Goal: Task Accomplishment & Management: Manage account settings

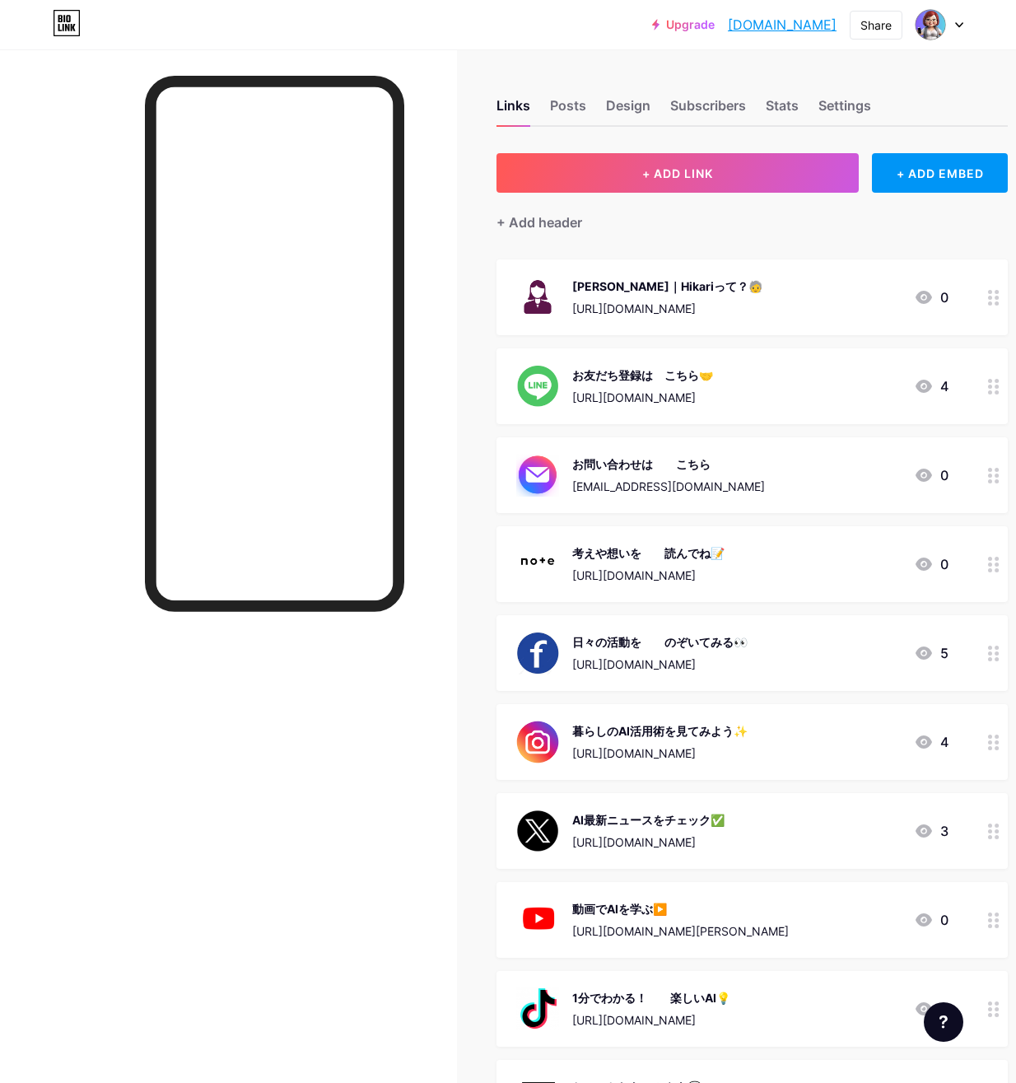
scroll to position [80, 0]
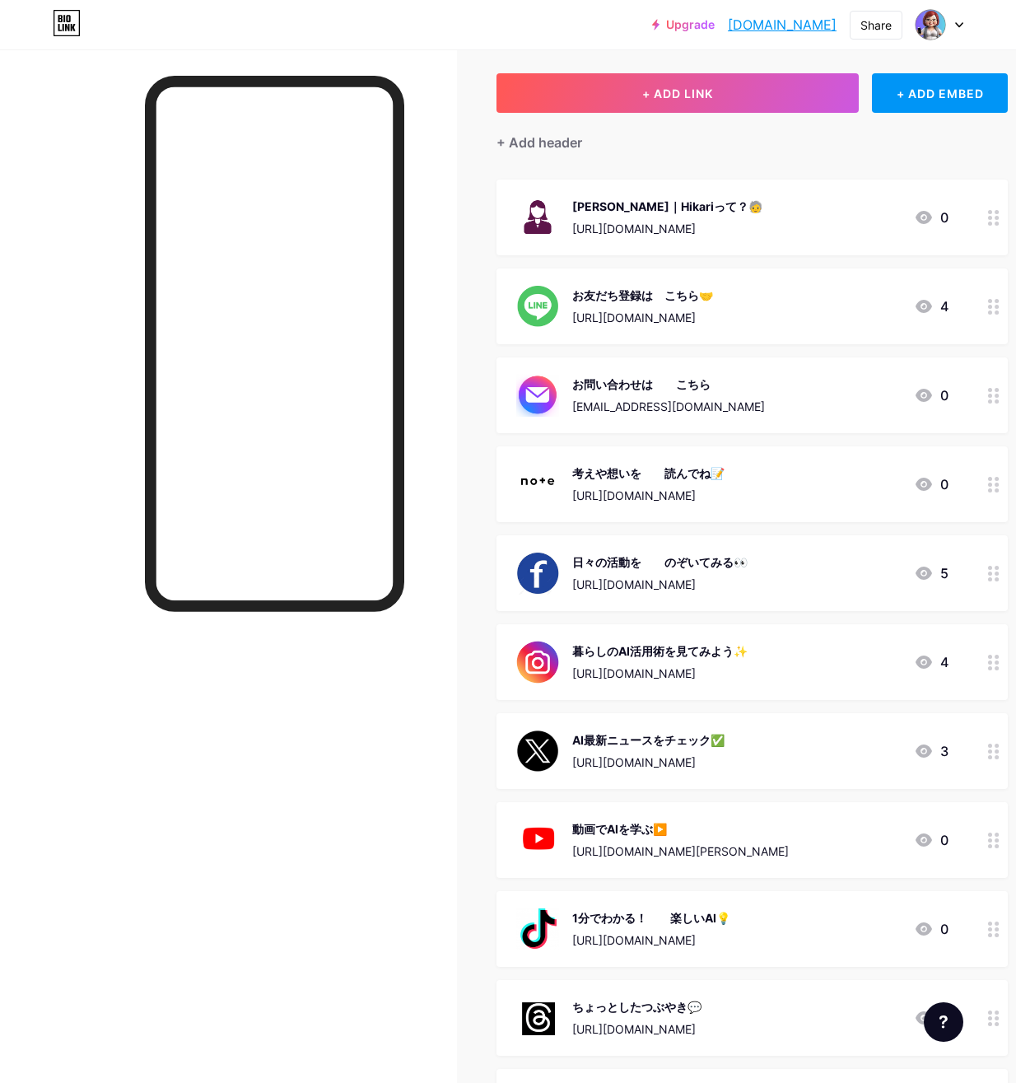
click at [597, 389] on div "お問い合わせは　　こちら" at bounding box center [668, 384] width 193 height 17
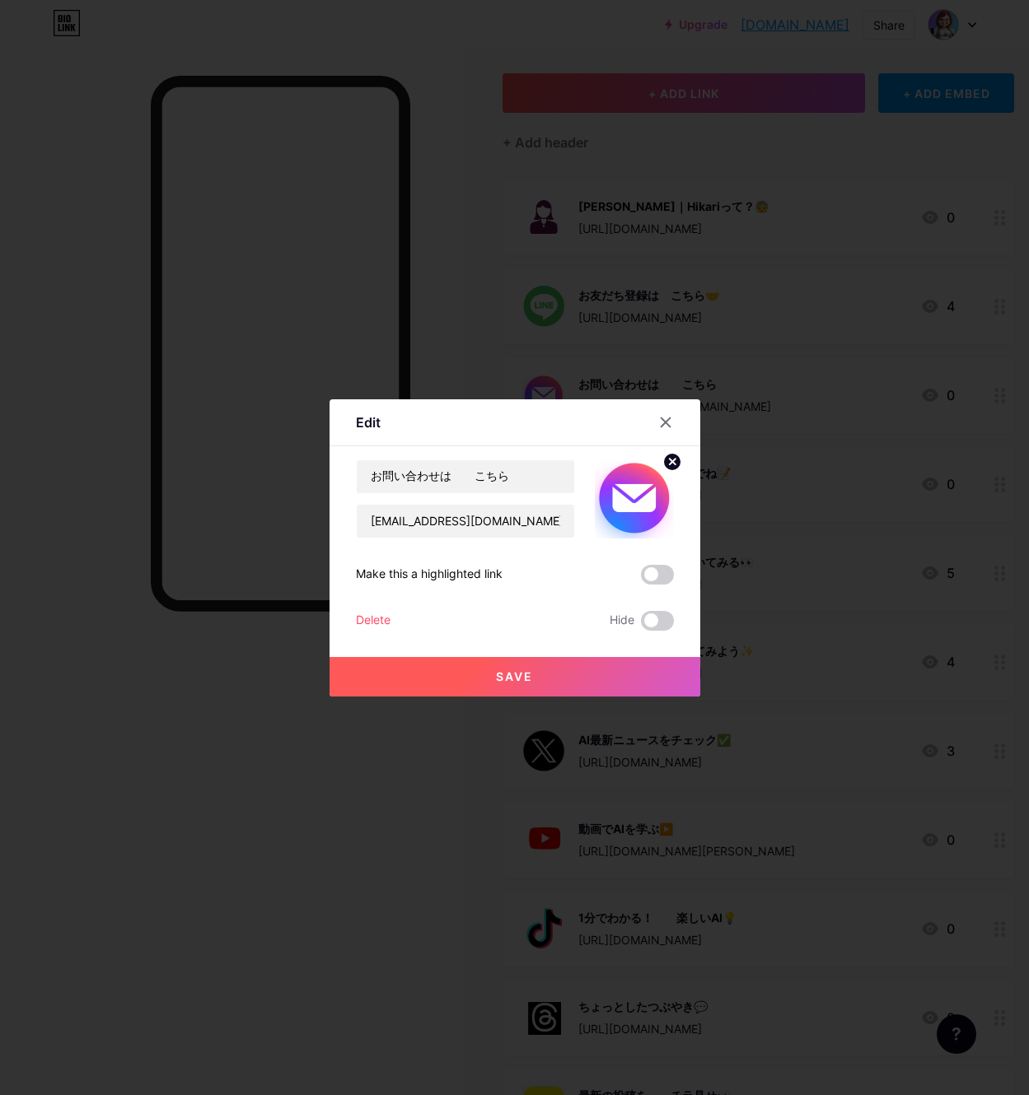
click at [799, 405] on div at bounding box center [514, 547] width 1029 height 1095
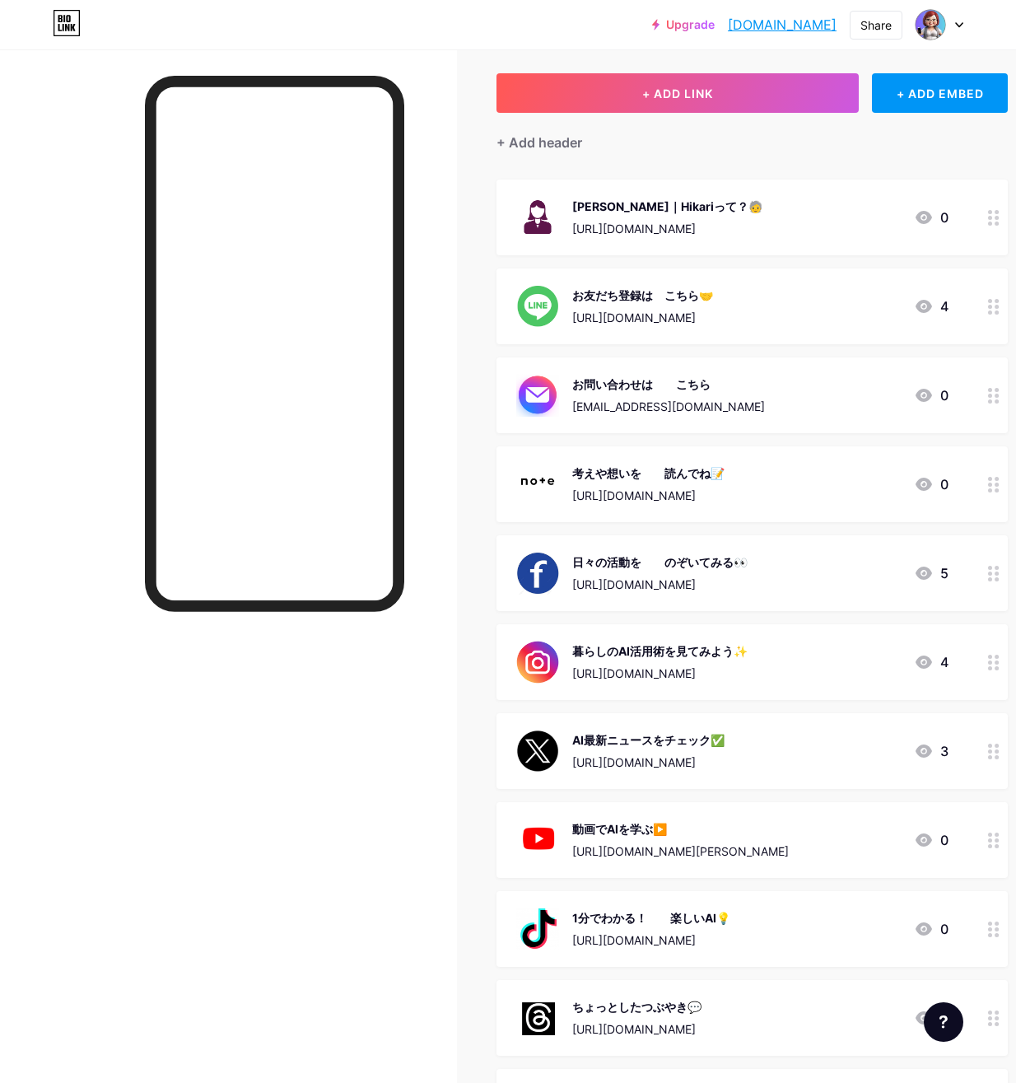
click at [591, 376] on div "お問い合わせは　　こちら" at bounding box center [668, 384] width 193 height 17
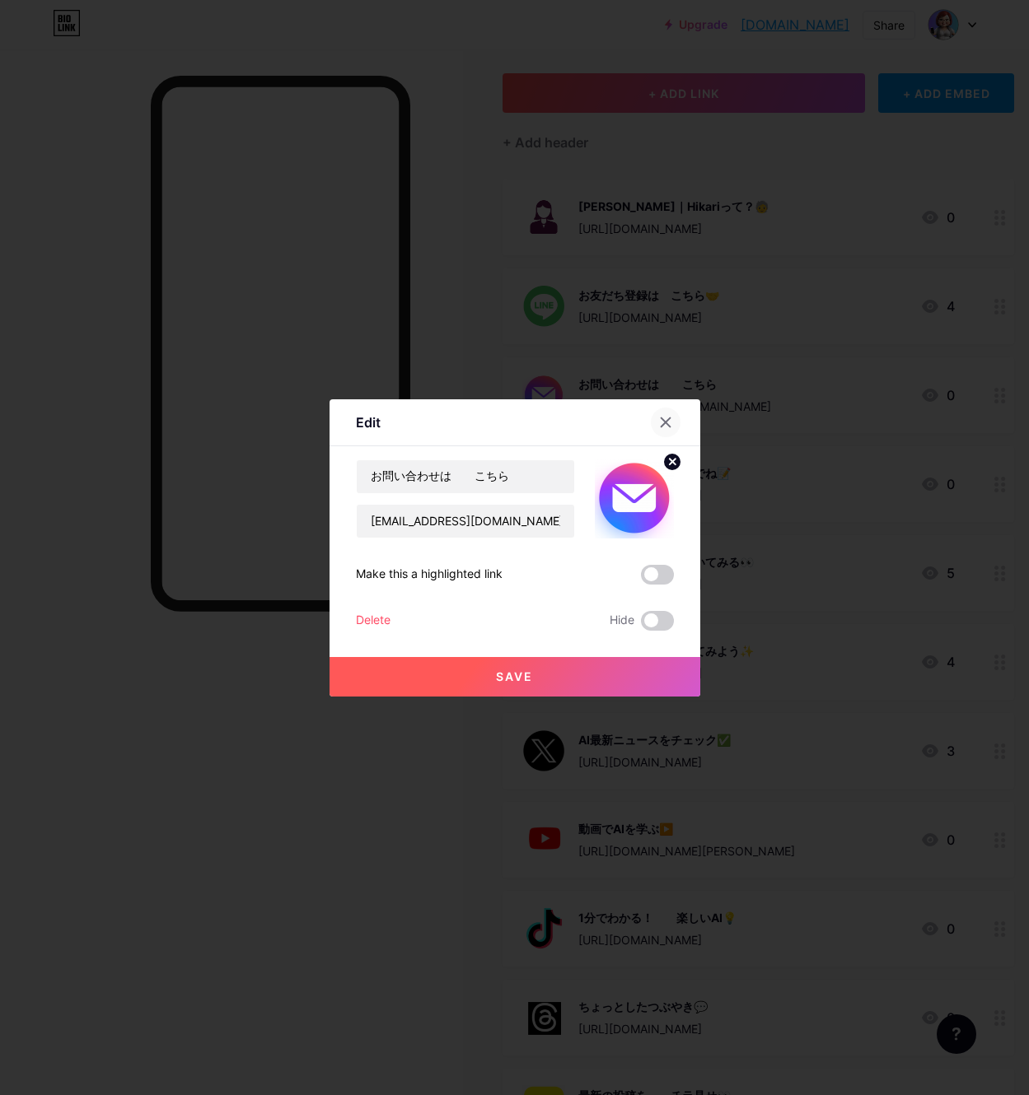
click at [669, 427] on icon at bounding box center [665, 422] width 13 height 13
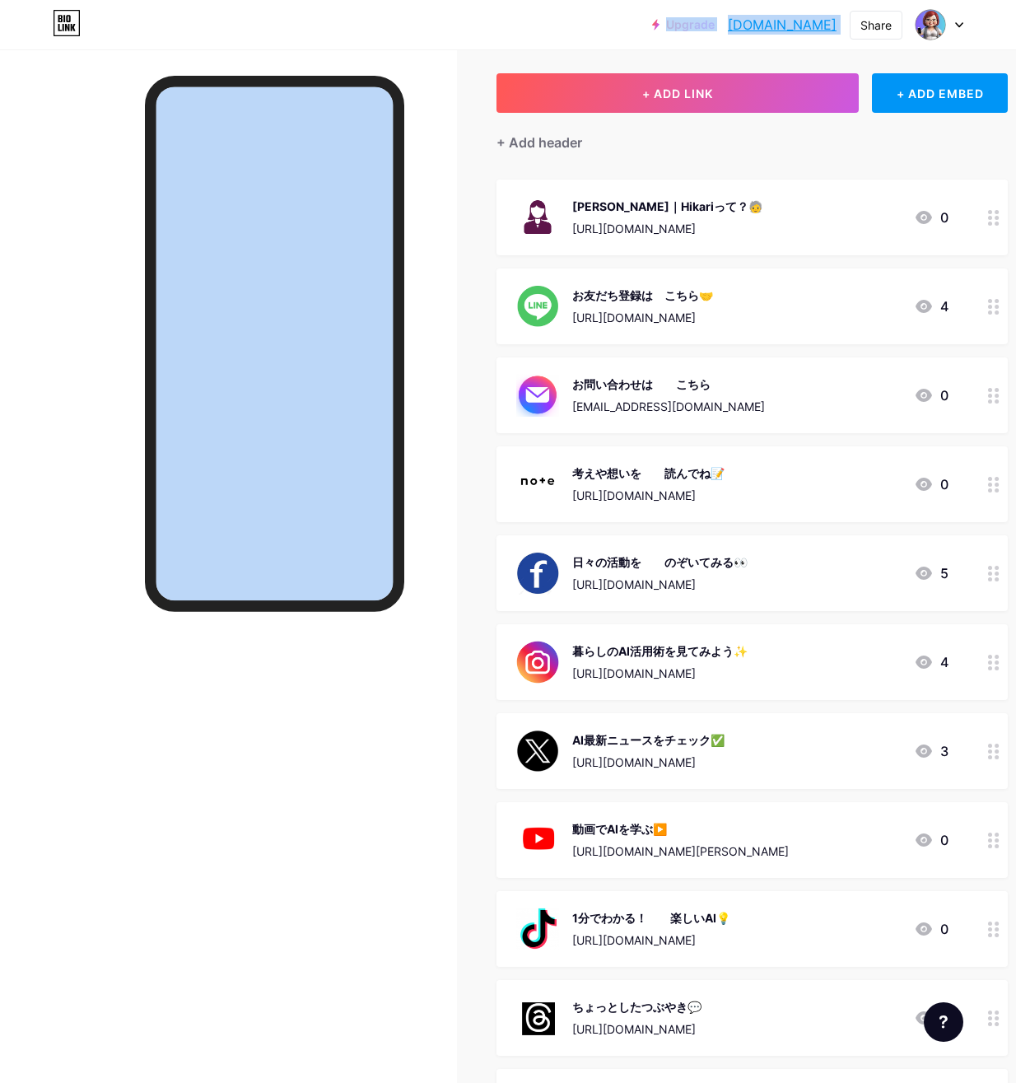
drag, startPoint x: 363, startPoint y: 7, endPoint x: 321, endPoint y: -3, distance: 43.2
click at [321, 0] on html "Upgrade [DOMAIN_NAME]... [DOMAIN_NAME] Share Switch accounts tomoniai｜シン・シニア [D…" at bounding box center [508, 673] width 1016 height 1506
click at [792, 170] on div "+ ADD LINK + ADD EMBED + Add header シン・シニア｜Hikariって？🧓 [URL][DOMAIN_NAME] 0 お友だち…" at bounding box center [752, 708] width 511 height 1270
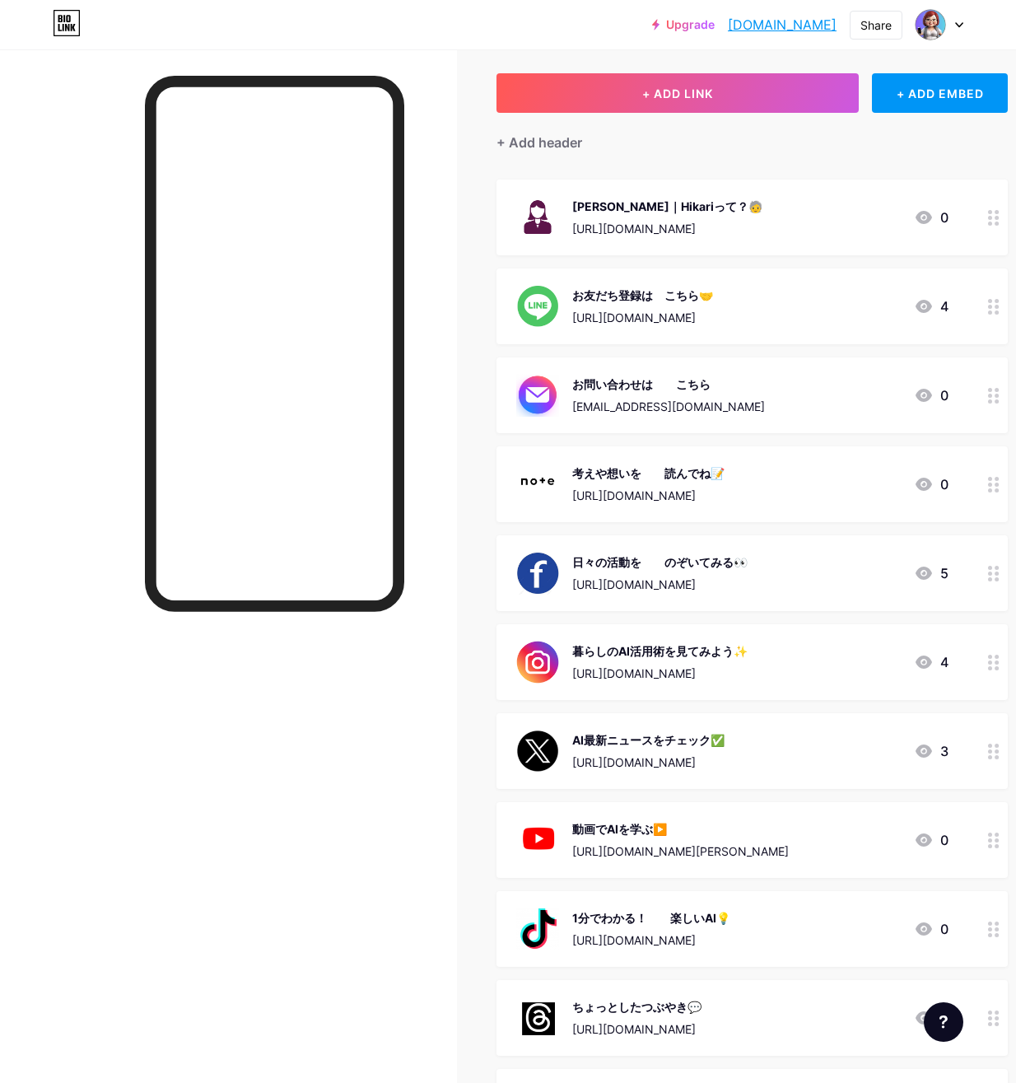
click at [768, 24] on link "[DOMAIN_NAME]" at bounding box center [782, 25] width 109 height 20
click at [602, 388] on div "お問い合わせは　　こちら" at bounding box center [668, 384] width 193 height 17
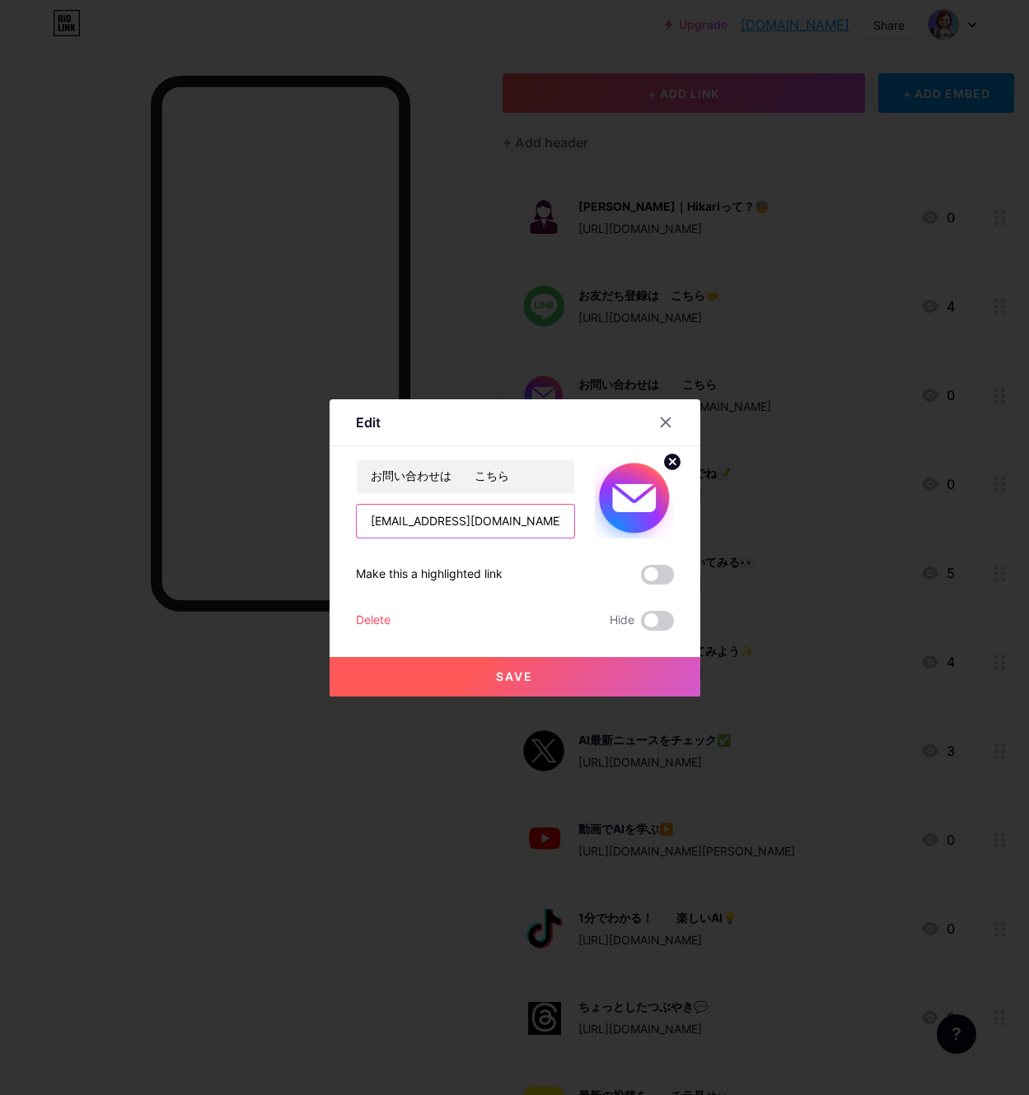
drag, startPoint x: 500, startPoint y: 528, endPoint x: 334, endPoint y: 523, distance: 166.5
click at [338, 523] on div "Edit Content YouTube Play YouTube video without leaving your page. ADD Vimeo Pl…" at bounding box center [514, 547] width 371 height 297
click at [379, 525] on input "text" at bounding box center [465, 521] width 217 height 33
paste input "mailto:[EMAIL_ADDRESS][DOMAIN_NAME]"
type input "mailto:[EMAIL_ADDRESS][DOMAIN_NAME]"
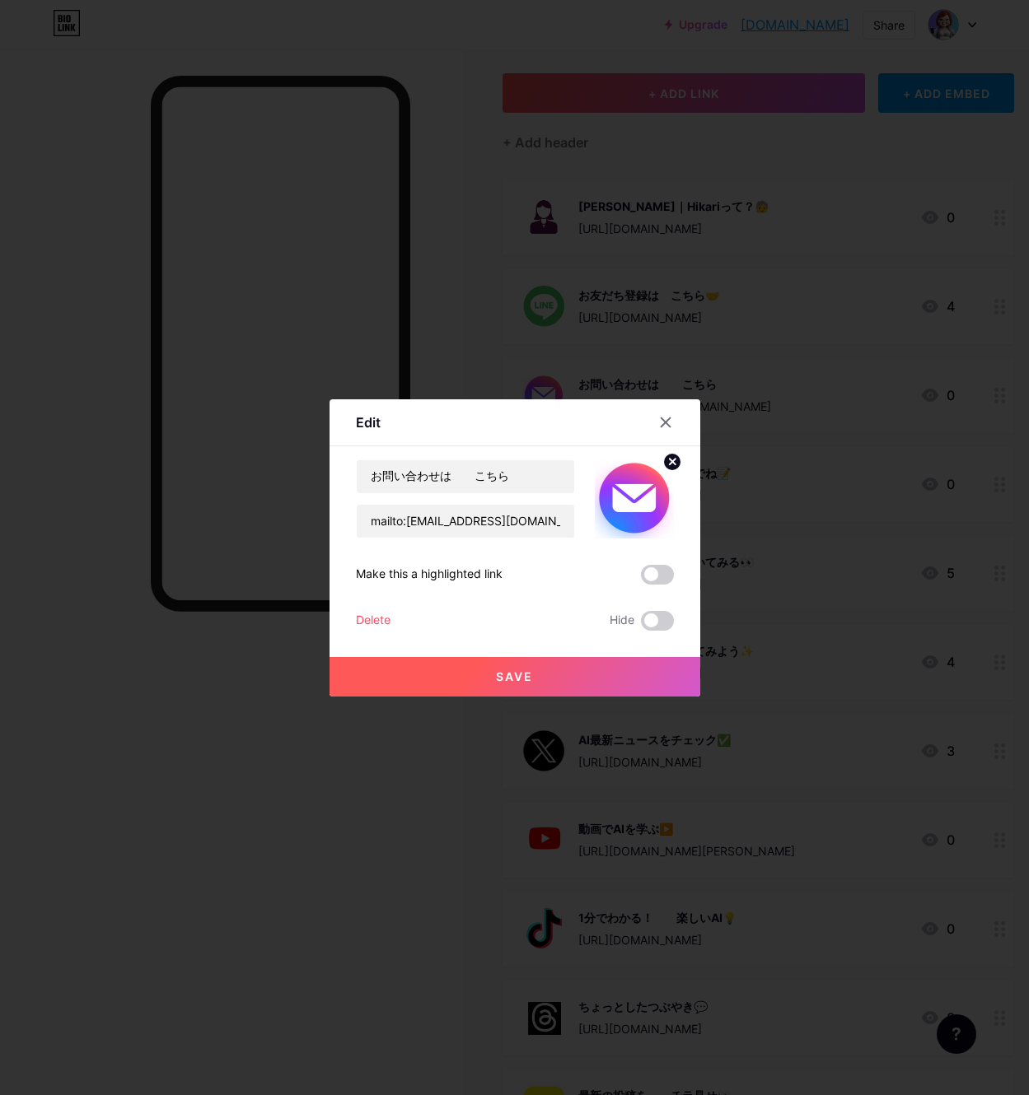
click at [501, 677] on span "Save" at bounding box center [514, 677] width 37 height 14
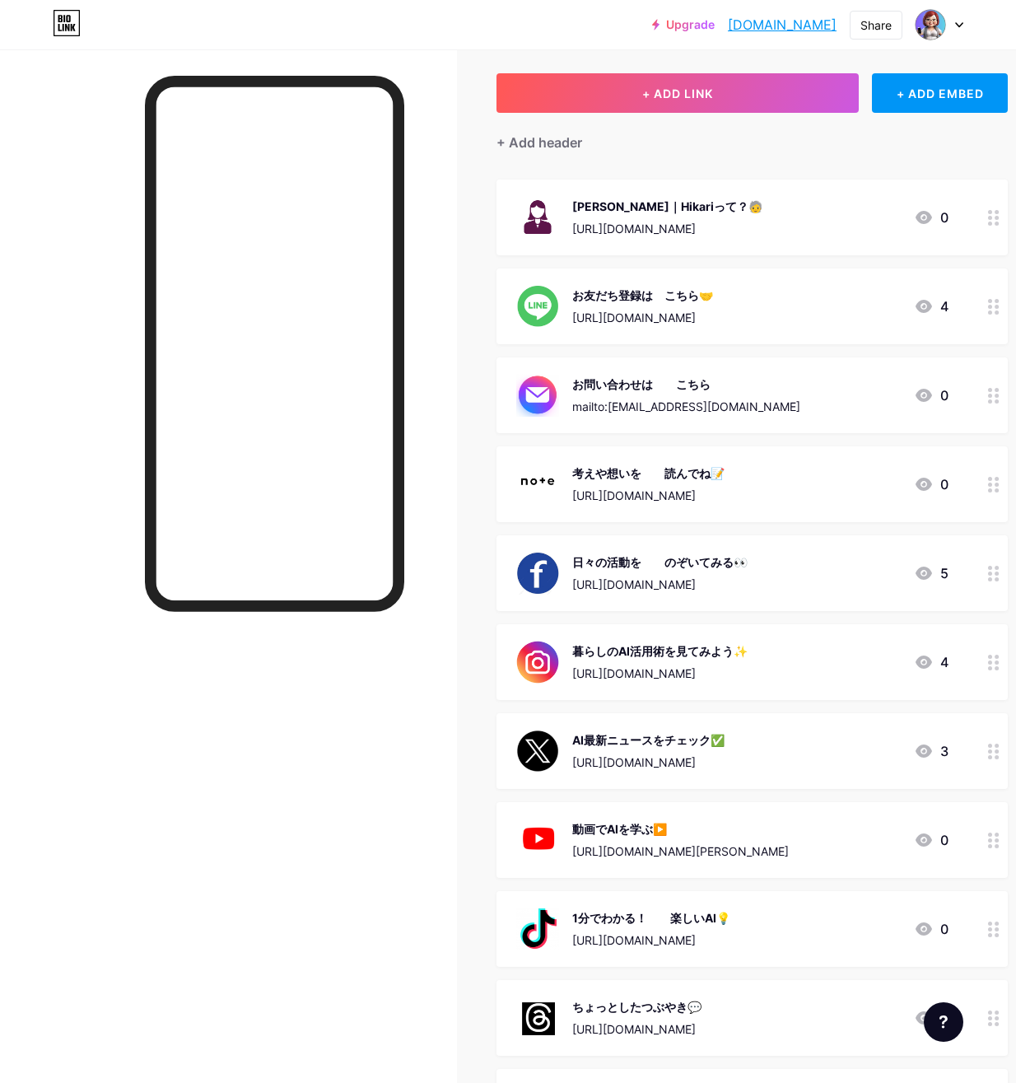
click at [622, 199] on div "[PERSON_NAME]｜Hikariって？🧓" at bounding box center [667, 206] width 190 height 17
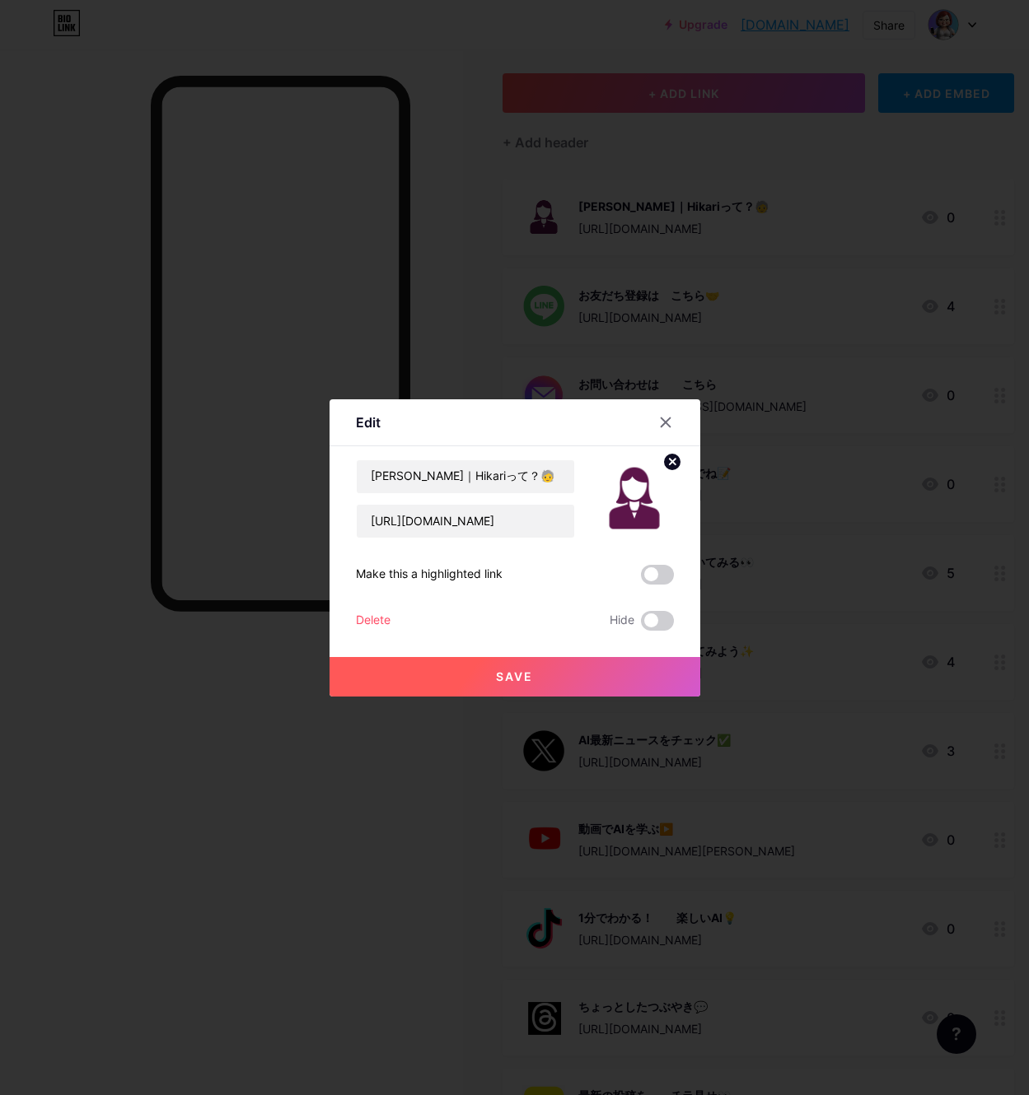
click at [441, 215] on div at bounding box center [514, 547] width 1029 height 1095
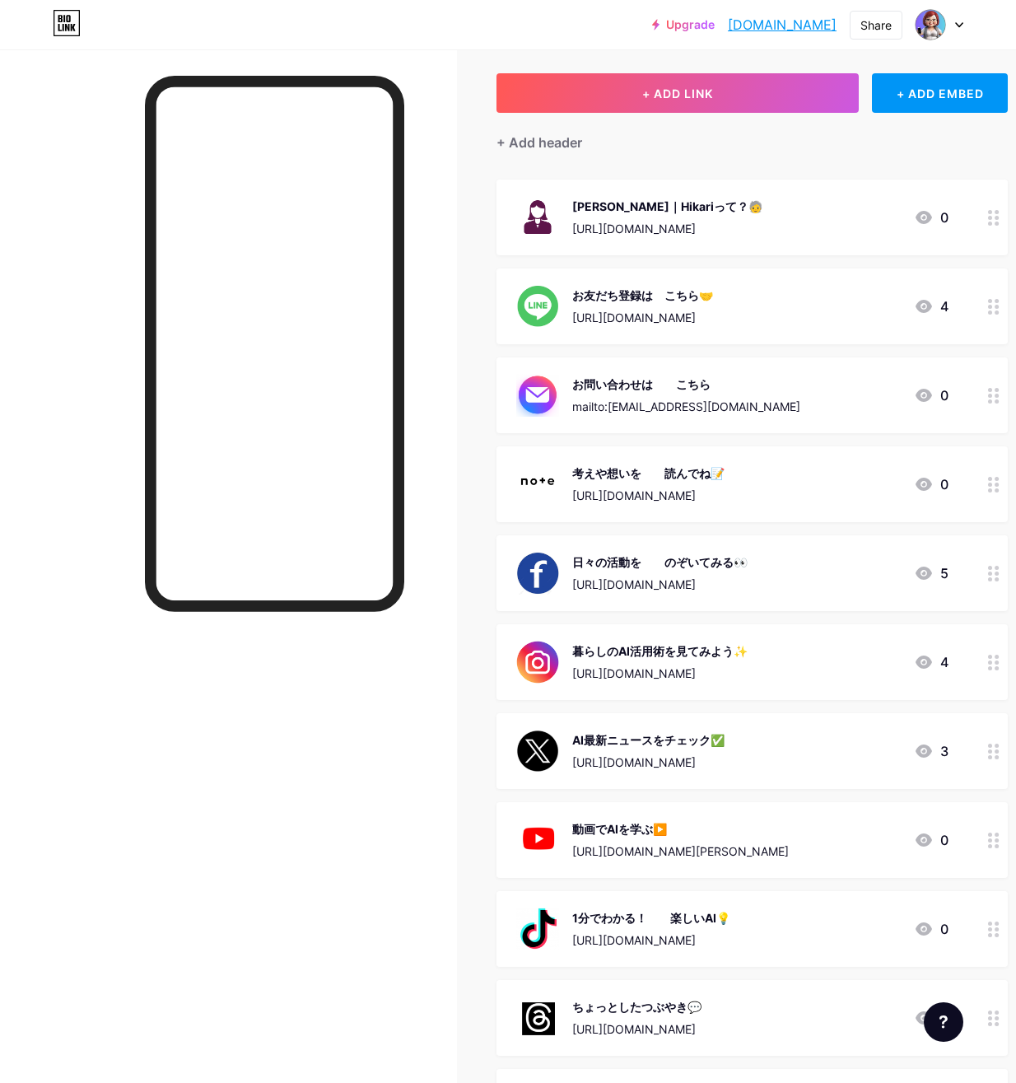
click at [600, 295] on div "お友だち登録は　こちら🤝" at bounding box center [642, 295] width 141 height 17
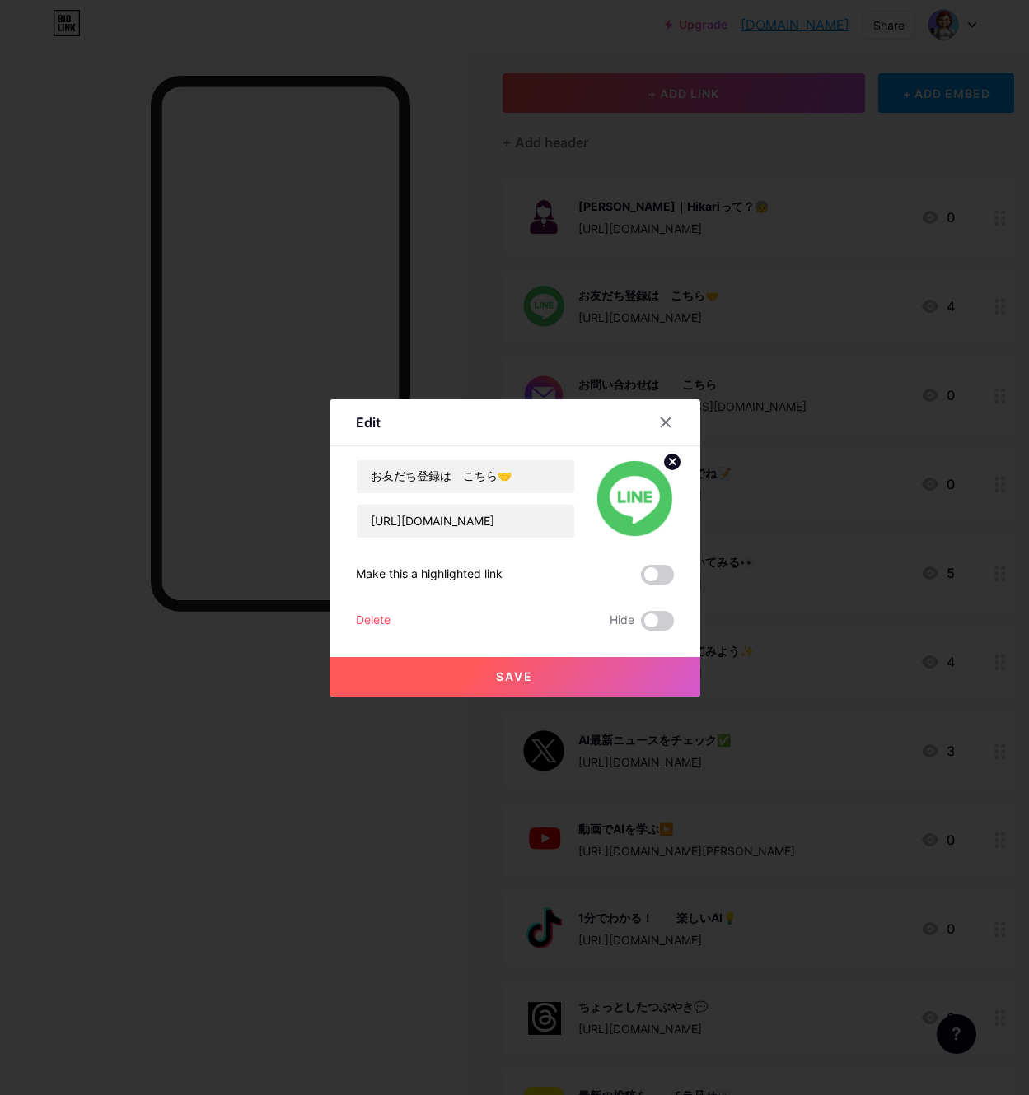
click at [455, 276] on div at bounding box center [514, 547] width 1029 height 1095
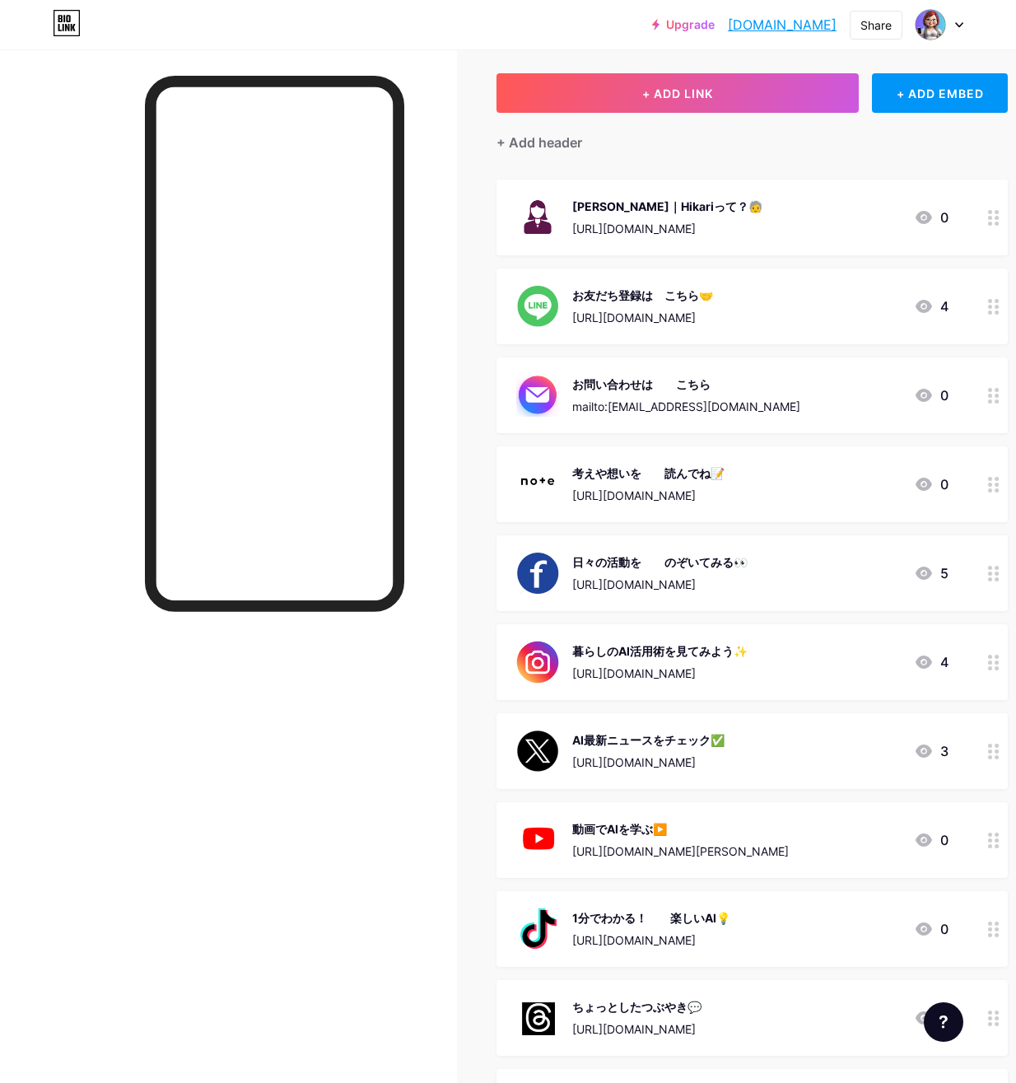
click at [614, 391] on div "お問い合わせは　　こちら" at bounding box center [686, 384] width 228 height 17
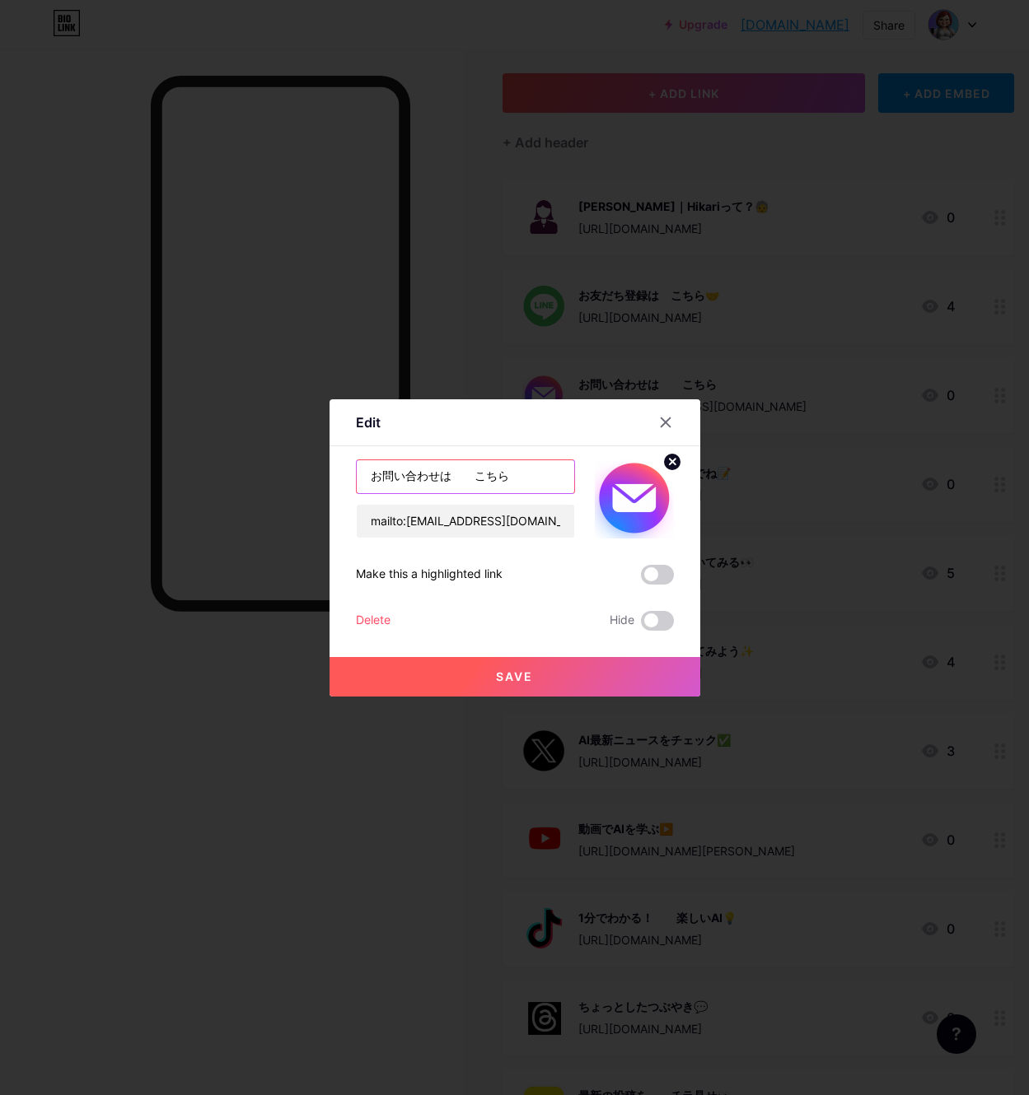
click at [477, 478] on input "お問い合わせは　　こちら" at bounding box center [465, 476] width 217 height 33
type input "お問い合わせは　こちら"
click at [456, 320] on div at bounding box center [514, 547] width 1029 height 1095
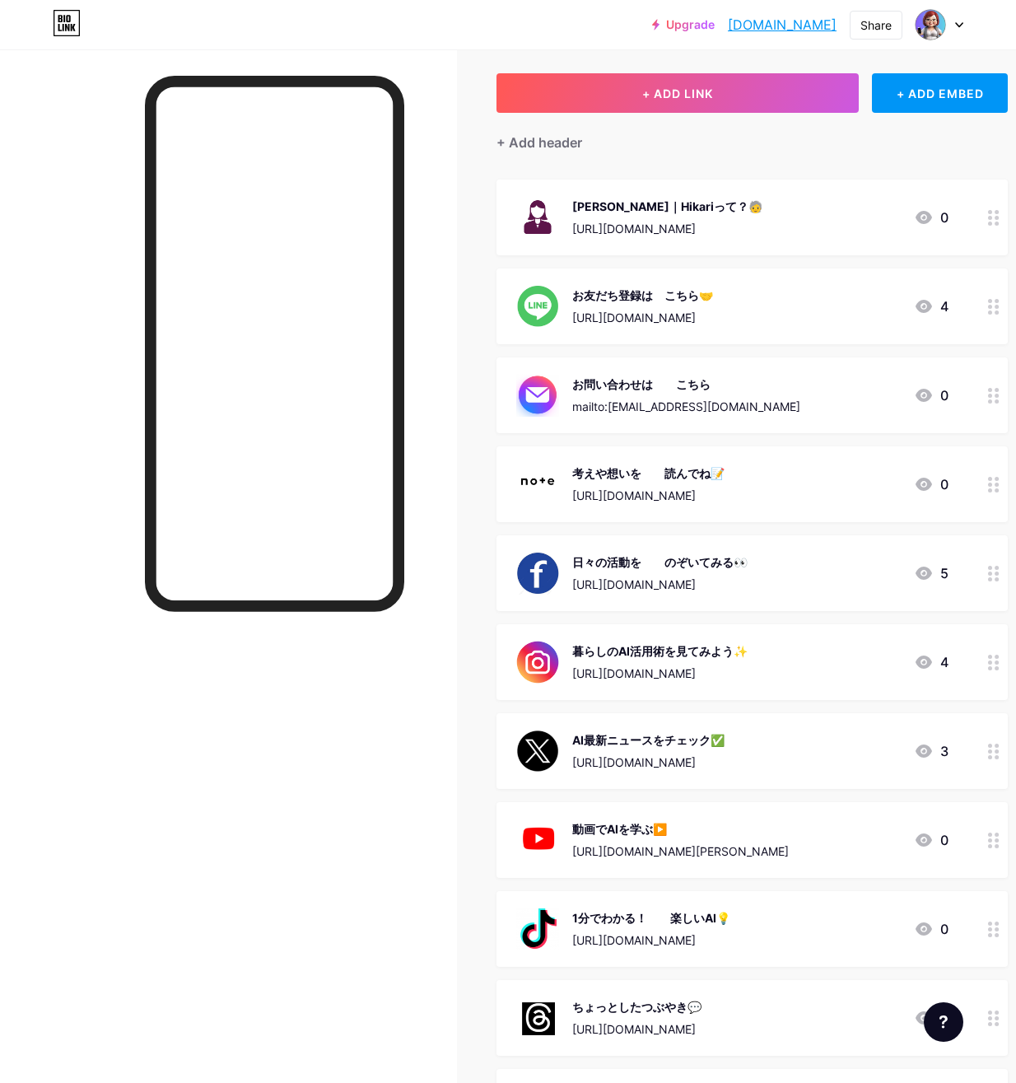
click at [689, 386] on div "お問い合わせは　　こちら" at bounding box center [686, 384] width 228 height 17
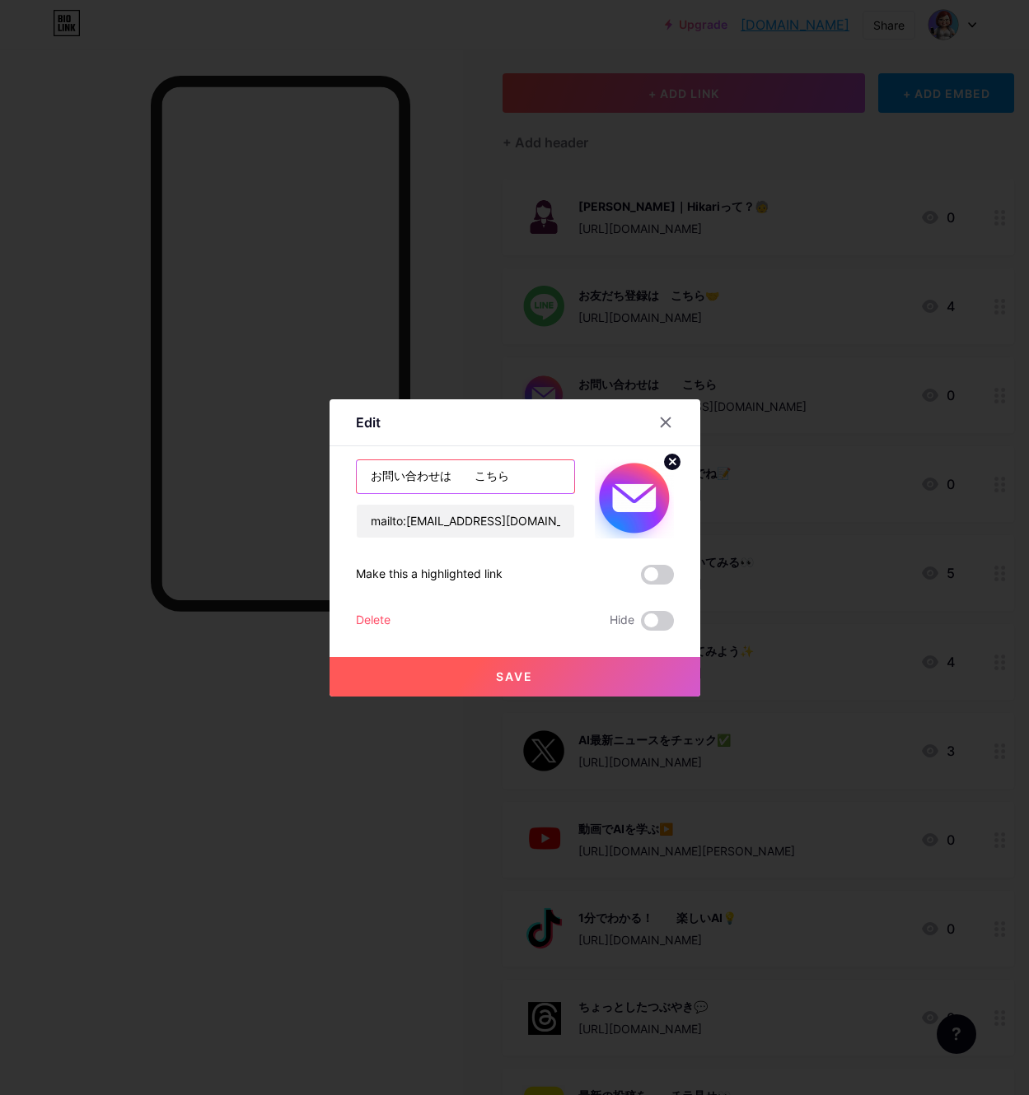
click at [474, 478] on input "お問い合わせは　　こちら" at bounding box center [465, 476] width 217 height 33
type input "お問い合わせは　こちら"
click at [525, 680] on span "Save" at bounding box center [514, 677] width 37 height 14
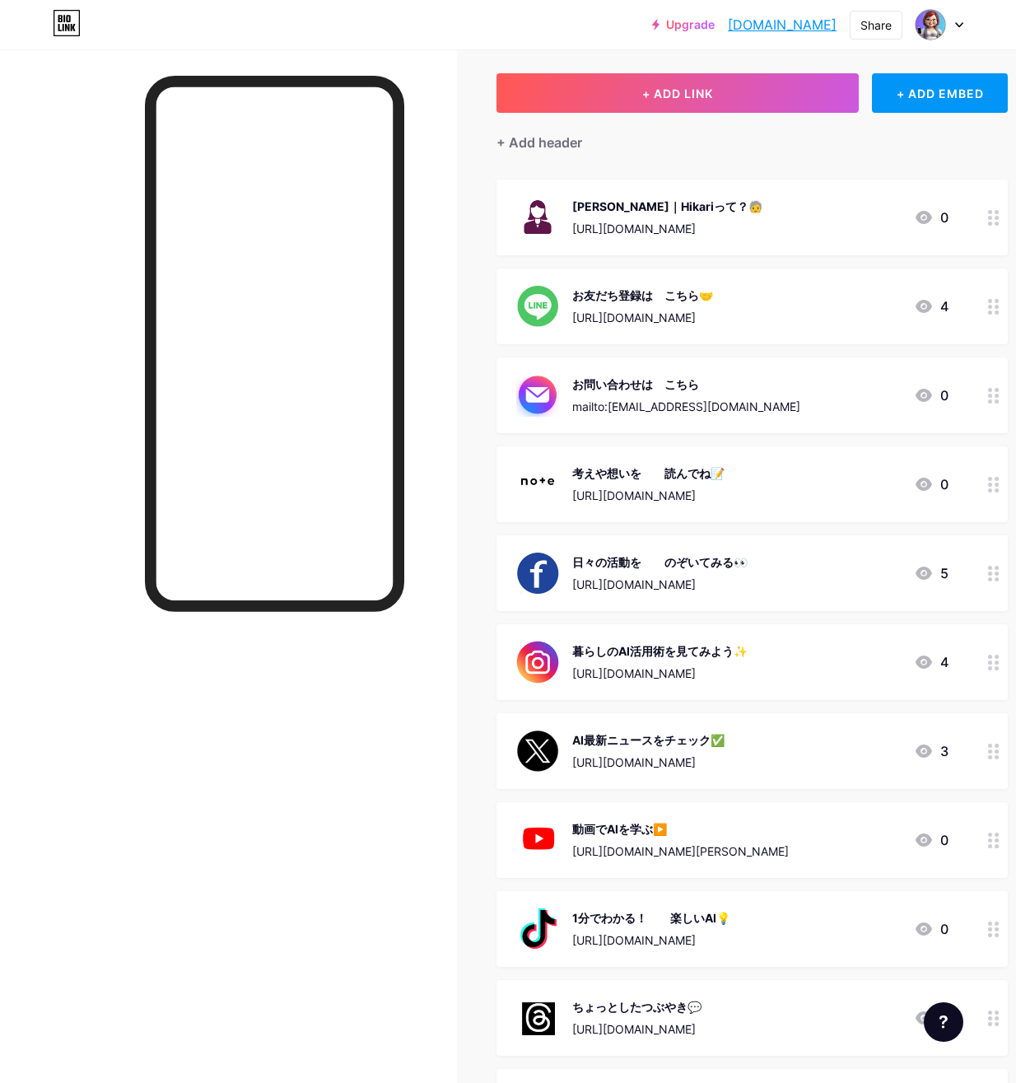
click at [685, 475] on div "考えや想いを　　読んでね📝" at bounding box center [648, 473] width 152 height 17
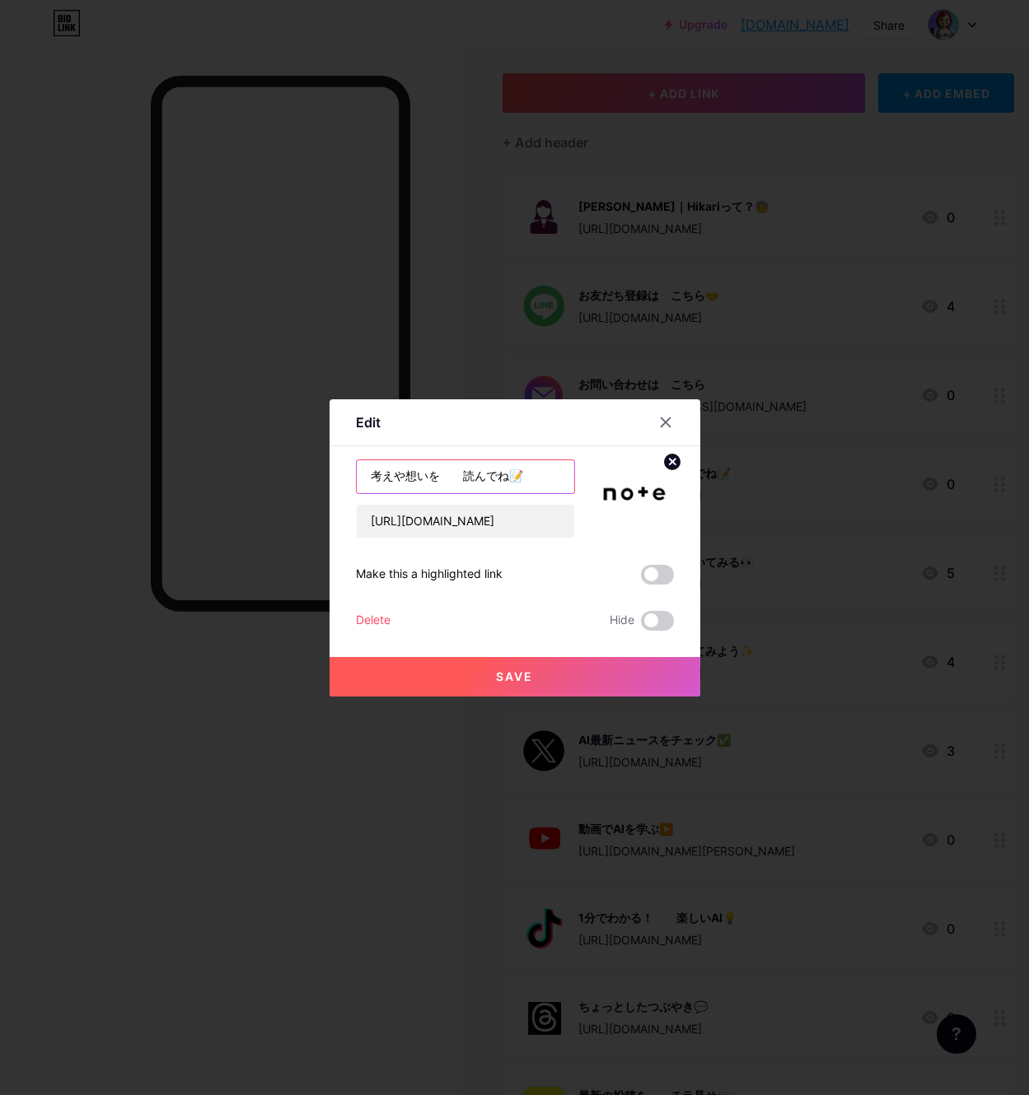
click at [462, 480] on input "考えや想いを　　読んでね📝" at bounding box center [465, 476] width 217 height 33
type input "考えや想いを読んでね📝"
click at [495, 673] on button "Save" at bounding box center [514, 677] width 371 height 40
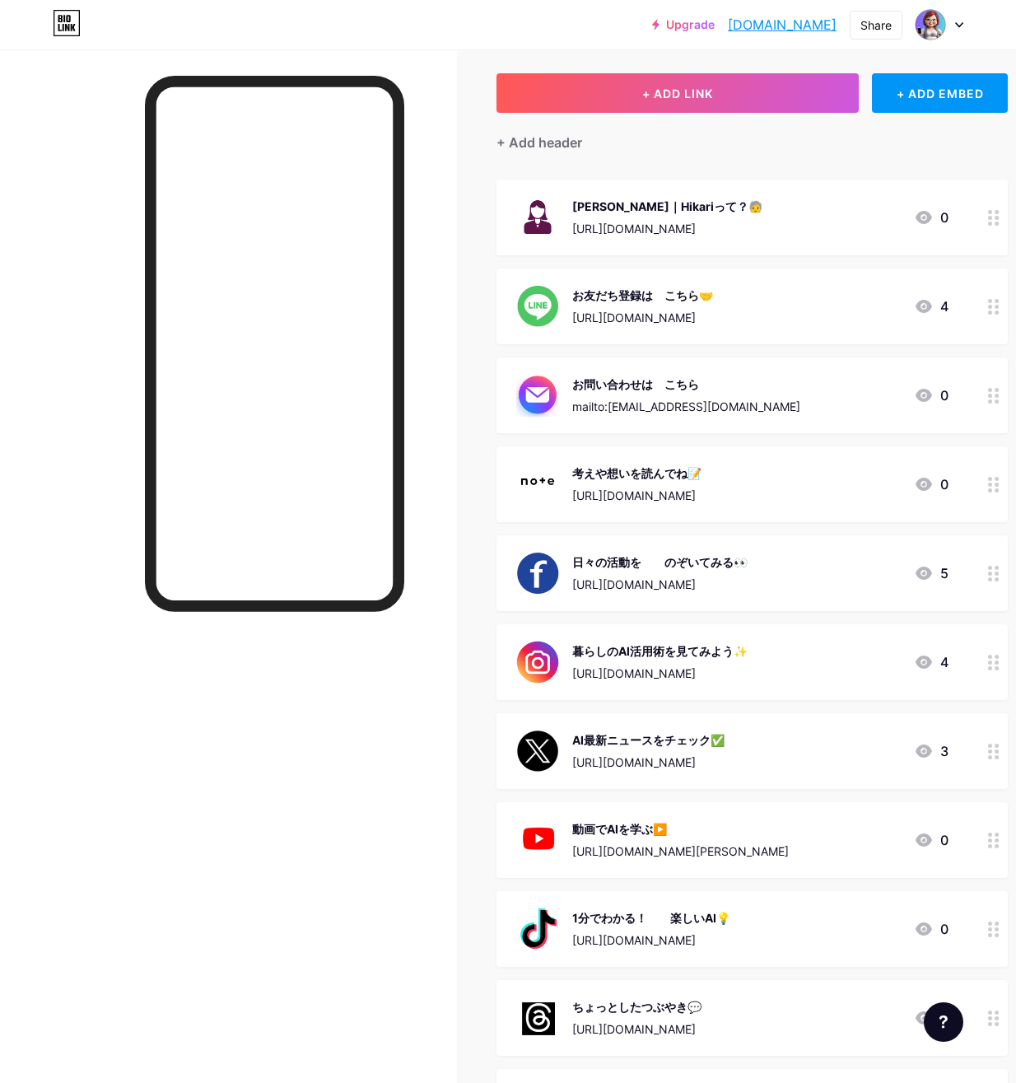
click at [665, 553] on div "日々の活動を　　のぞいてみる👀" at bounding box center [659, 561] width 175 height 17
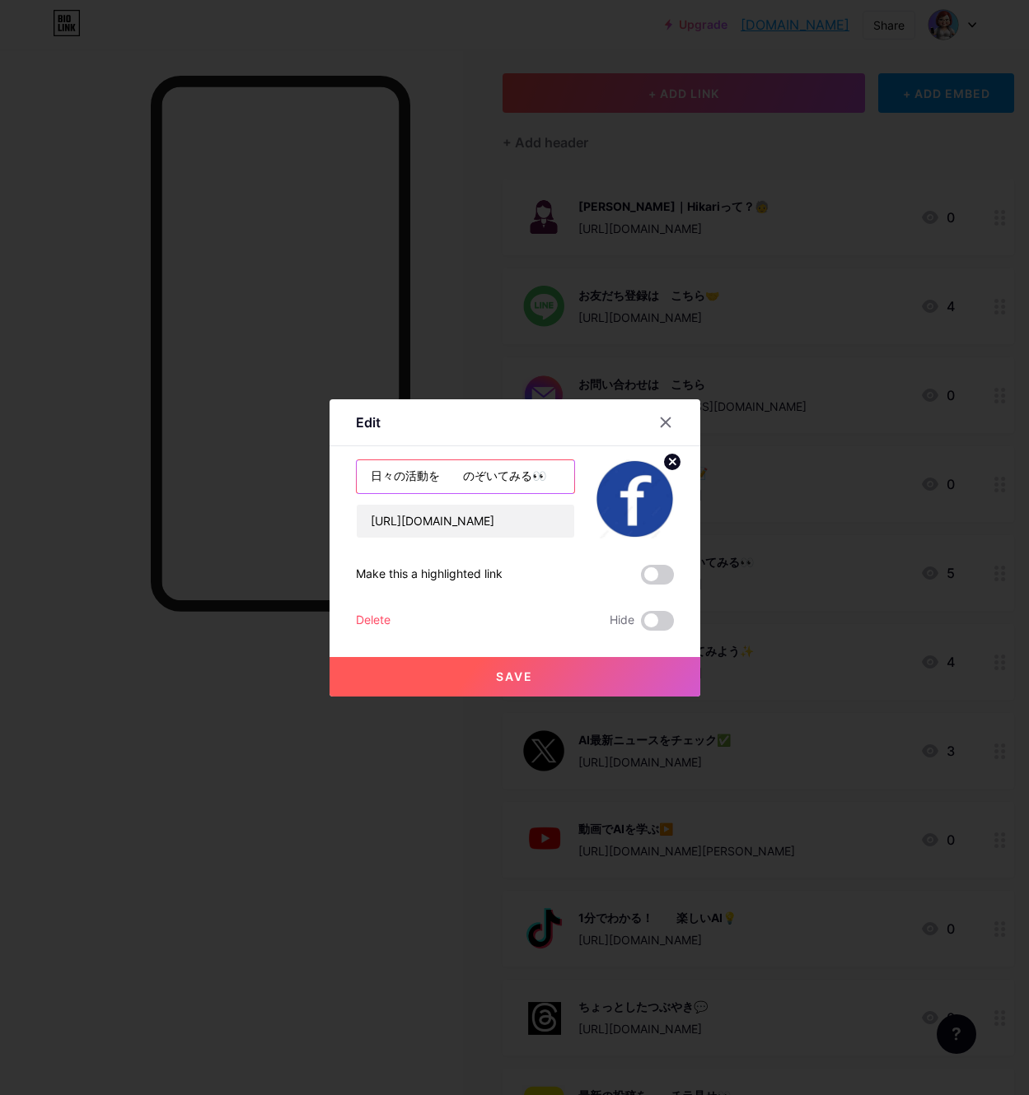
click at [460, 479] on input "日々の活動を　　のぞいてみる👀" at bounding box center [465, 476] width 217 height 33
type input "日々の活動をのぞいてみる👀"
click at [465, 673] on button "Save" at bounding box center [514, 677] width 371 height 40
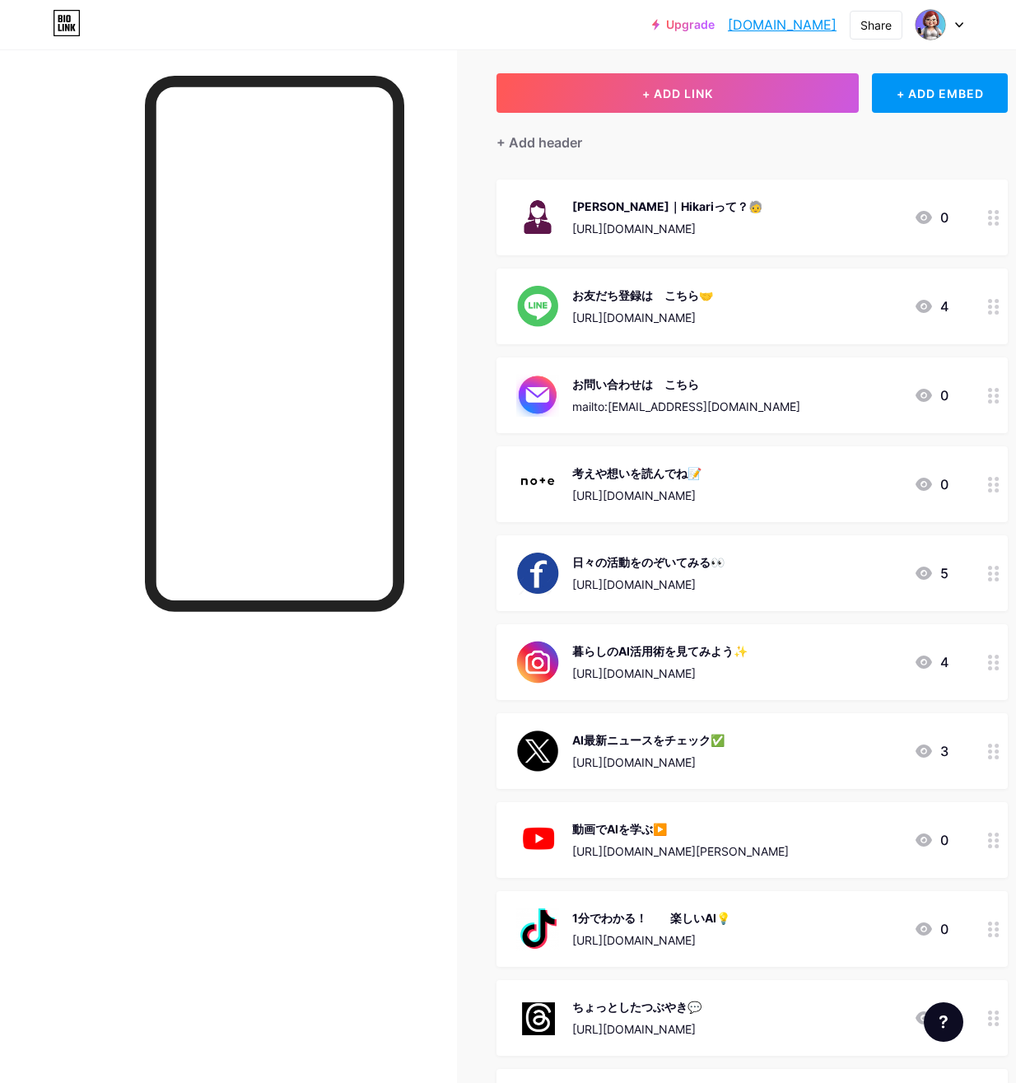
click at [628, 559] on div "日々の活動をのぞいてみる👀" at bounding box center [648, 561] width 152 height 17
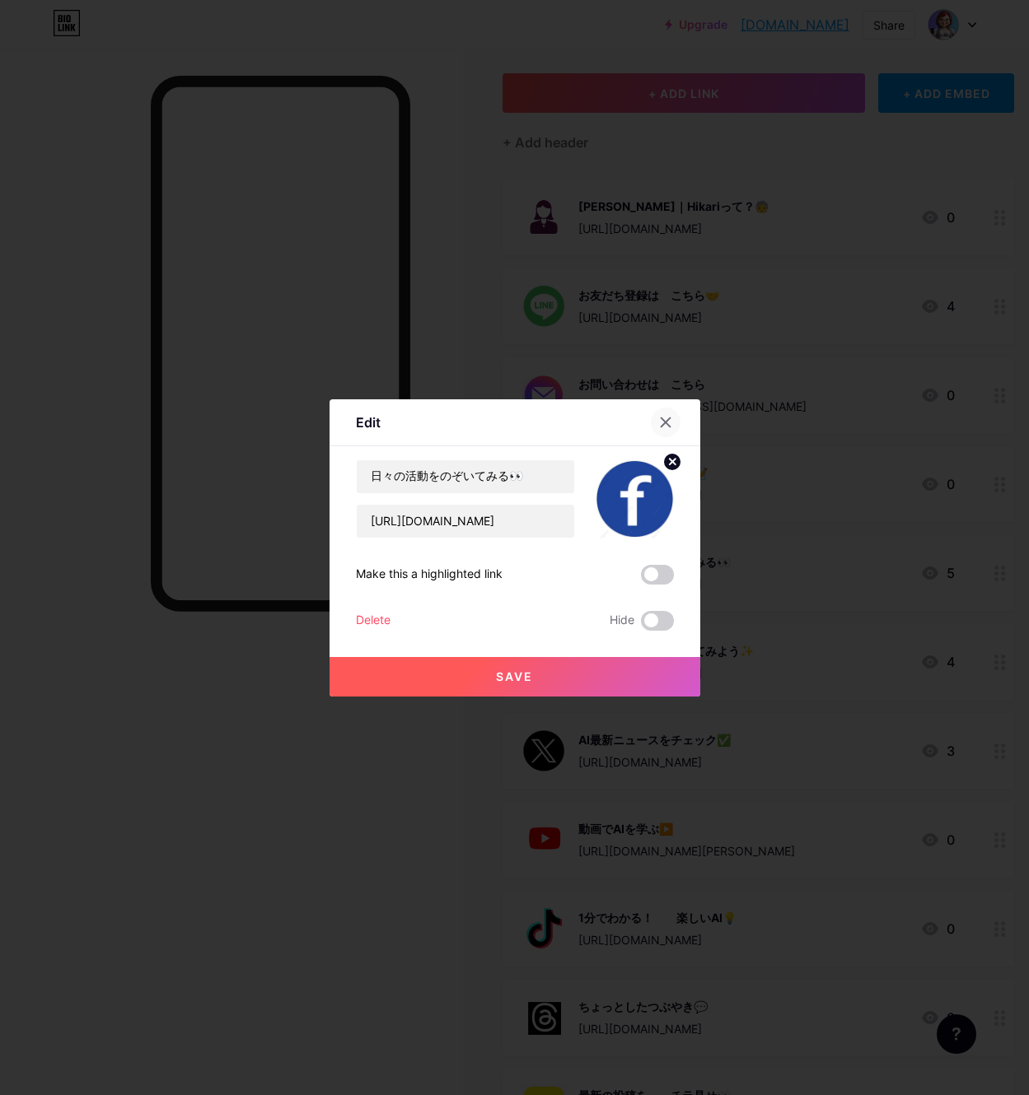
click at [660, 418] on icon at bounding box center [665, 422] width 13 height 13
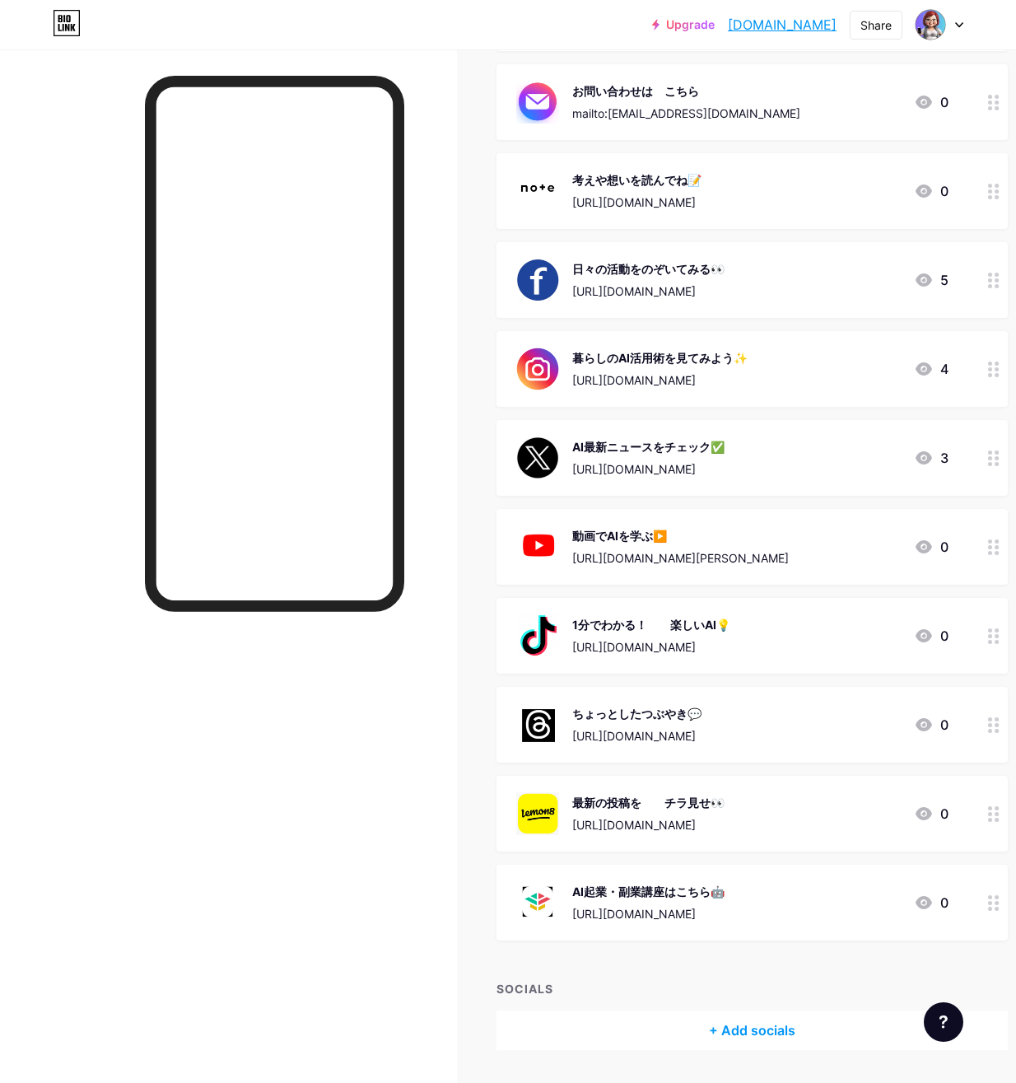
scroll to position [422, 0]
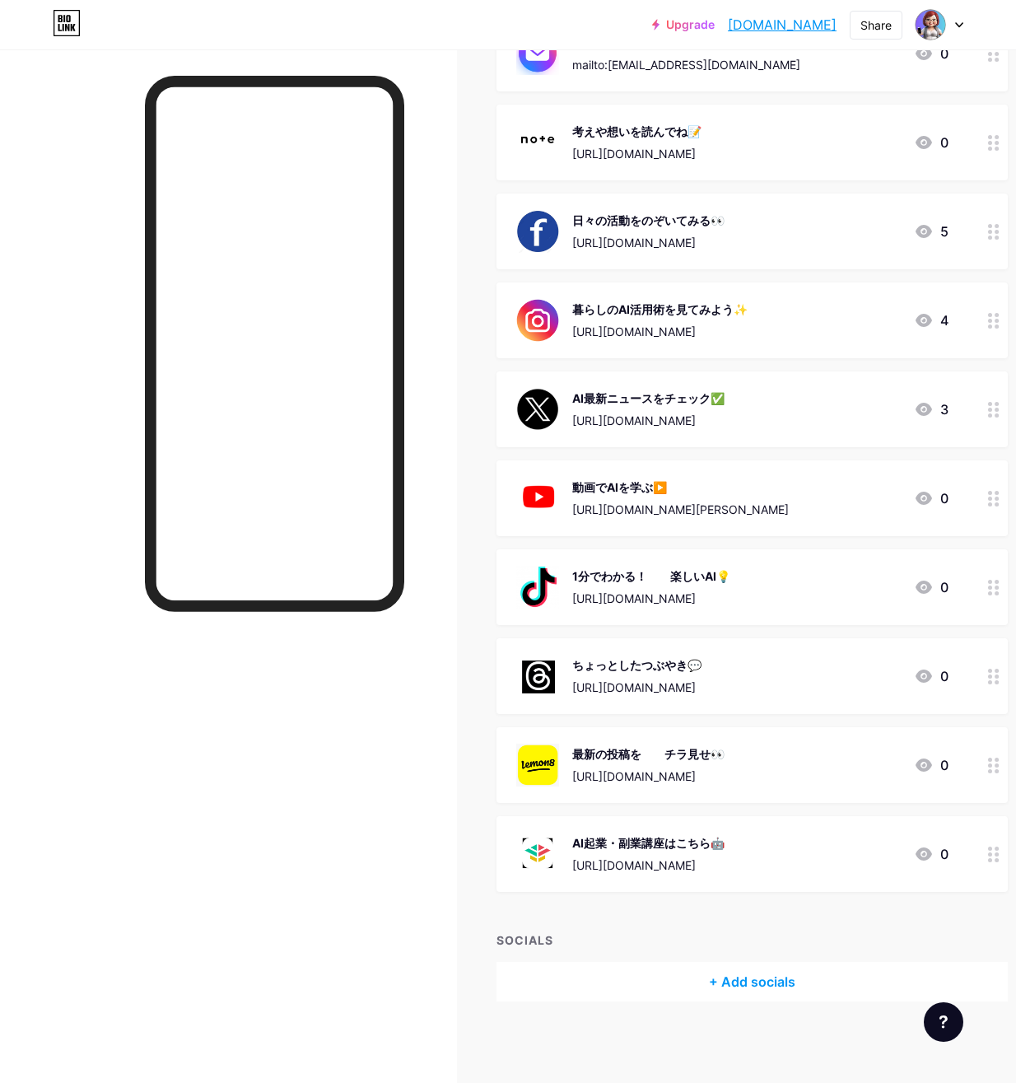
click at [649, 584] on div "1分でわかる！　　楽しいAI💡 [URL][DOMAIN_NAME]" at bounding box center [651, 587] width 158 height 43
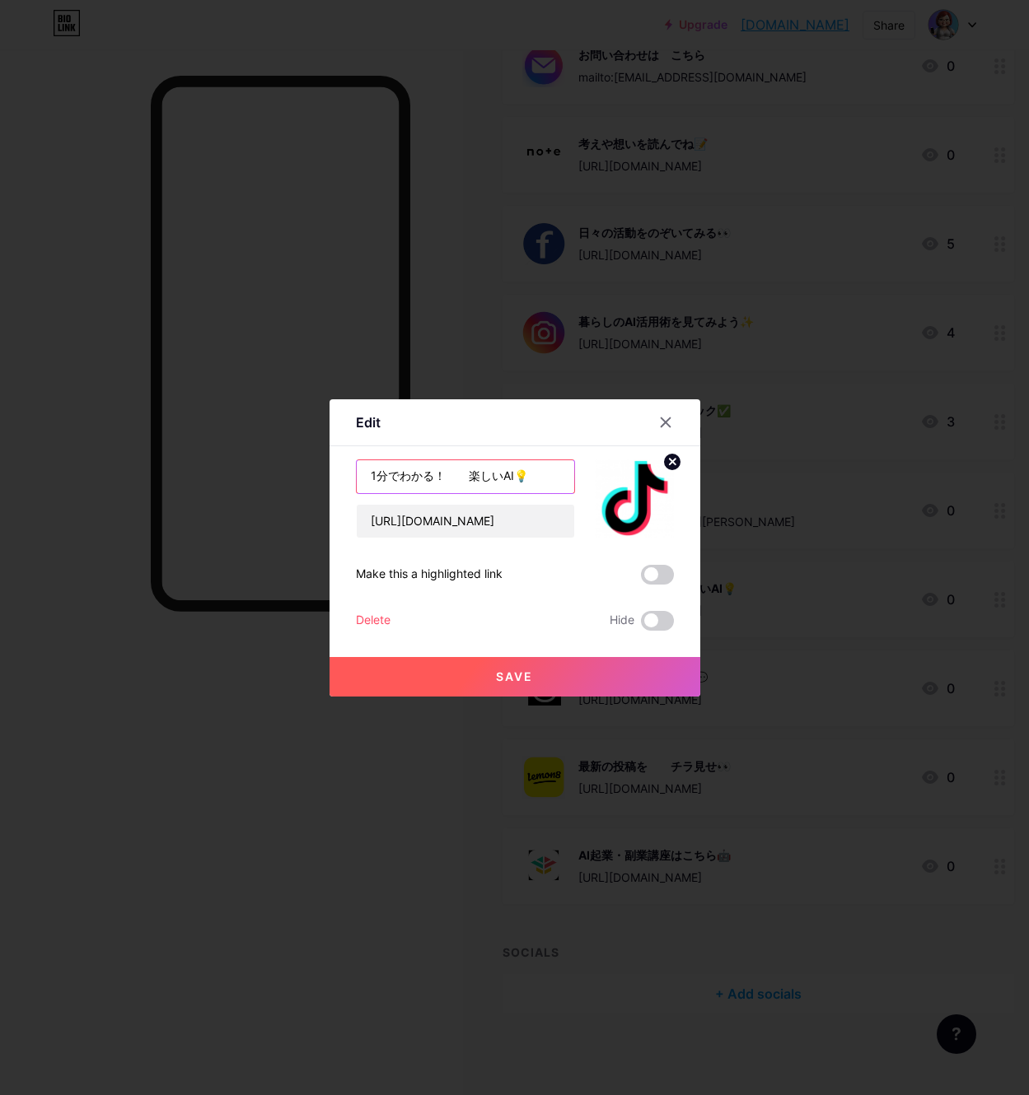
click at [466, 471] on input "1分でわかる！　　楽しいAI💡" at bounding box center [465, 476] width 217 height 33
type input "1分でわかる！楽しいAI💡"
click at [513, 677] on span "Save" at bounding box center [514, 677] width 37 height 14
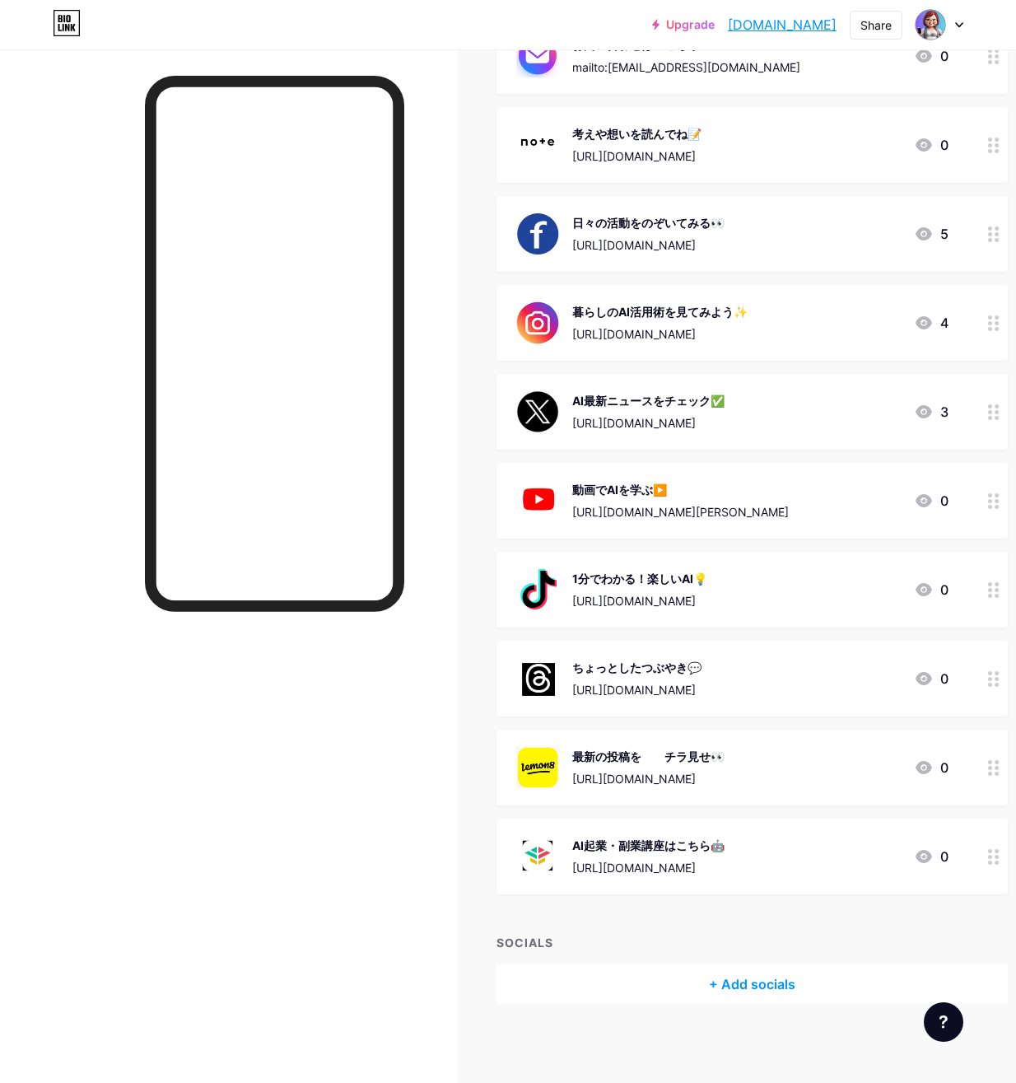
scroll to position [422, 0]
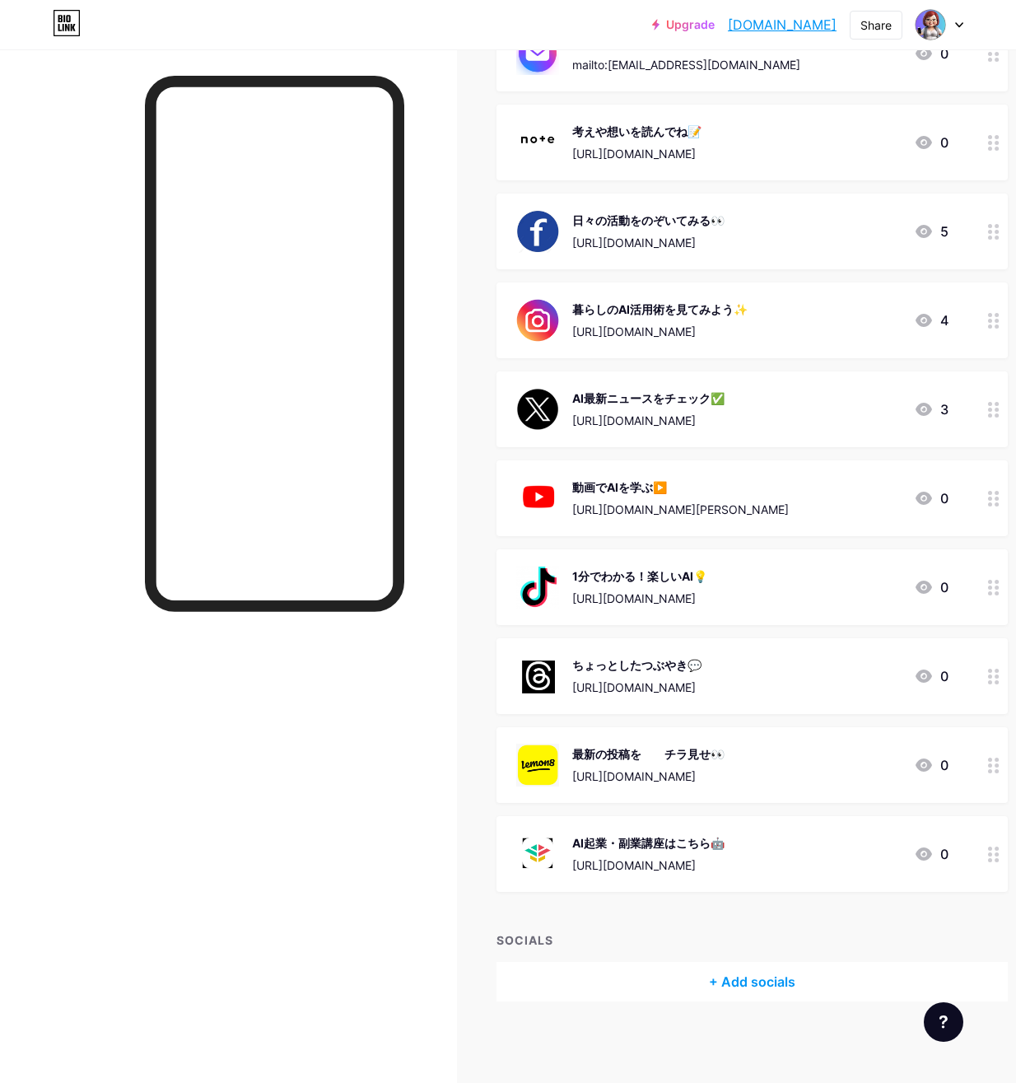
click at [666, 752] on div "最新の投稿を　　チラ見せ👀" at bounding box center [648, 753] width 152 height 17
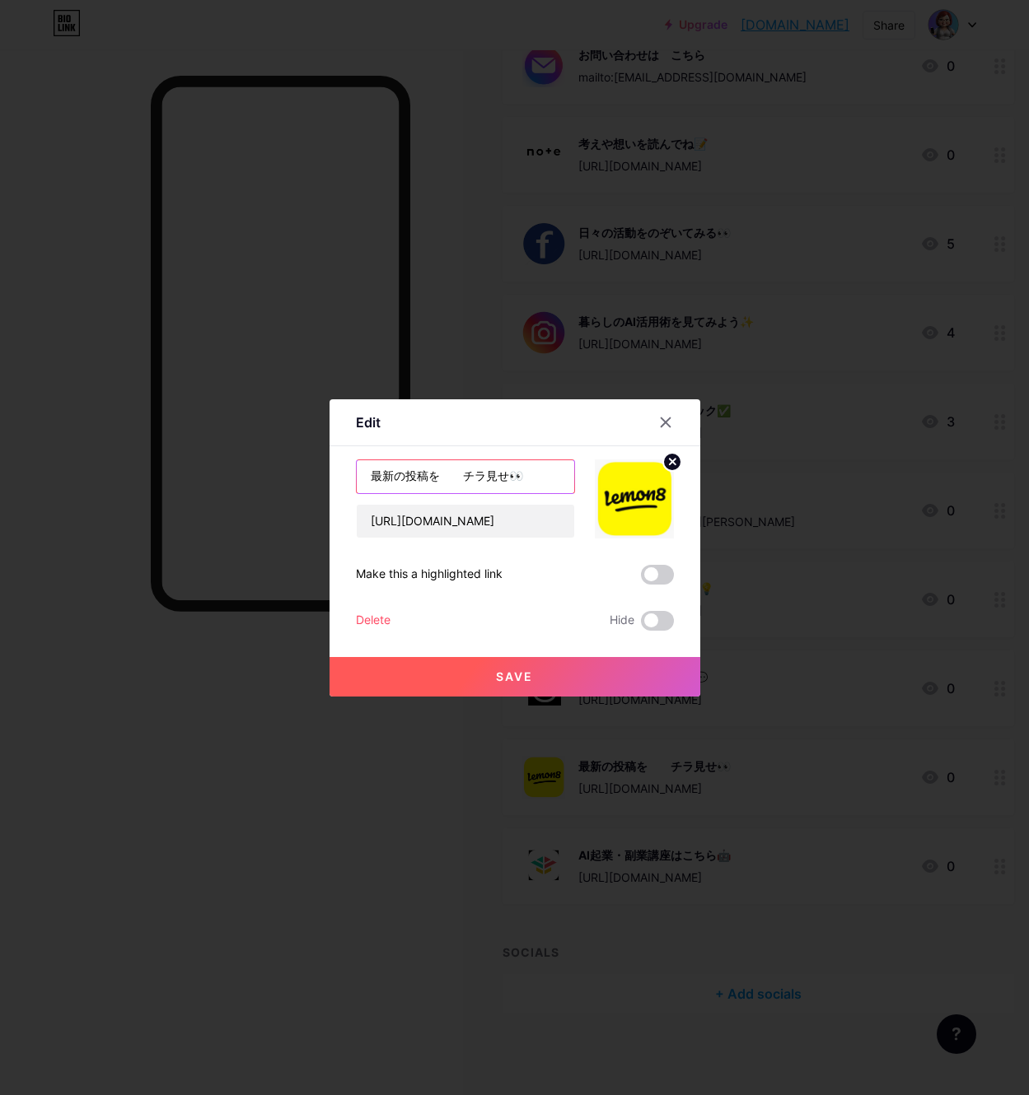
click at [458, 479] on input "最新の投稿を　　チラ見せ👀" at bounding box center [465, 476] width 217 height 33
type input "最新の投稿をチラ見せ👀"
click at [530, 680] on span "Save" at bounding box center [514, 677] width 37 height 14
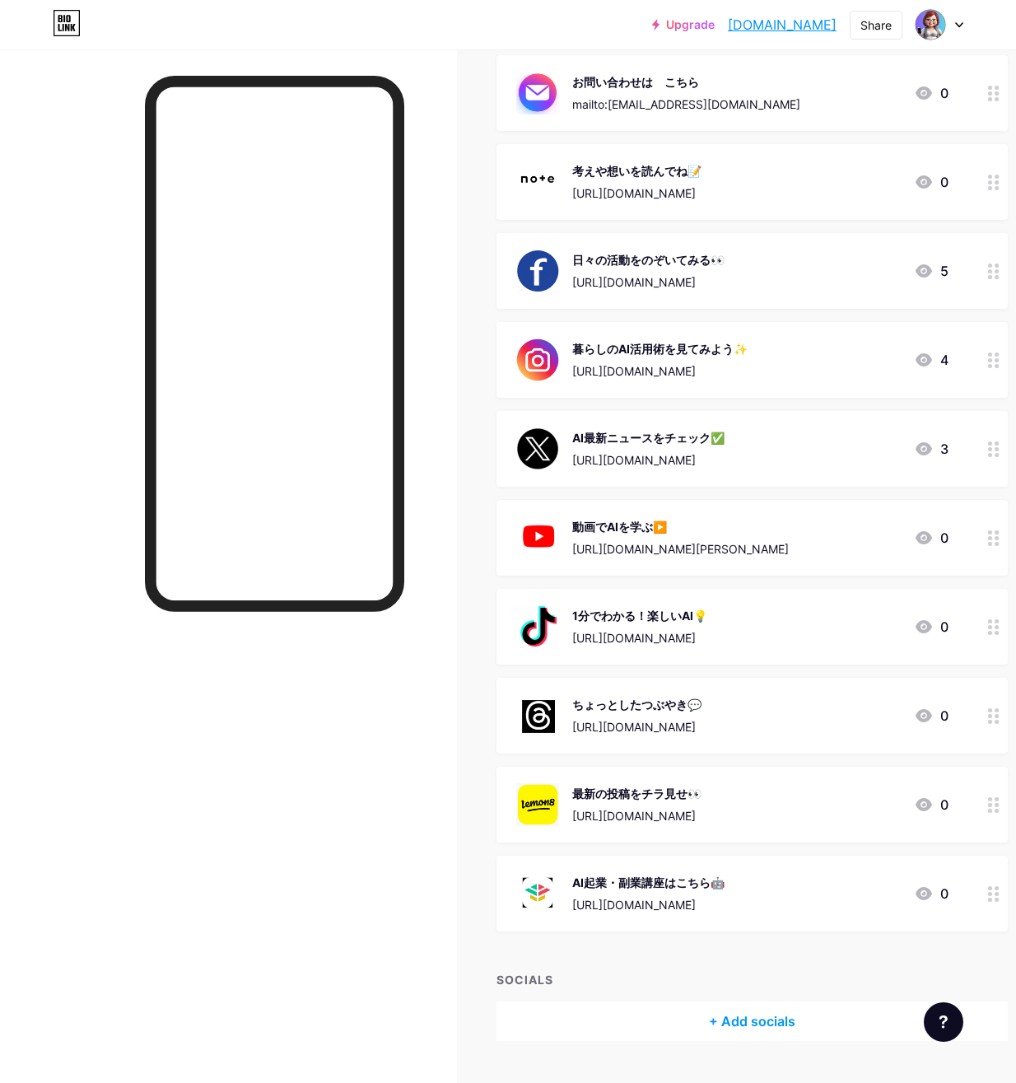
scroll to position [422, 0]
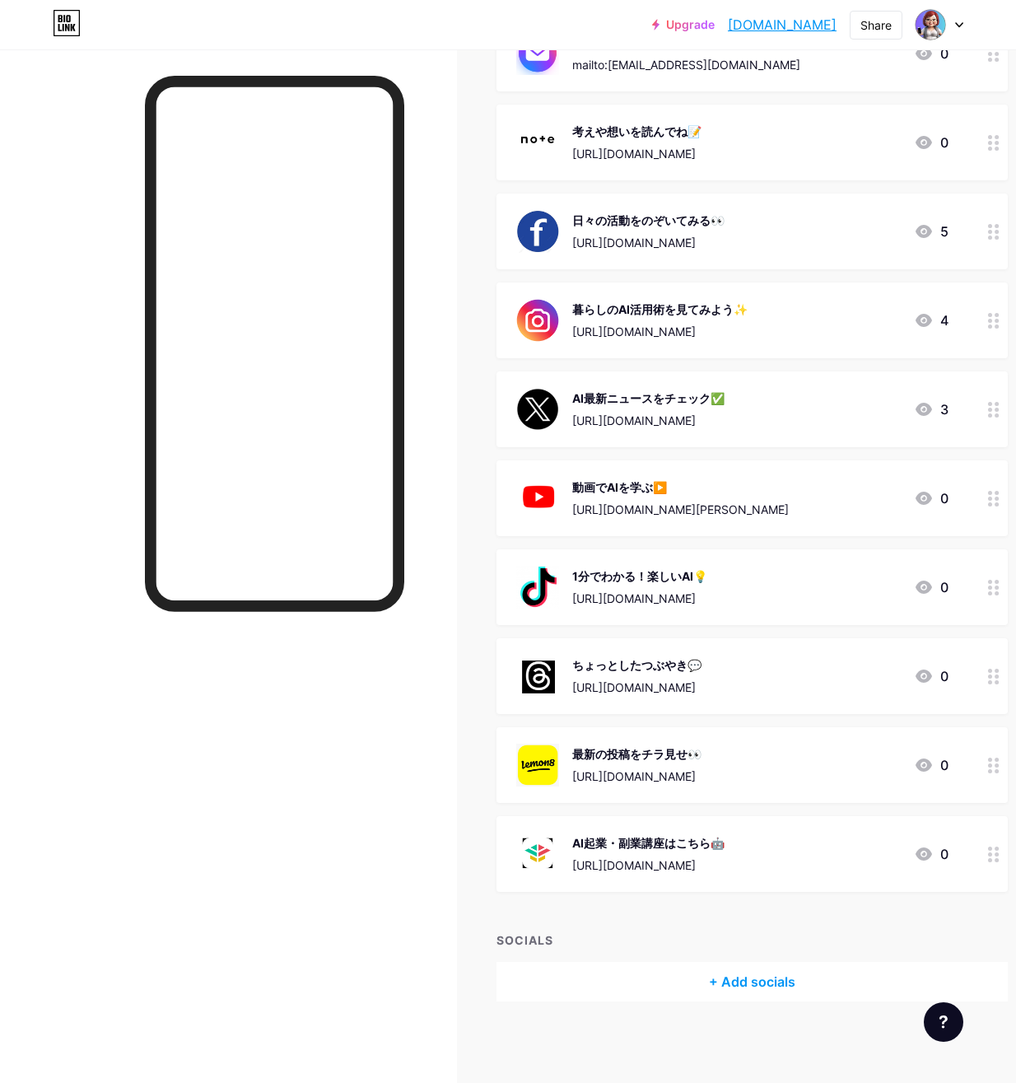
click at [665, 670] on div "ちょっとしたつぶやき💬" at bounding box center [636, 664] width 129 height 17
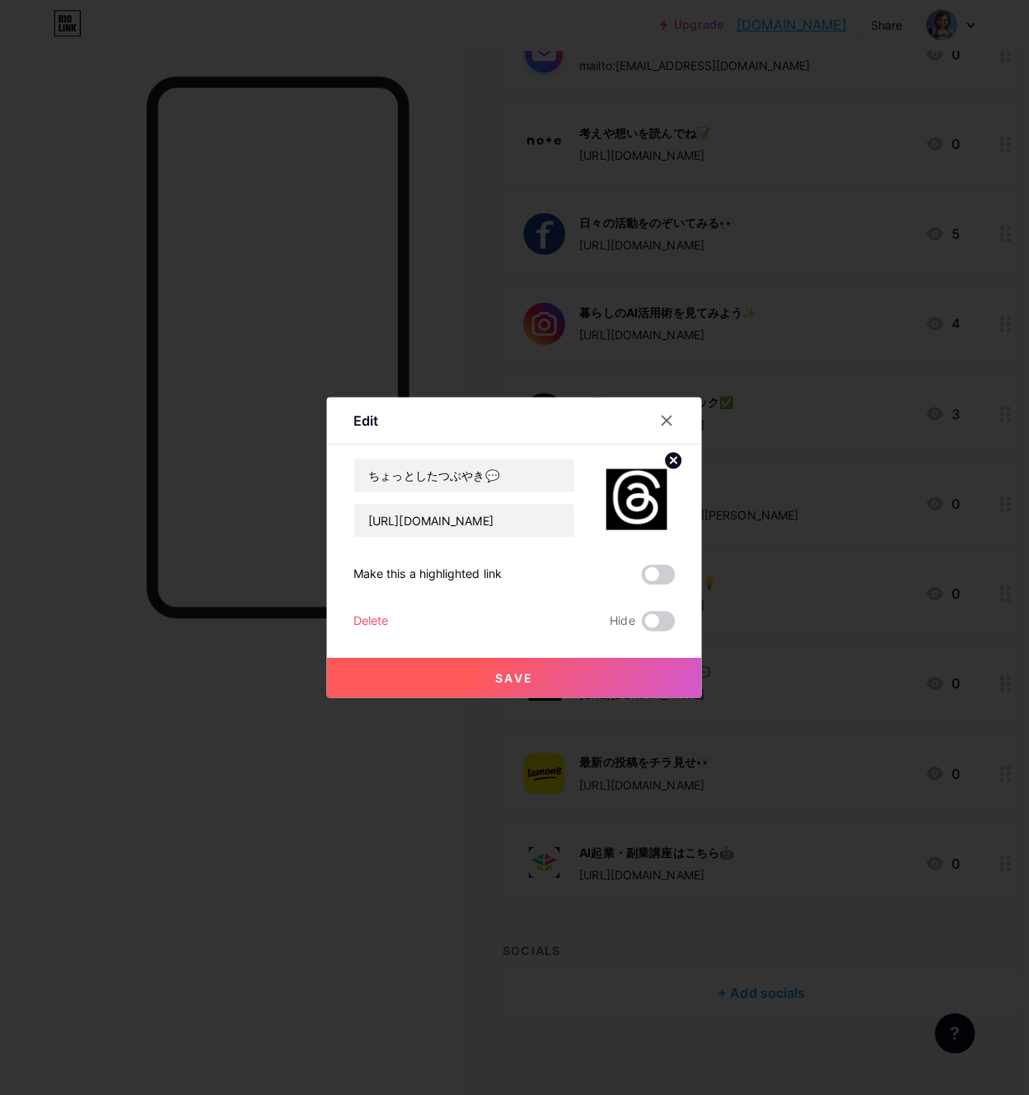
scroll to position [409, 0]
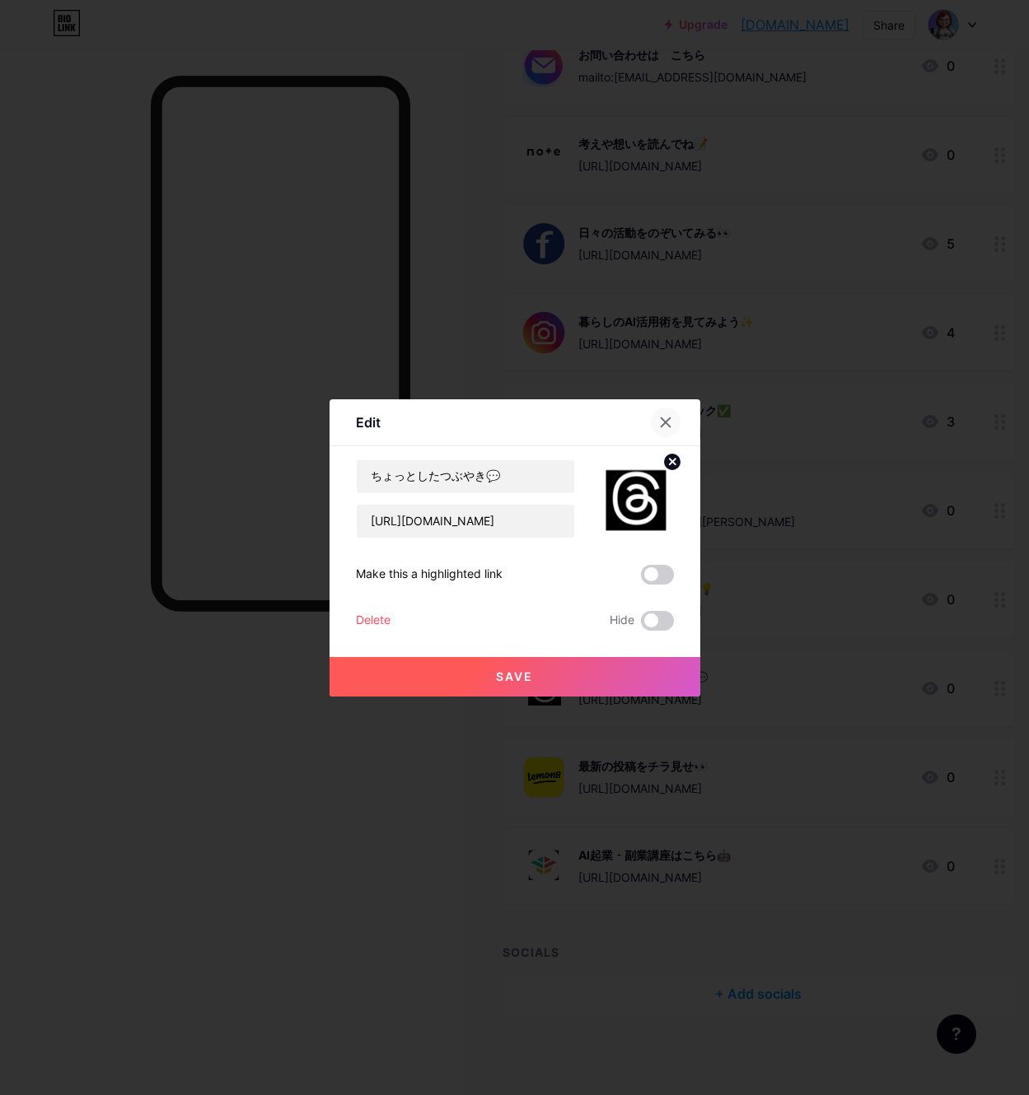
click at [658, 423] on div at bounding box center [666, 423] width 30 height 30
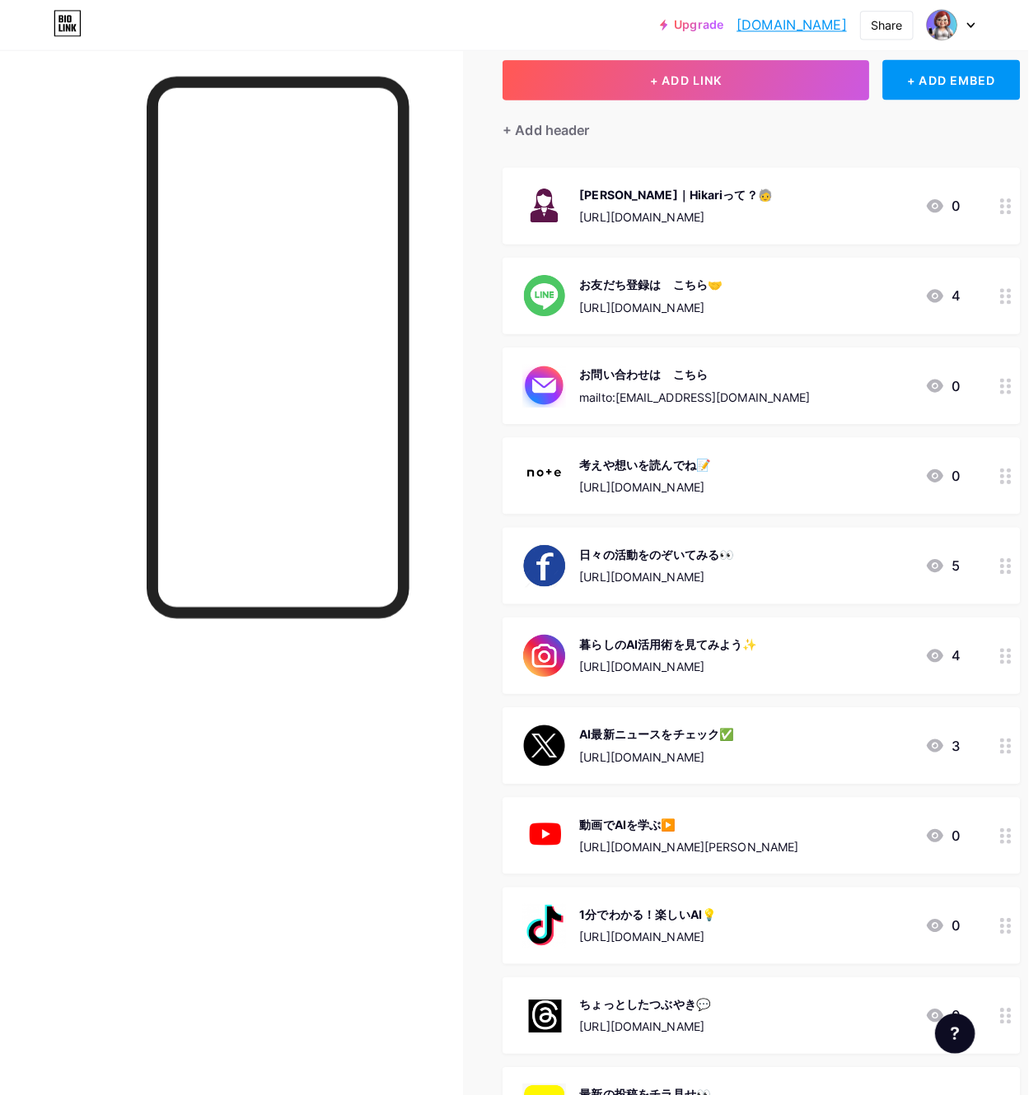
scroll to position [92, 0]
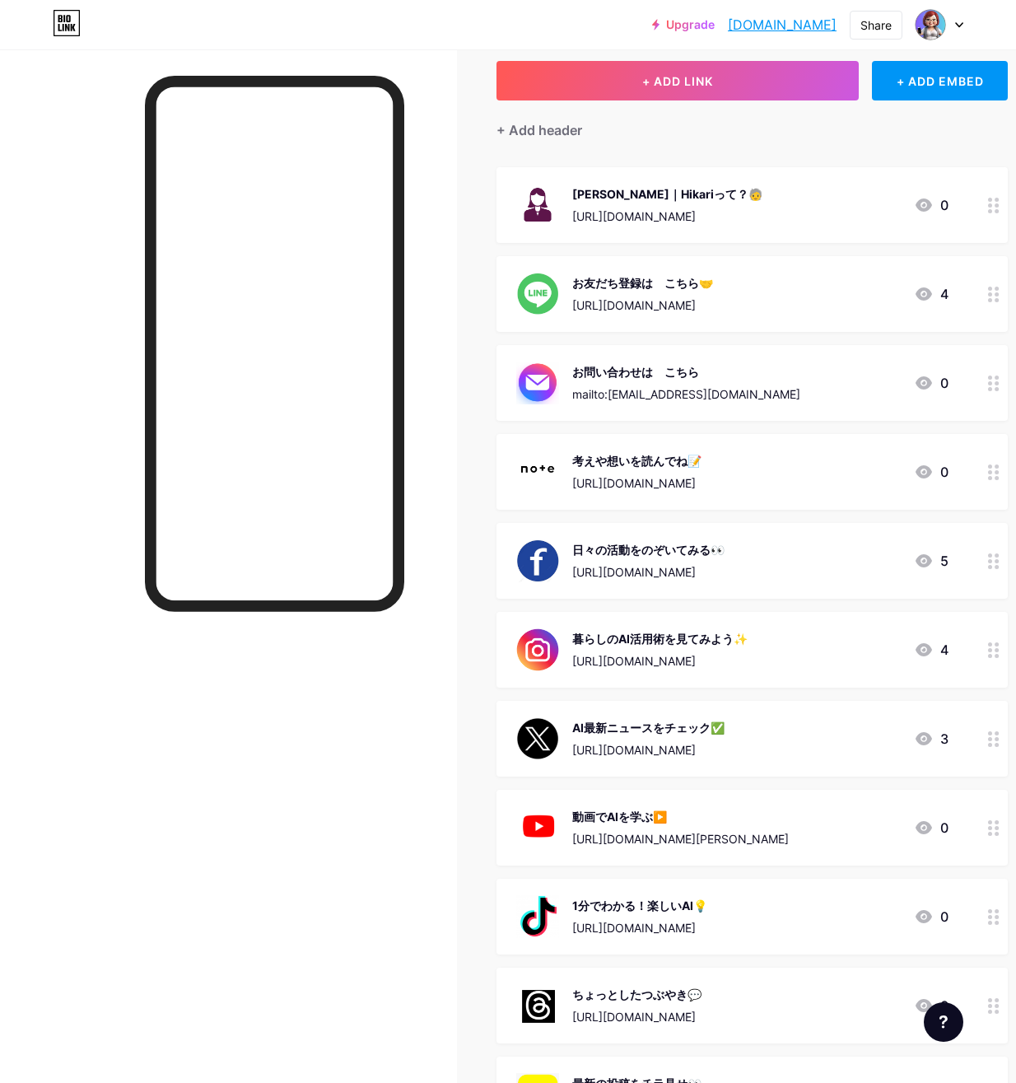
click at [630, 286] on div "お友だち登録は　こちら🤝" at bounding box center [642, 282] width 141 height 17
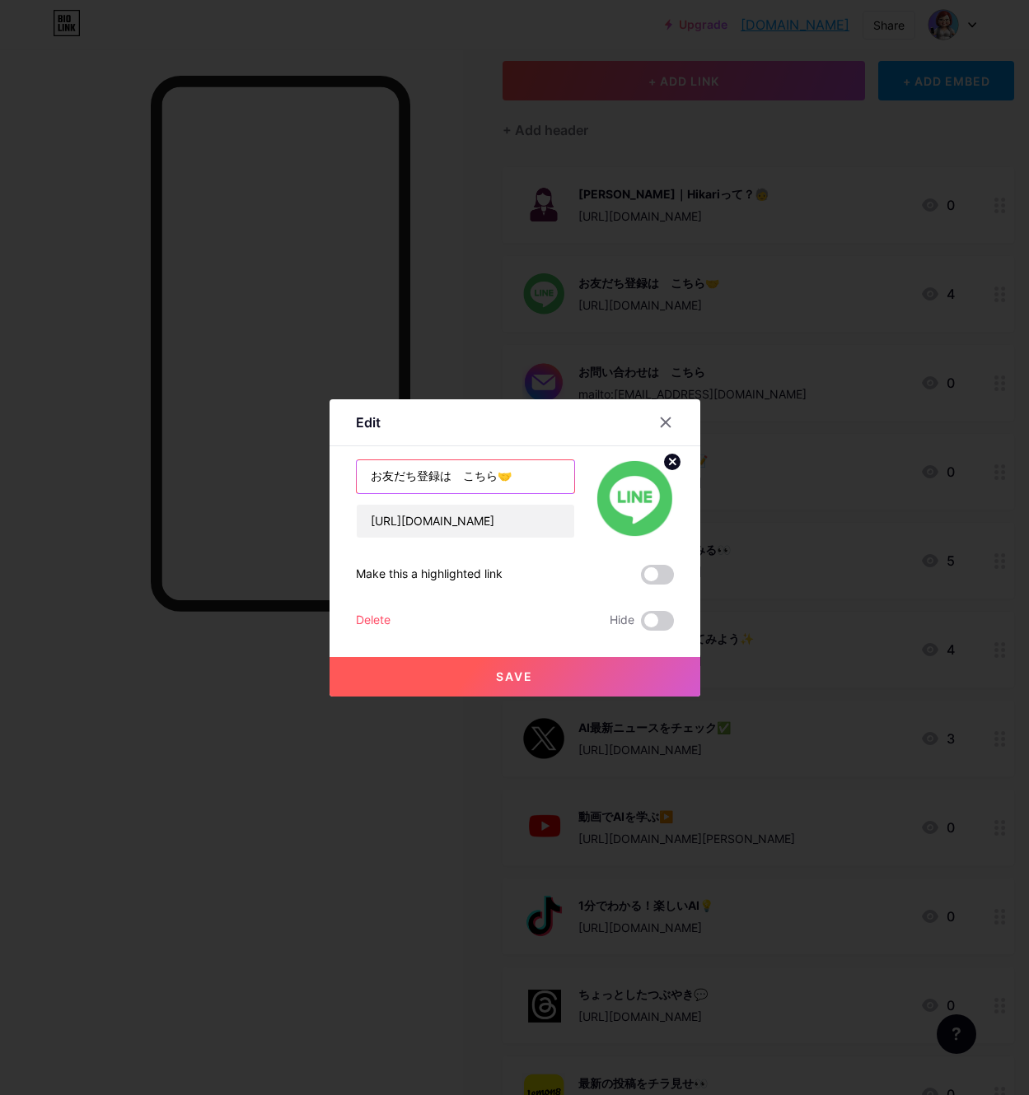
drag, startPoint x: 517, startPoint y: 477, endPoint x: 306, endPoint y: 460, distance: 211.5
click at [306, 460] on div "Edit Content YouTube Play YouTube video without leaving your page. ADD Vimeo Pl…" at bounding box center [514, 547] width 1029 height 1095
click at [377, 476] on input "text" at bounding box center [465, 476] width 217 height 33
paste input "LINEでお友だち登録🤝"
type input "LINEでお友だち登録🤝"
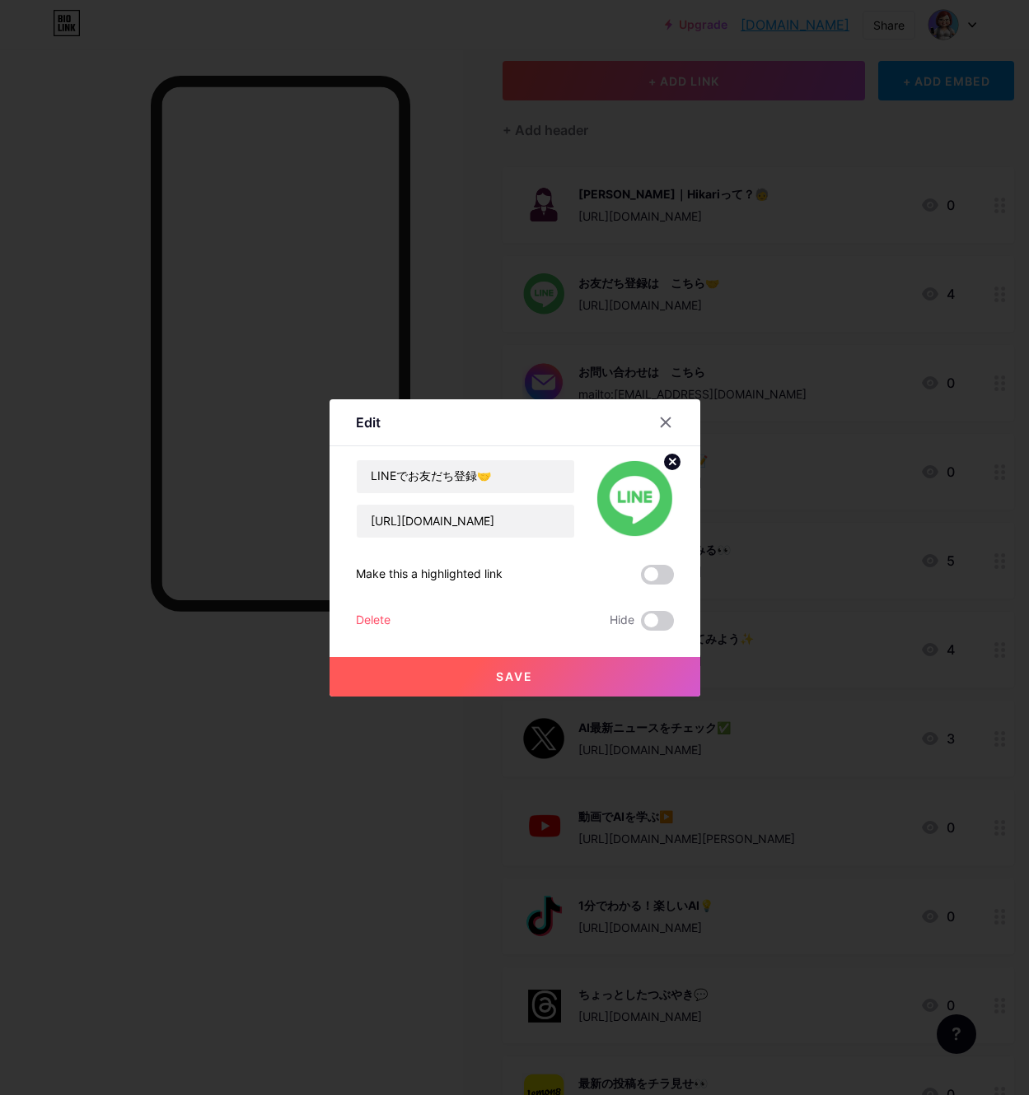
click at [460, 673] on button "Save" at bounding box center [514, 677] width 371 height 40
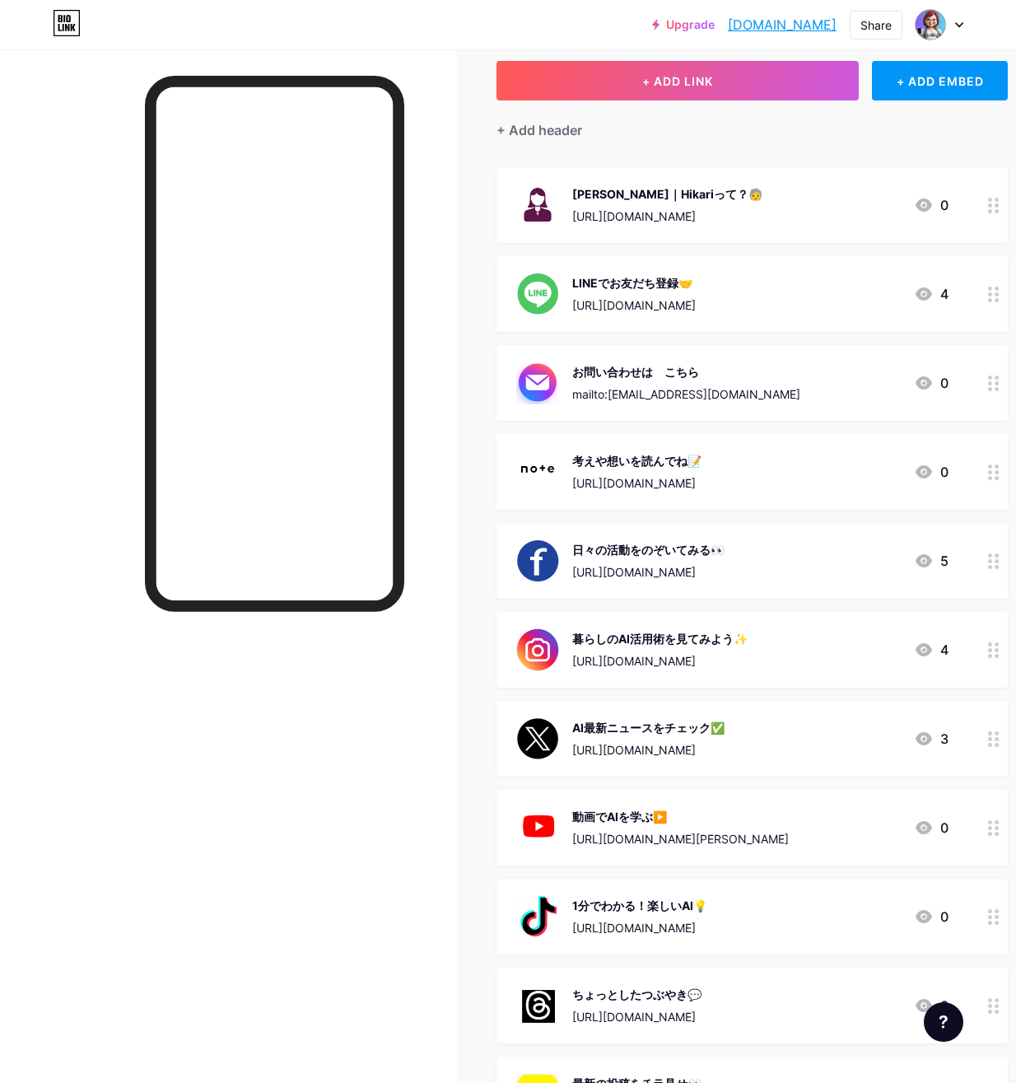
click at [644, 373] on div "お問い合わせは　こちら" at bounding box center [686, 371] width 228 height 17
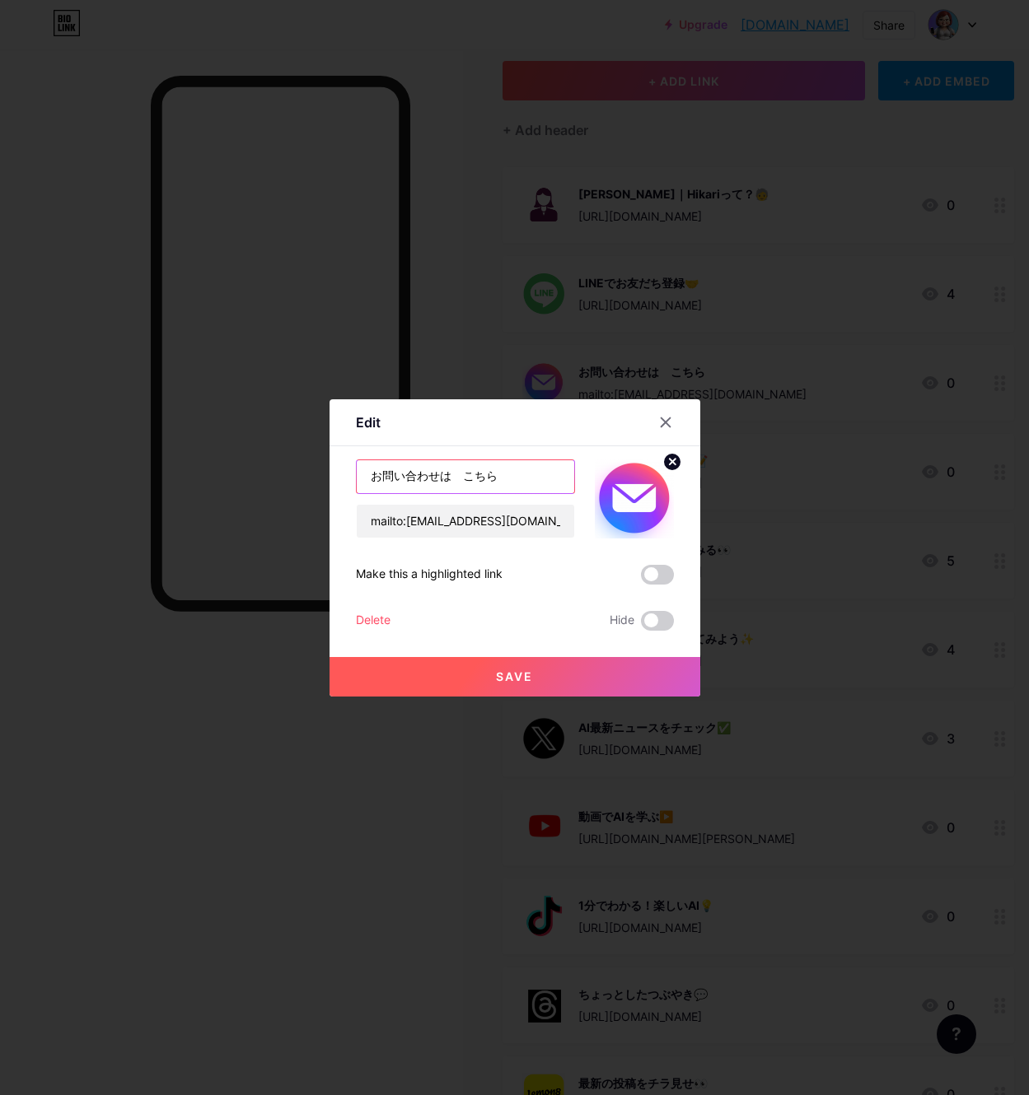
drag, startPoint x: 507, startPoint y: 475, endPoint x: 325, endPoint y: 465, distance: 182.3
click at [333, 475] on div "Edit Content YouTube Play YouTube video without leaving your page. ADD Vimeo Pl…" at bounding box center [514, 547] width 371 height 297
click at [374, 476] on input "text" at bounding box center [465, 476] width 217 height 33
paste input "メールでお問い合わせ✉️"
type input "メールでお問い合わせ✉️"
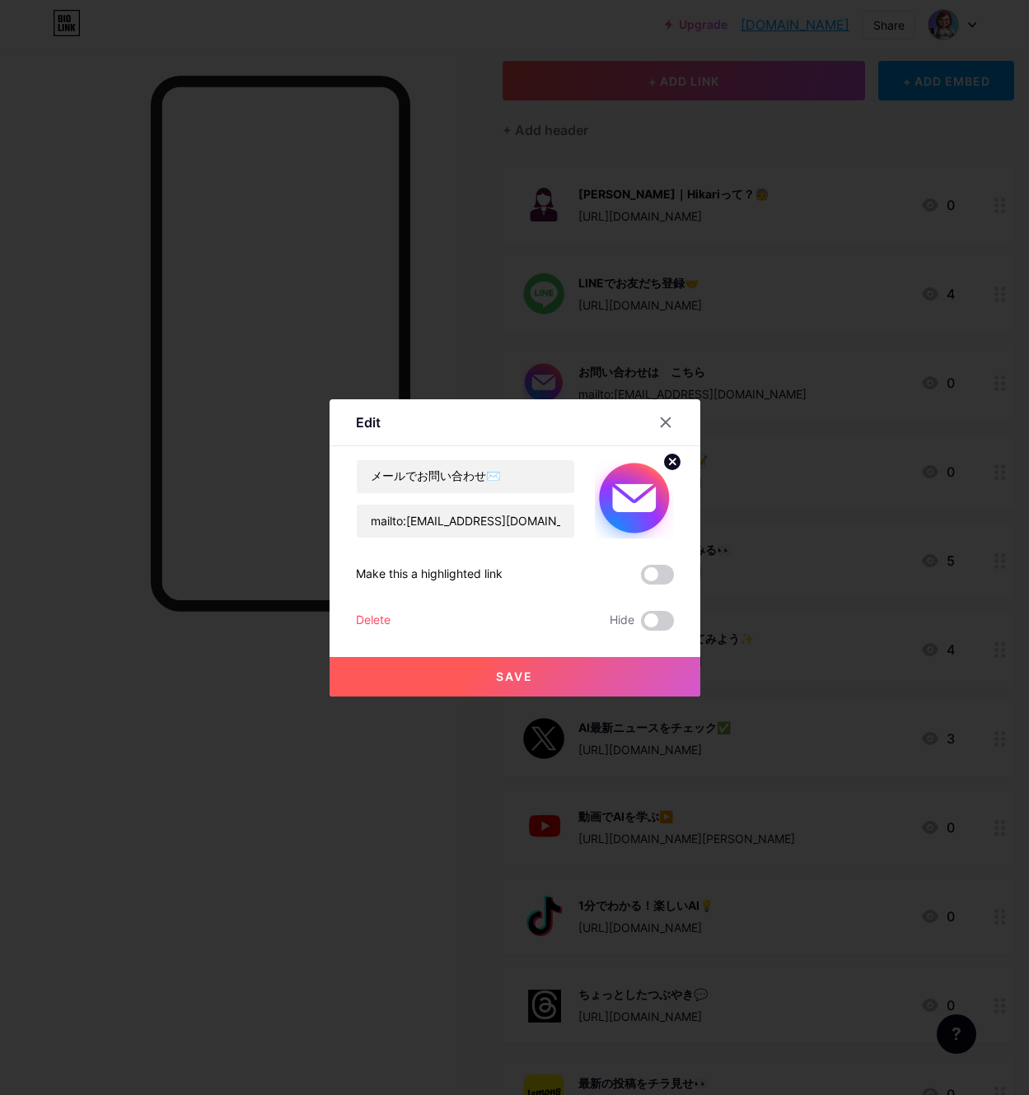
click at [496, 678] on span "Save" at bounding box center [514, 677] width 37 height 14
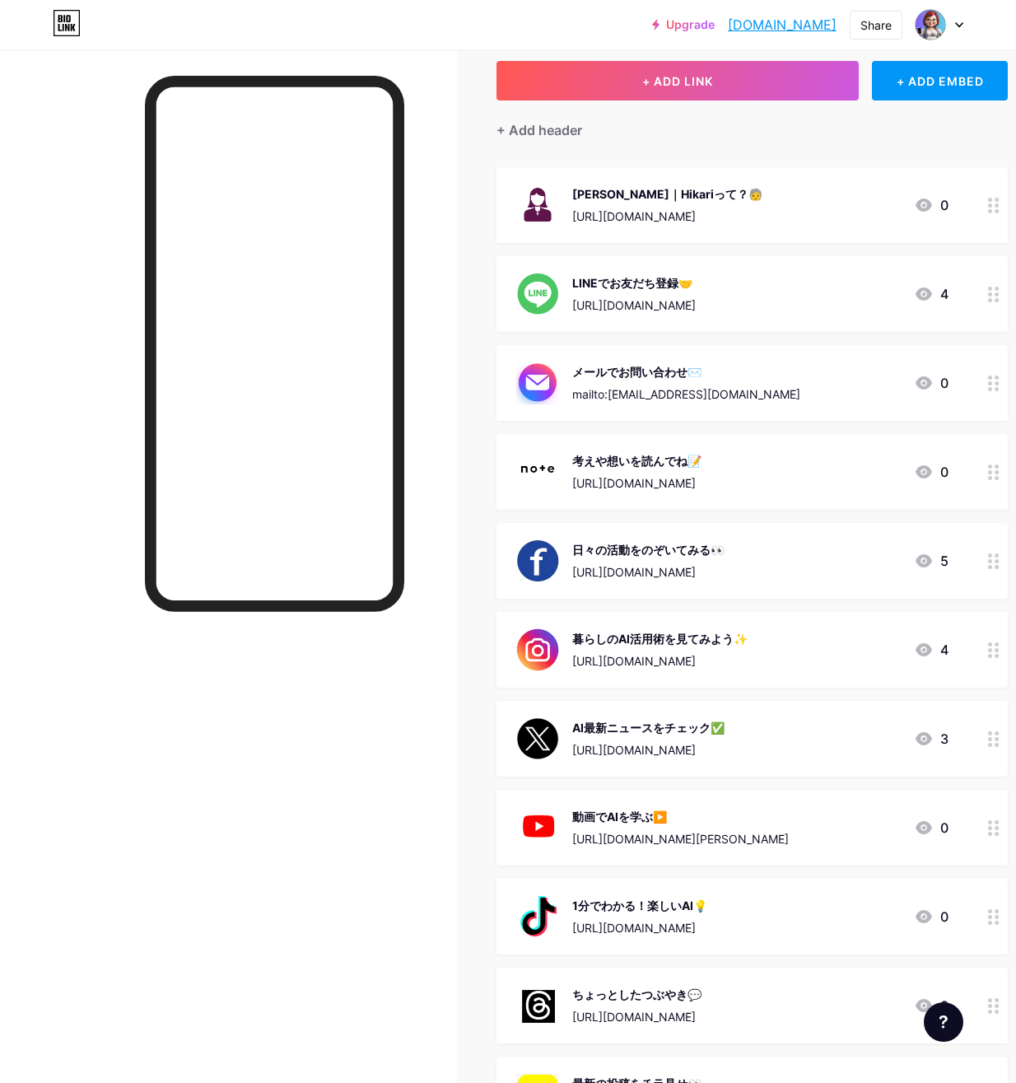
click at [664, 460] on div "考えや想いを読んでね📝" at bounding box center [636, 460] width 129 height 17
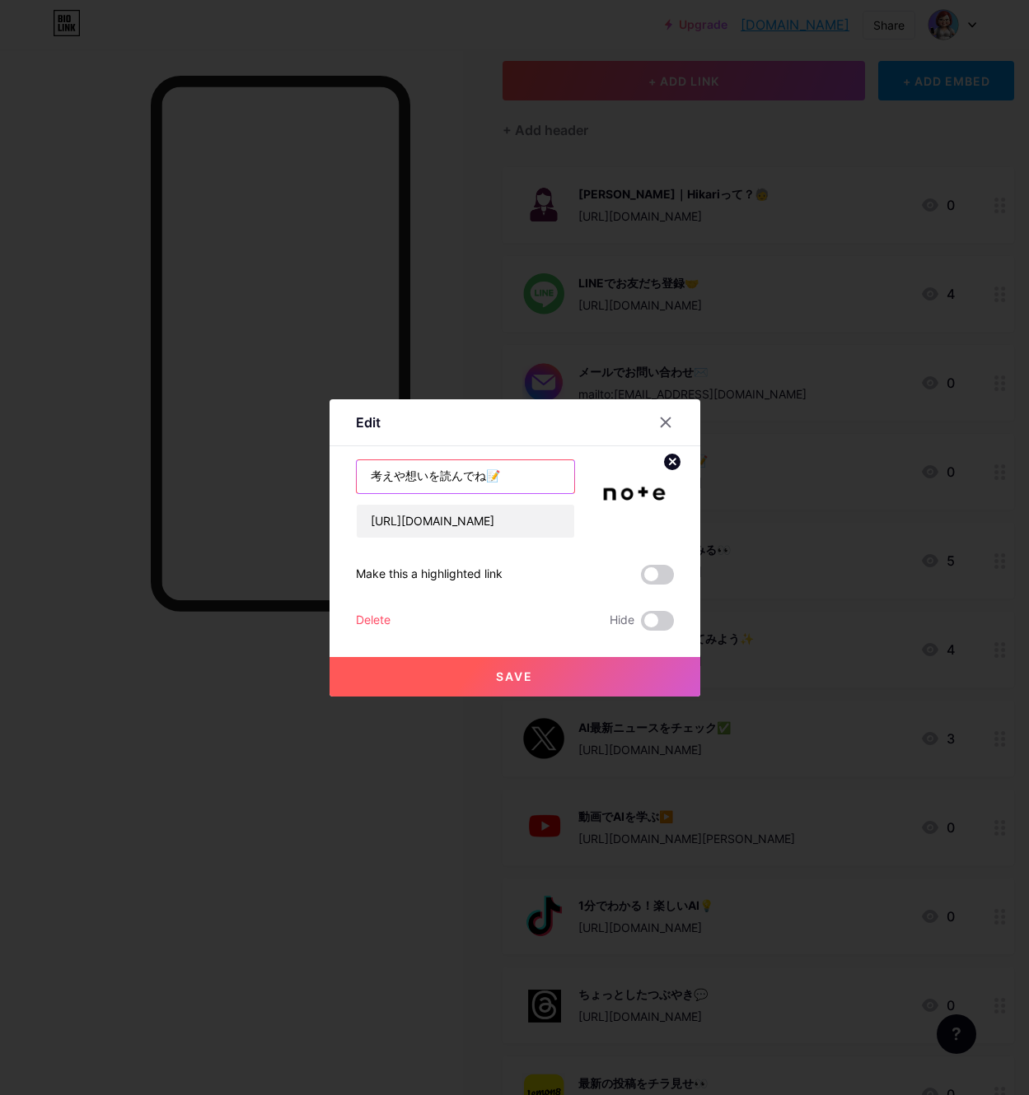
drag, startPoint x: 523, startPoint y: 479, endPoint x: 239, endPoint y: 461, distance: 284.7
click at [243, 461] on div "Edit Content YouTube Play YouTube video without leaving your page. ADD Vimeo Pl…" at bounding box center [514, 547] width 1029 height 1095
click at [376, 472] on input "text" at bounding box center [465, 476] width 217 height 33
paste input "noteで考えや想いを読む✍️"
type input "noteで考えや想いを読む✍️"
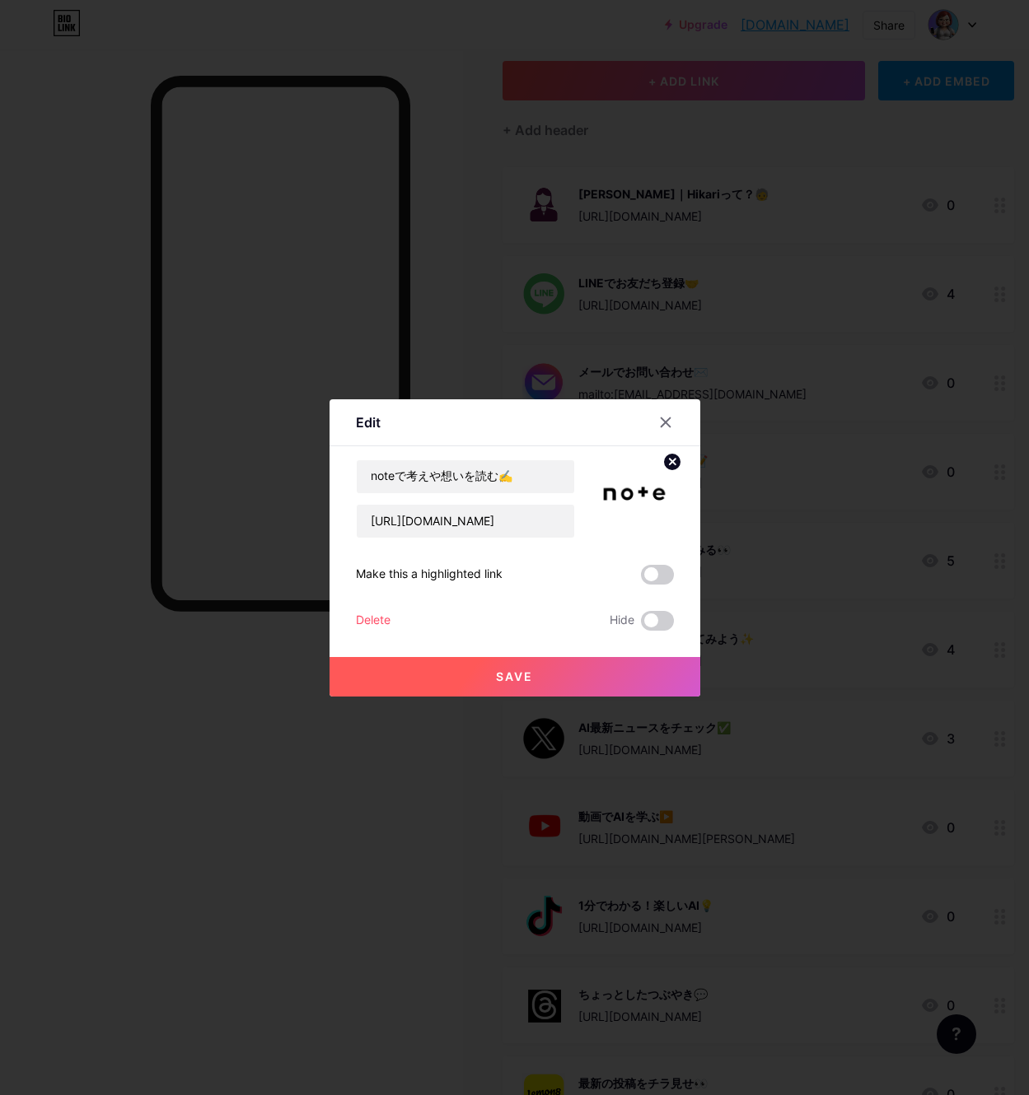
click at [481, 670] on button "Save" at bounding box center [514, 677] width 371 height 40
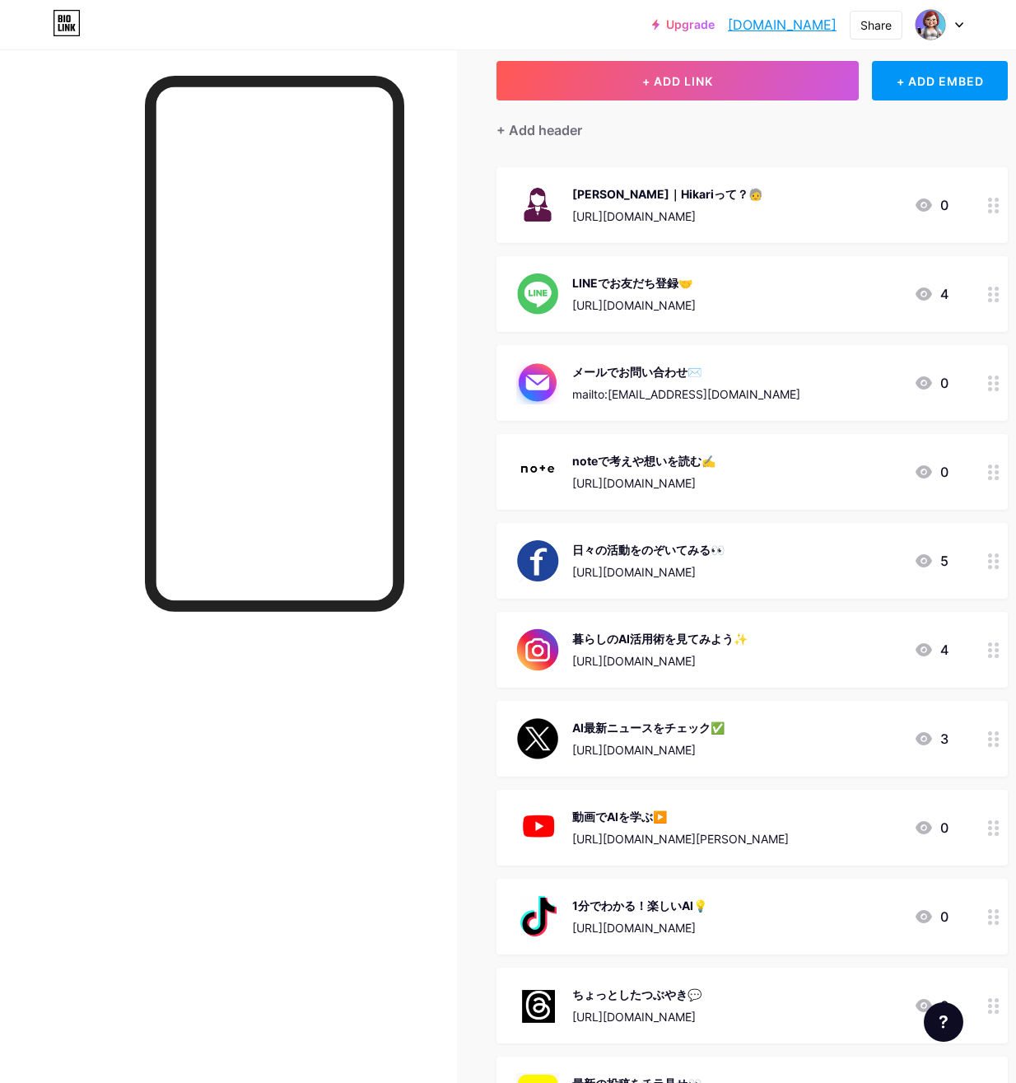
click at [592, 549] on div "日々の活動をのぞいてみる👀" at bounding box center [648, 549] width 152 height 17
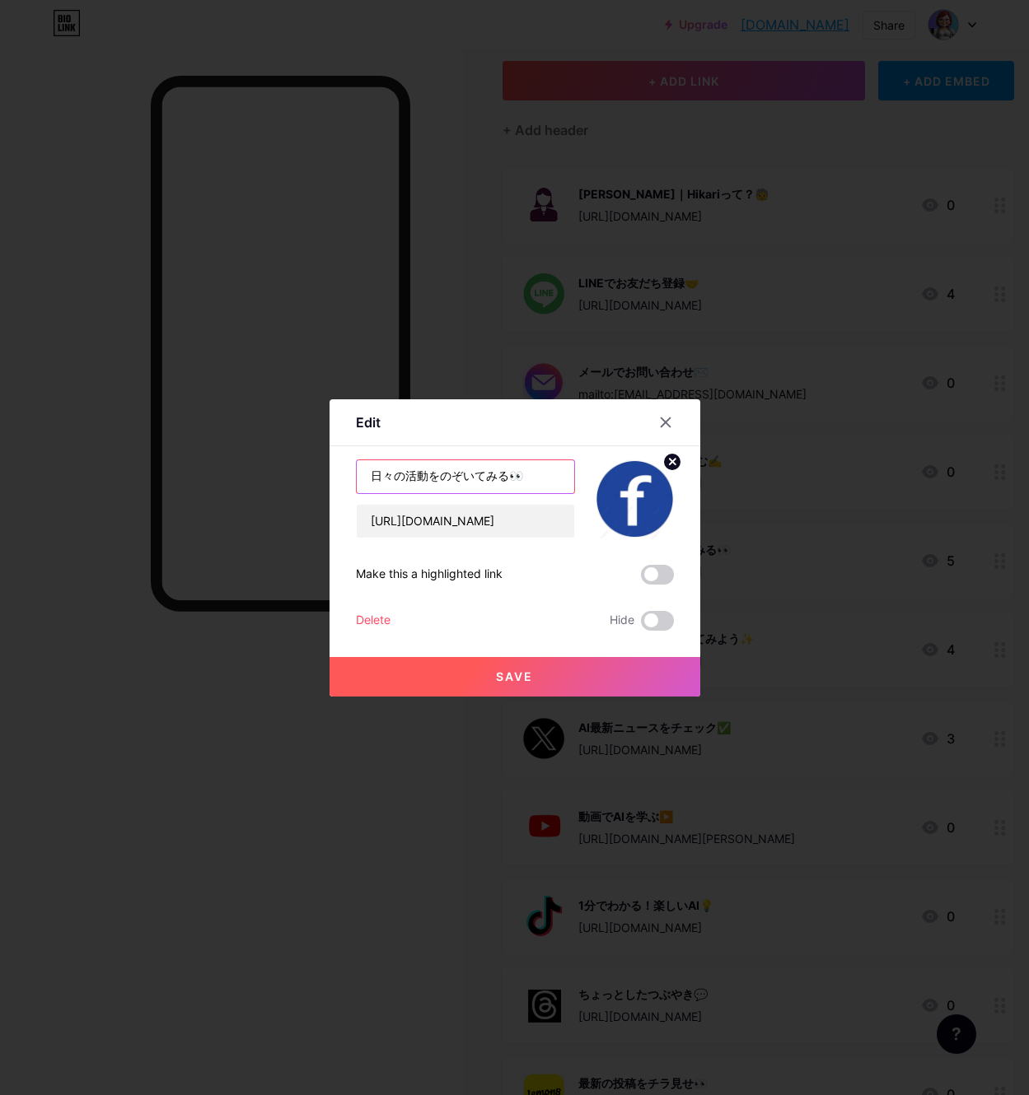
drag, startPoint x: 534, startPoint y: 477, endPoint x: 304, endPoint y: 470, distance: 229.9
click at [306, 470] on div "Edit Content YouTube Play YouTube video without leaving your page. ADD Vimeo Pl…" at bounding box center [514, 547] width 1029 height 1095
click at [379, 478] on input "text" at bounding box center [465, 476] width 217 height 33
paste input "Facebookで日々の活動をのぞく👀"
type input "Facebookで日々の活動をのぞく👀"
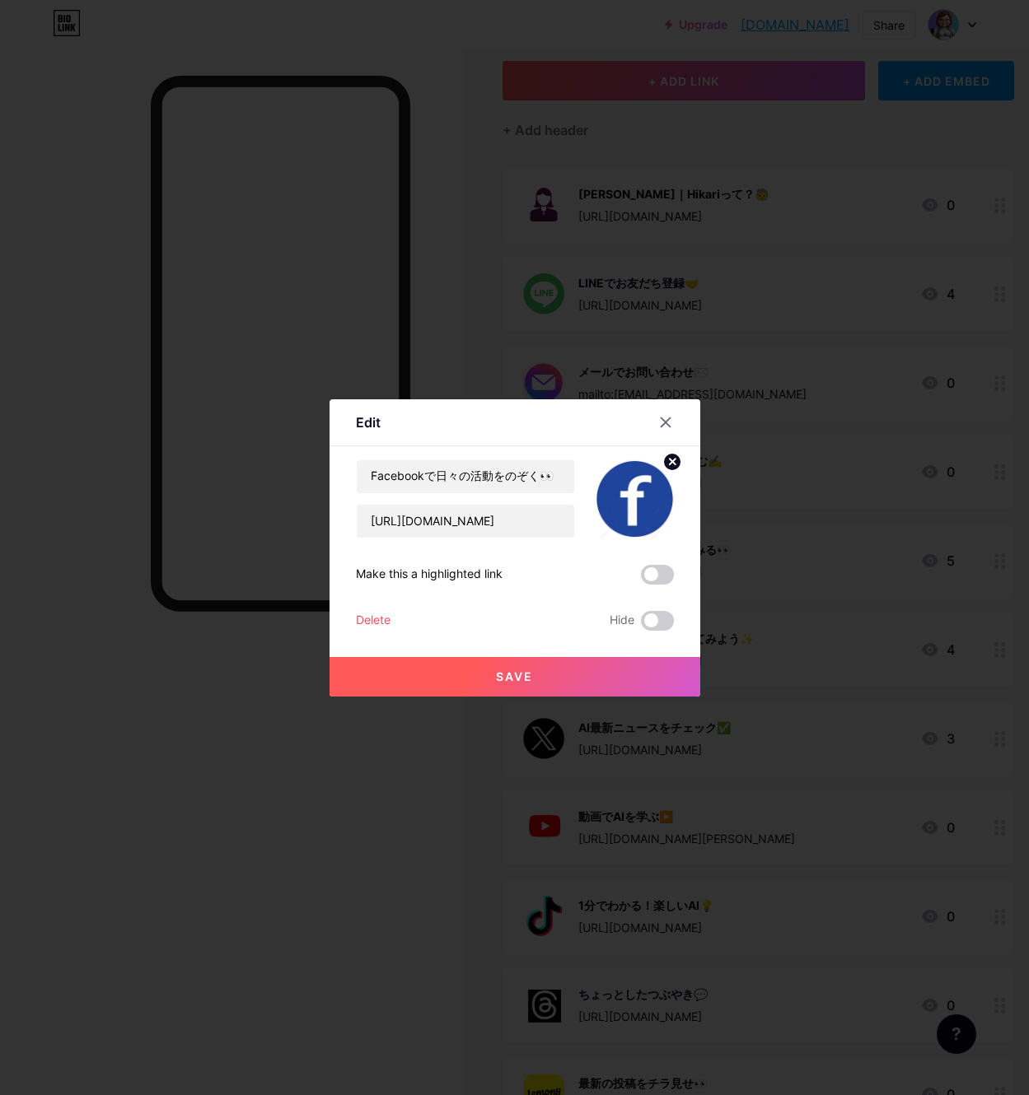
click at [450, 680] on button "Save" at bounding box center [514, 677] width 371 height 40
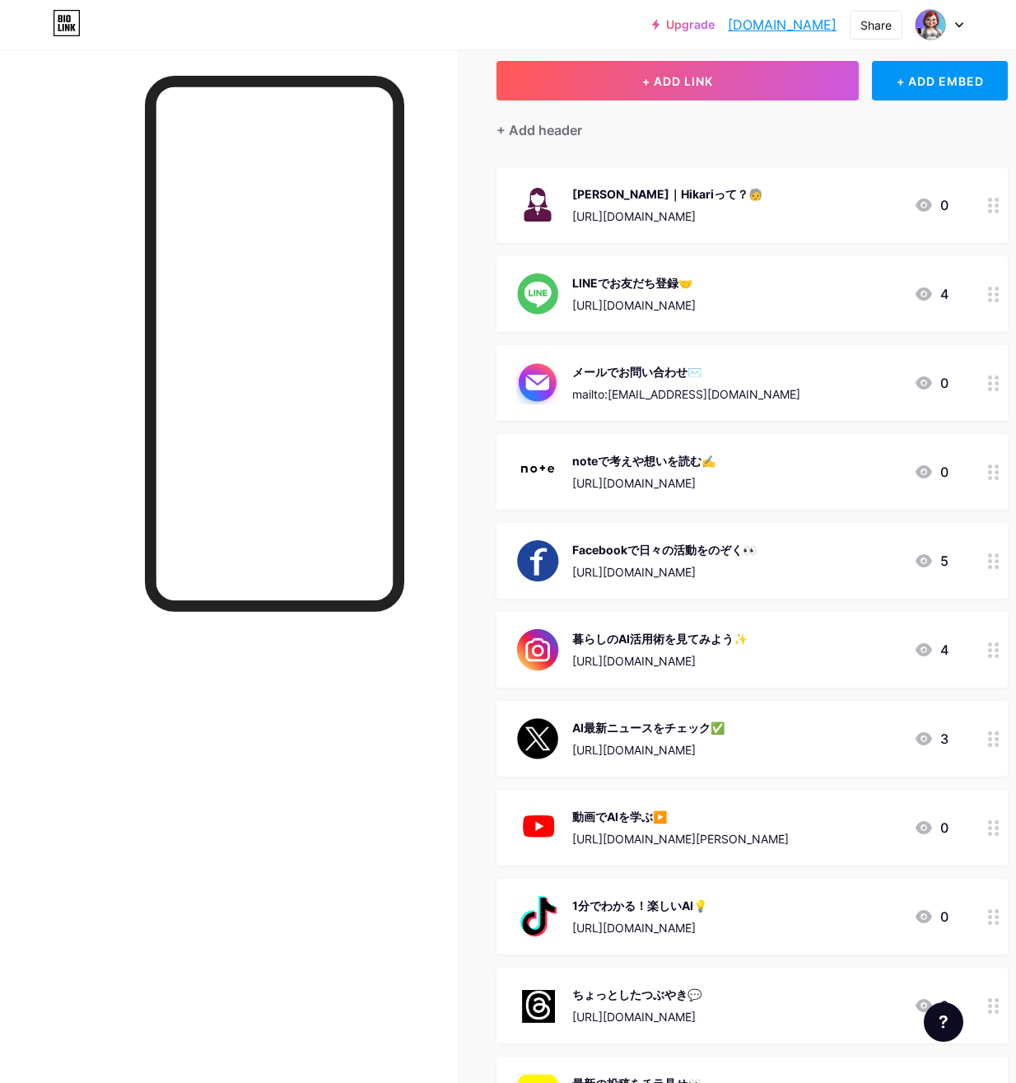
click at [608, 643] on div "暮らしのAI活用術を見てみよう✨" at bounding box center [659, 638] width 175 height 17
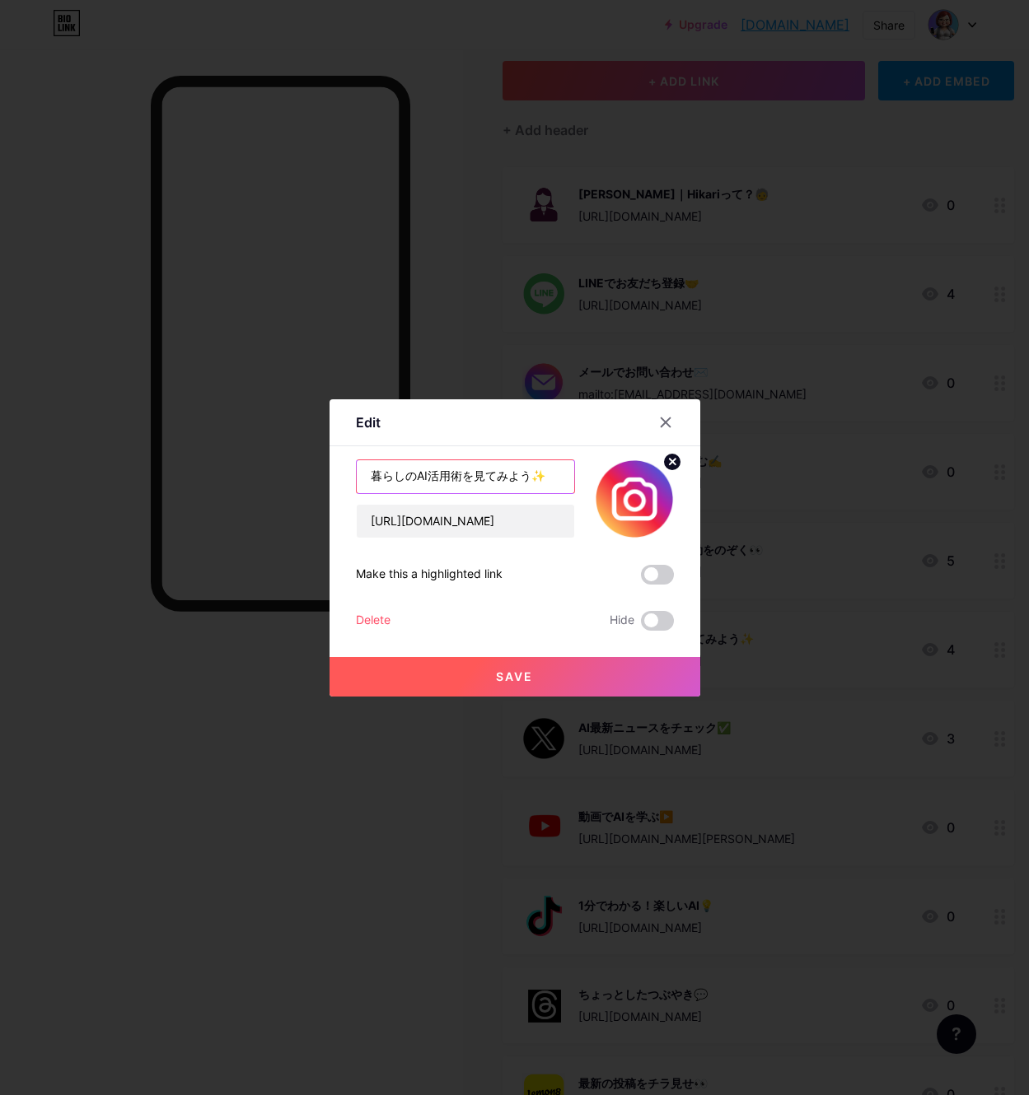
drag, startPoint x: 564, startPoint y: 473, endPoint x: 290, endPoint y: 467, distance: 274.3
click at [292, 467] on div "Edit Content YouTube Play YouTube video without leaving your page. ADD Vimeo Pl…" at bounding box center [514, 547] width 1029 height 1095
click at [376, 482] on input "text" at bounding box center [465, 476] width 217 height 33
paste input "Instagramで暮らしのAI活用術を見る✨"
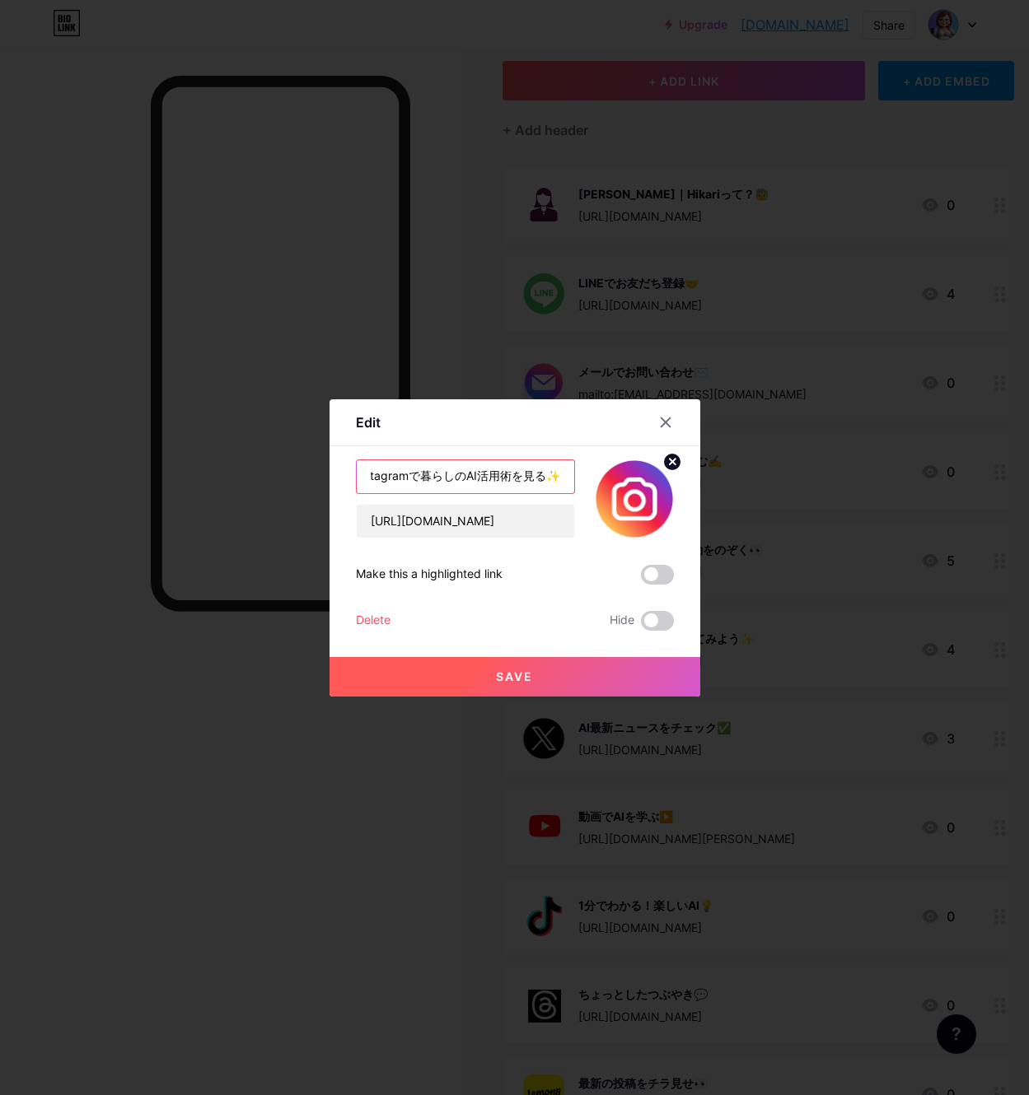
type input "Instagramで暮らしのAI活用術を見る✨"
click at [496, 674] on span "Save" at bounding box center [514, 677] width 37 height 14
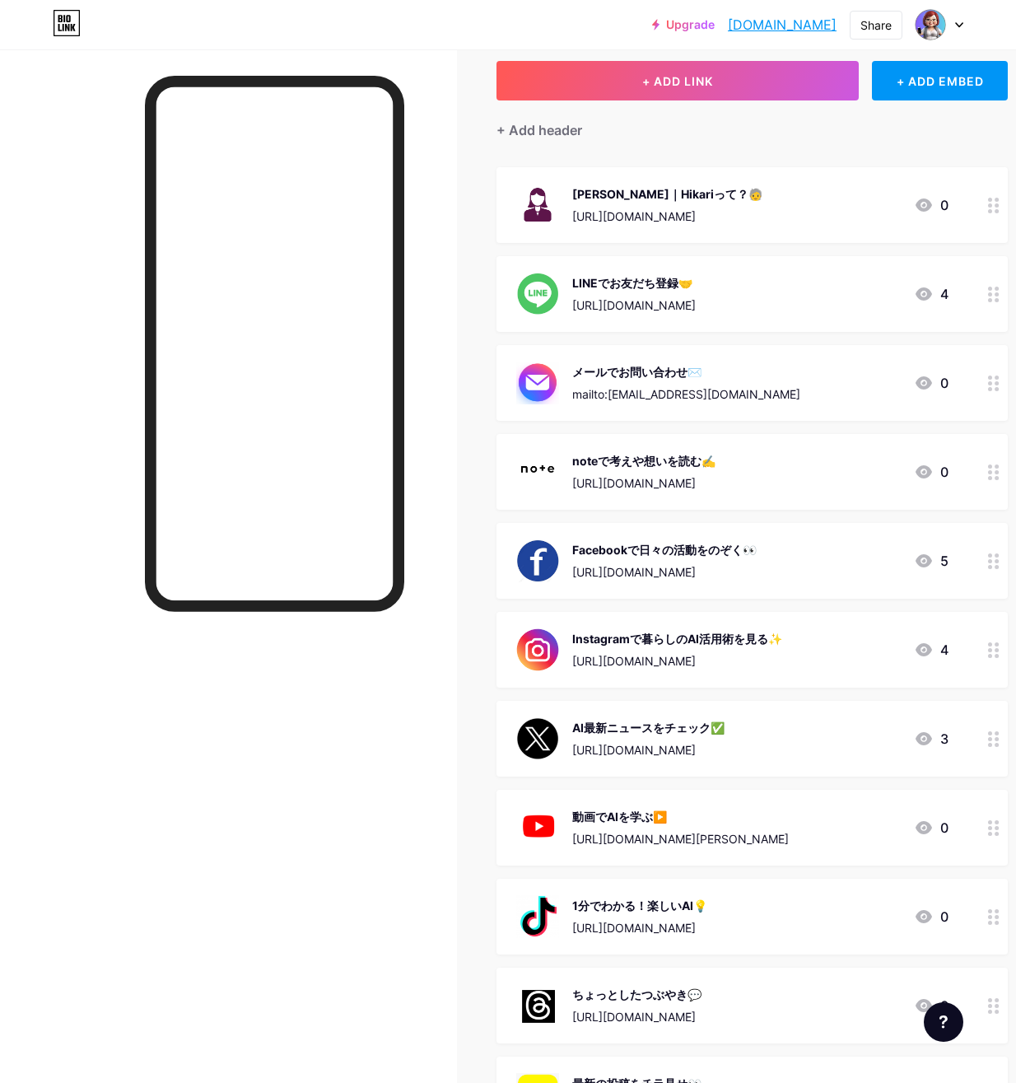
click at [582, 742] on div "[URL][DOMAIN_NAME]" at bounding box center [648, 749] width 152 height 17
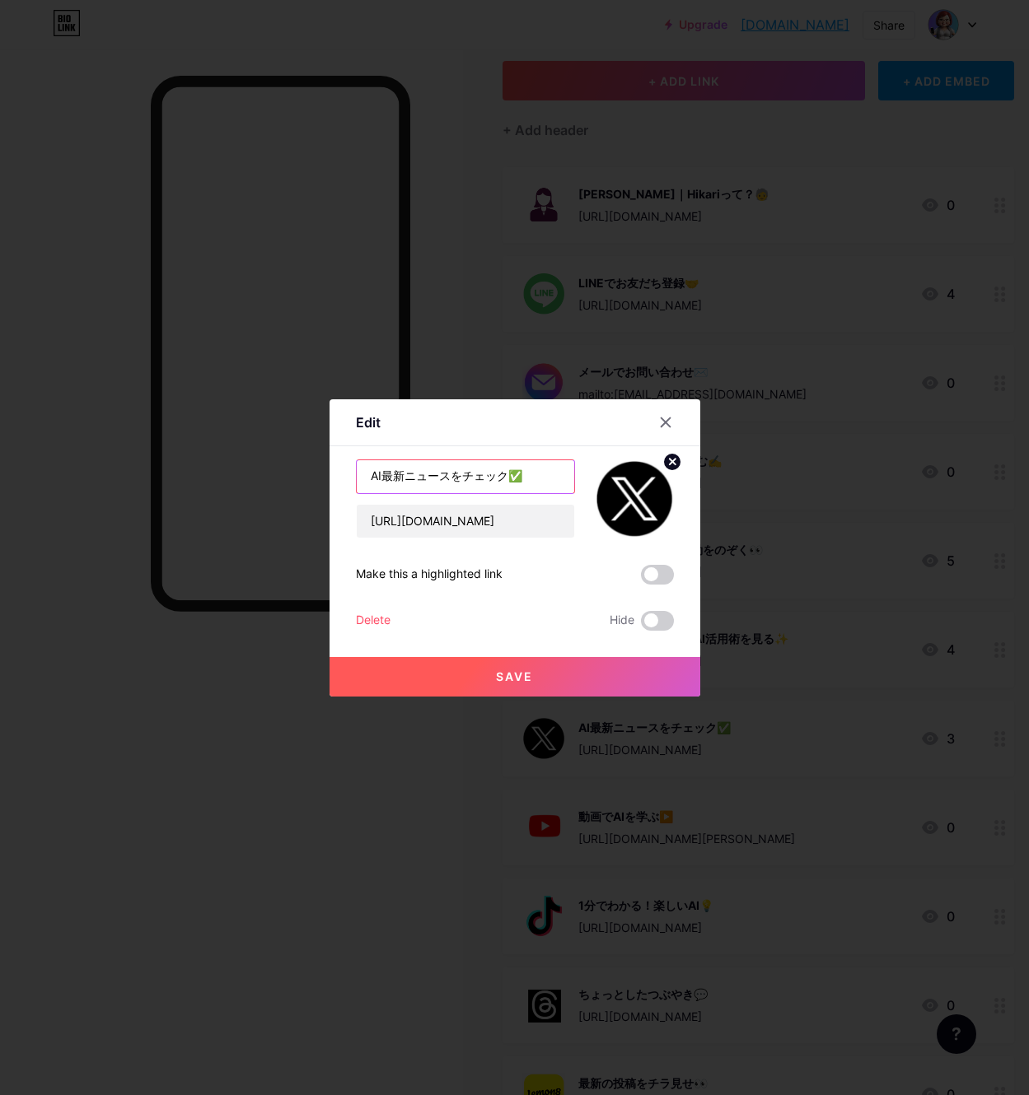
drag, startPoint x: 538, startPoint y: 480, endPoint x: 315, endPoint y: 468, distance: 222.7
click at [315, 468] on div "Edit Content YouTube Play YouTube video without leaving your page. ADD Vimeo Pl…" at bounding box center [514, 547] width 1029 height 1095
click at [376, 479] on input "text" at bounding box center [465, 476] width 217 height 33
paste input "XでAI最新ニュースをチェック✅"
type input "XでAI最新ニュースをチェック✅"
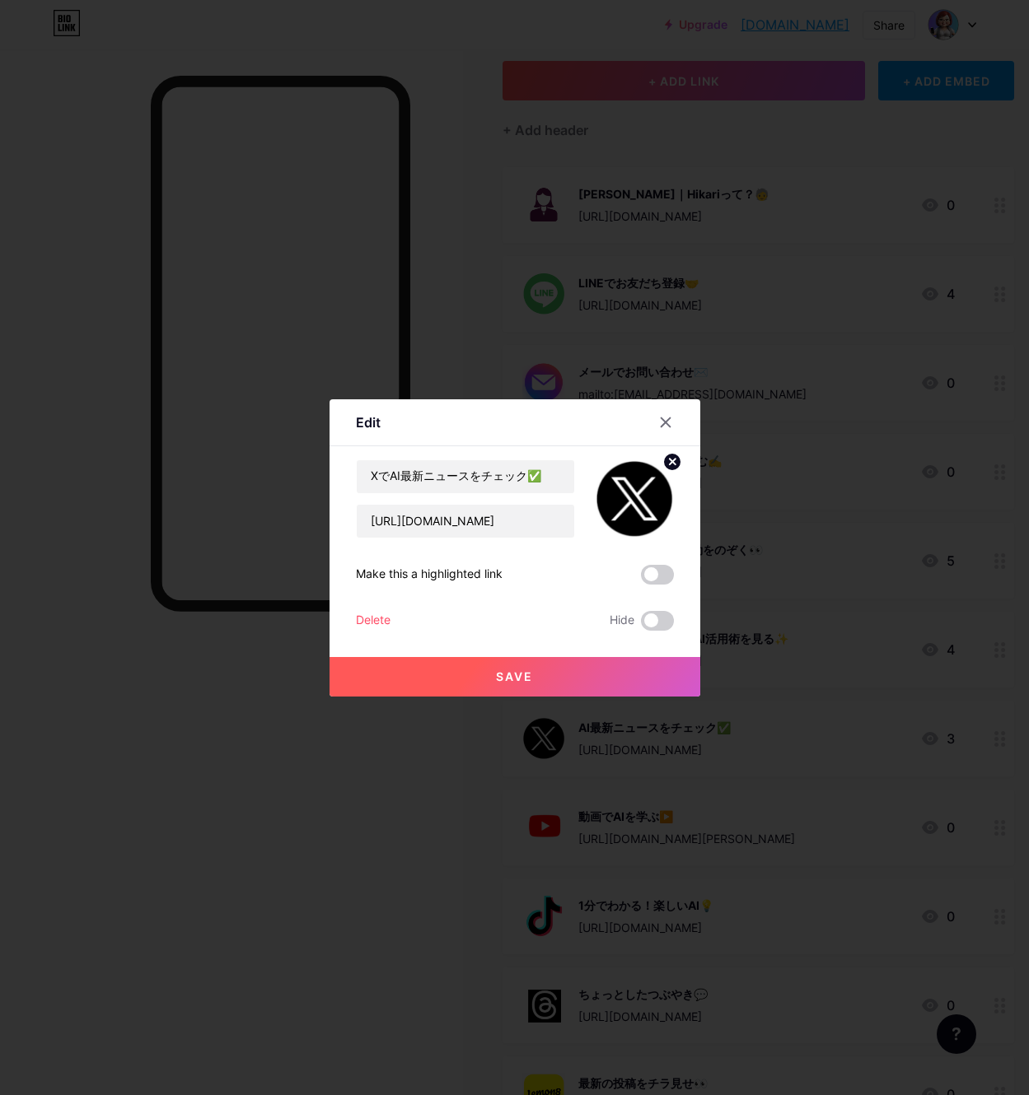
click at [504, 676] on span "Save" at bounding box center [514, 677] width 37 height 14
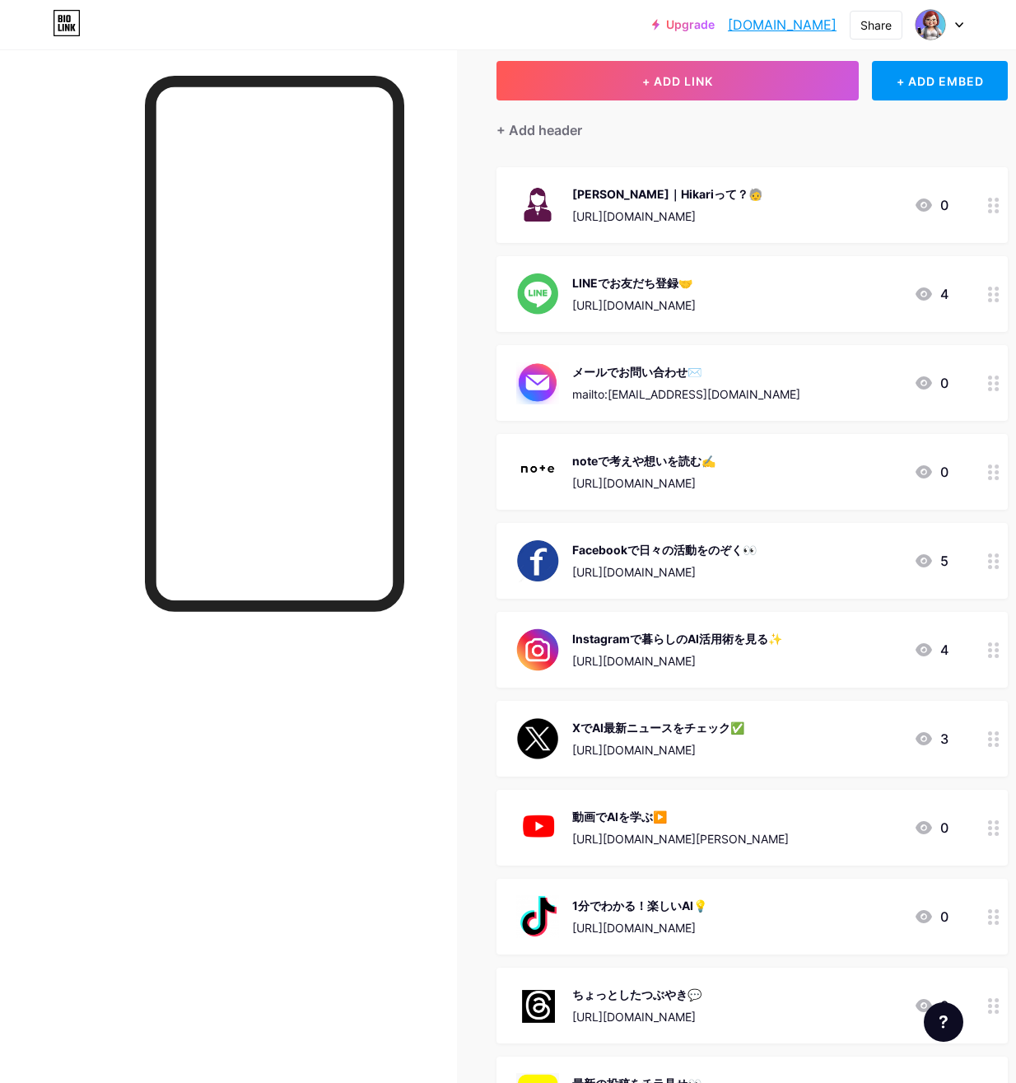
click at [632, 819] on div "動画でAIを学ぶ▶️" at bounding box center [680, 816] width 217 height 17
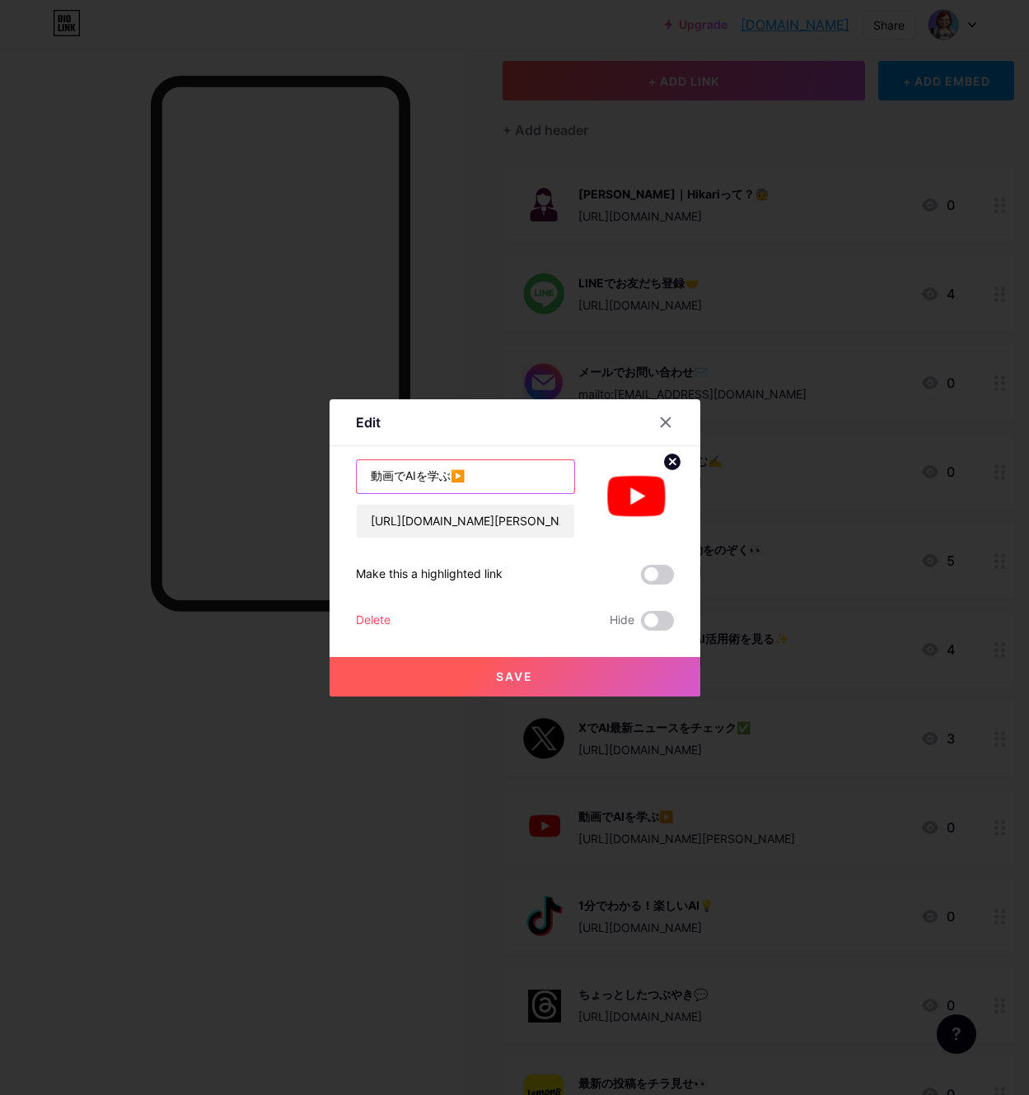
drag, startPoint x: 479, startPoint y: 475, endPoint x: 295, endPoint y: 465, distance: 184.0
click at [298, 469] on div "Edit Content YouTube Play YouTube video without leaving your page. ADD Vimeo Pl…" at bounding box center [514, 547] width 1029 height 1095
click at [376, 480] on input "text" at bounding box center [465, 476] width 217 height 33
click at [371, 480] on input "text" at bounding box center [465, 476] width 217 height 33
paste input "YouTubeでAIを学ぶ▶️"
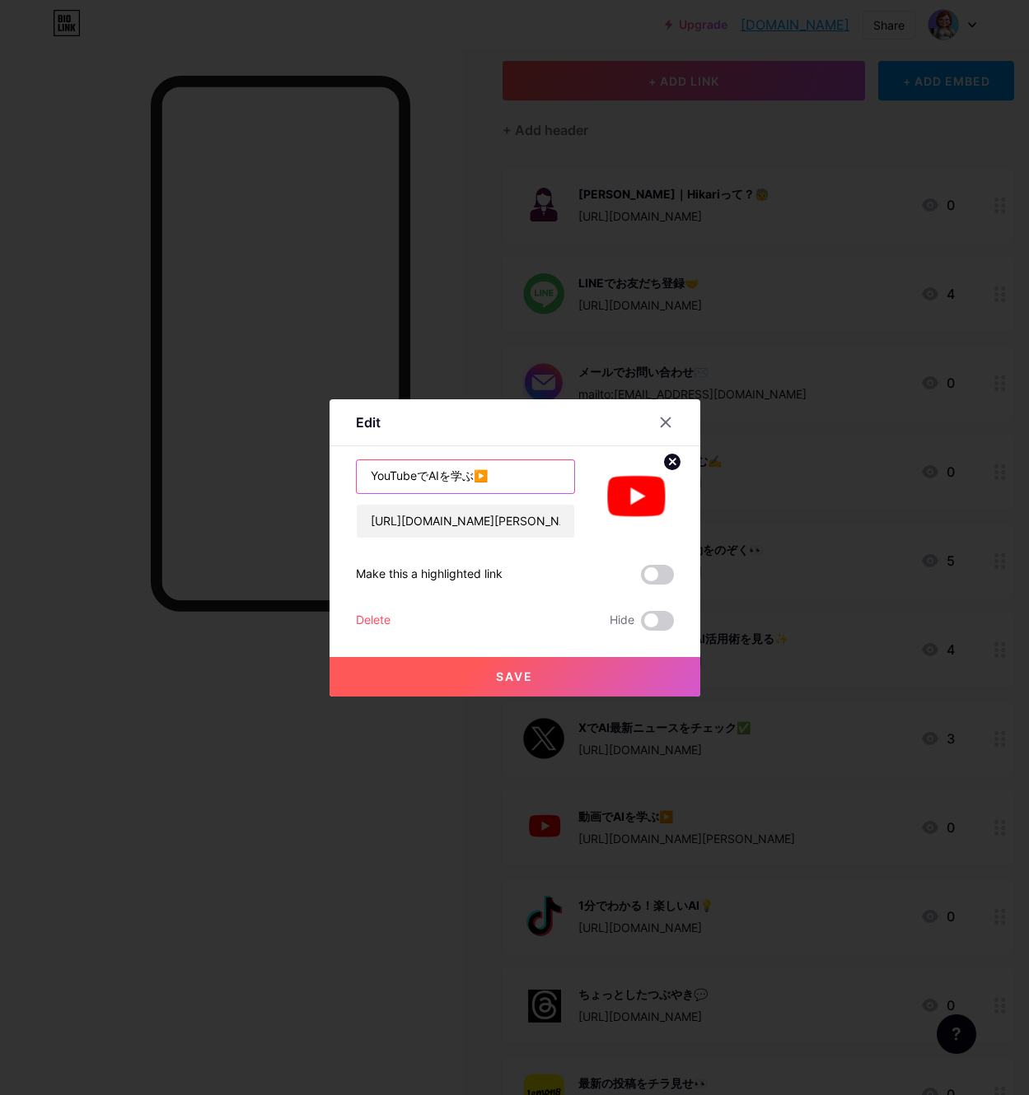
type input "YouTubeでAIを学ぶ▶️"
click at [482, 677] on button "Save" at bounding box center [514, 677] width 371 height 40
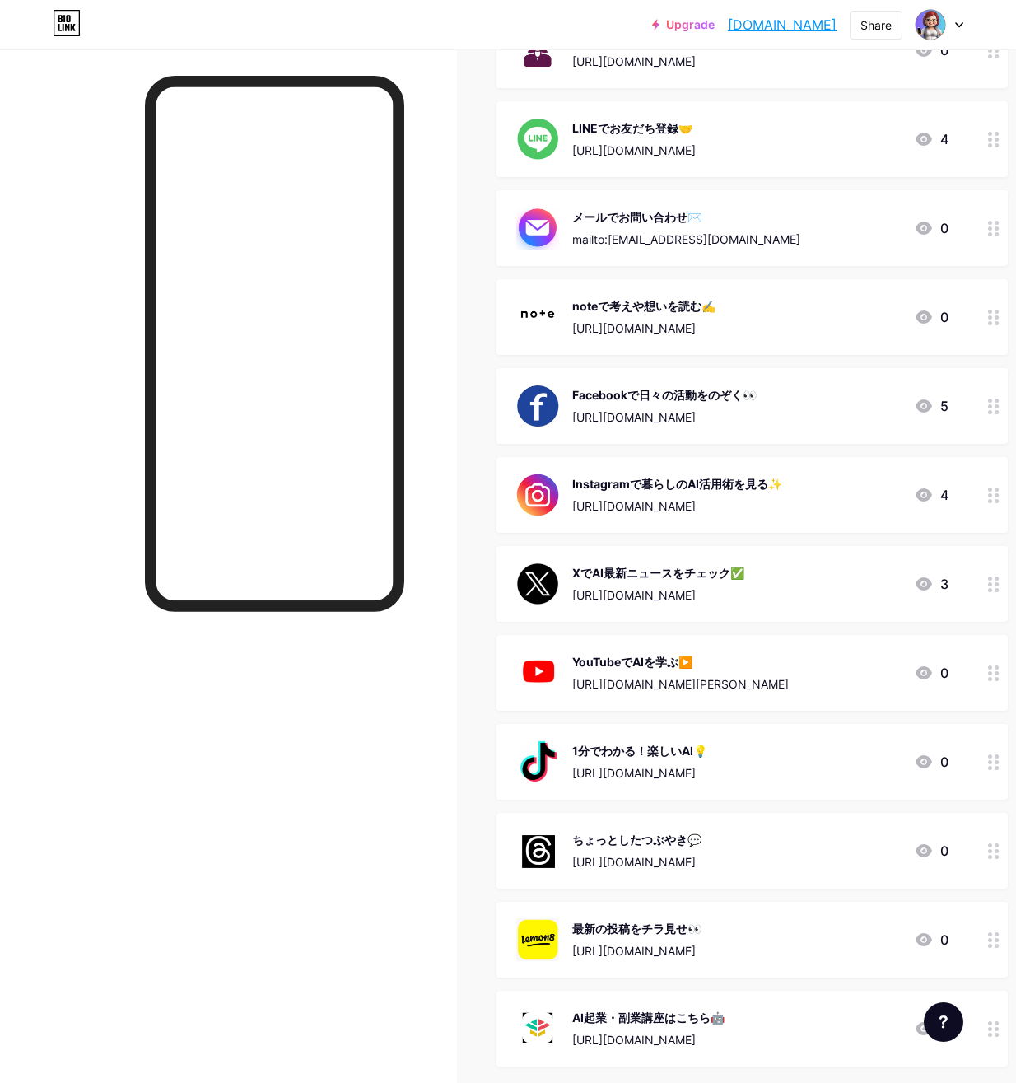
scroll to position [257, 0]
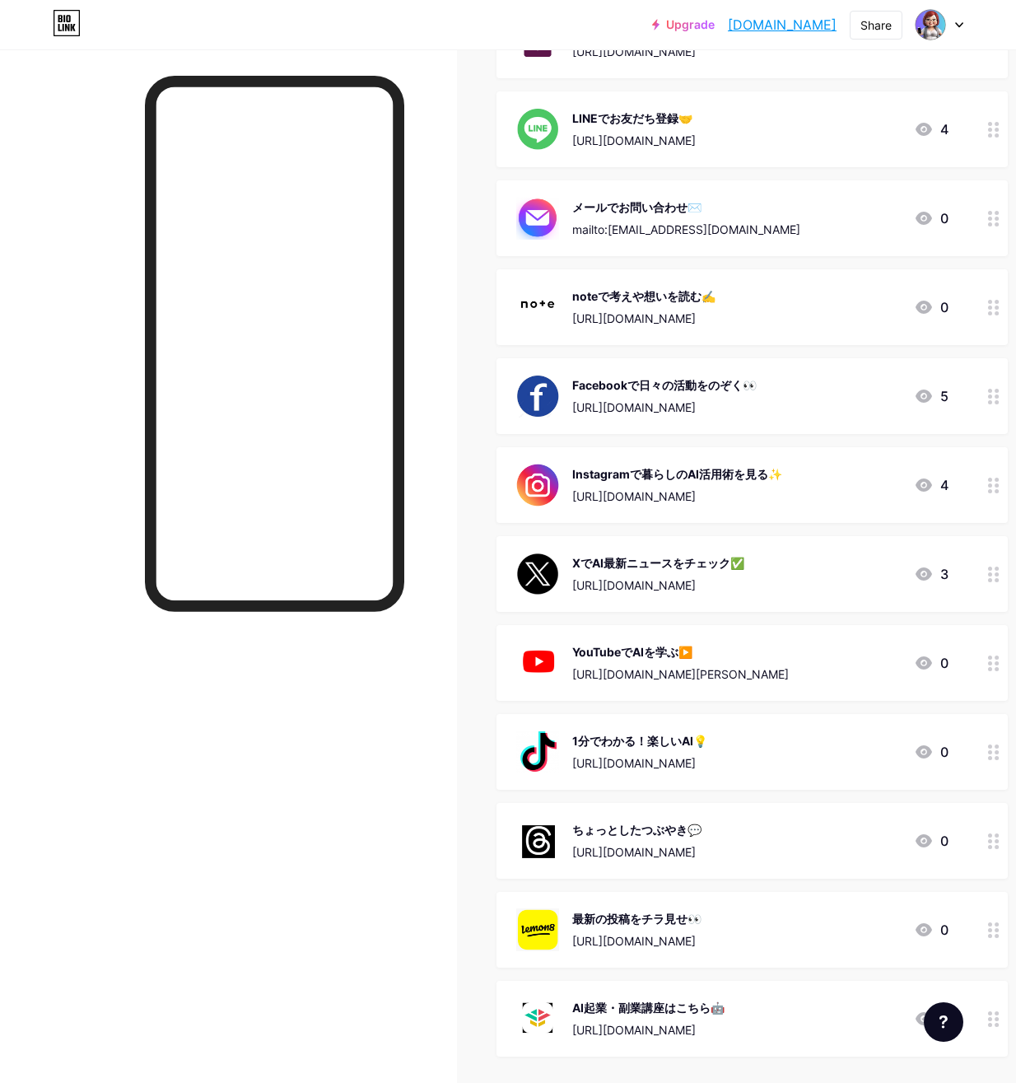
click at [599, 741] on div "1分でわかる！楽しいAI💡" at bounding box center [639, 740] width 135 height 17
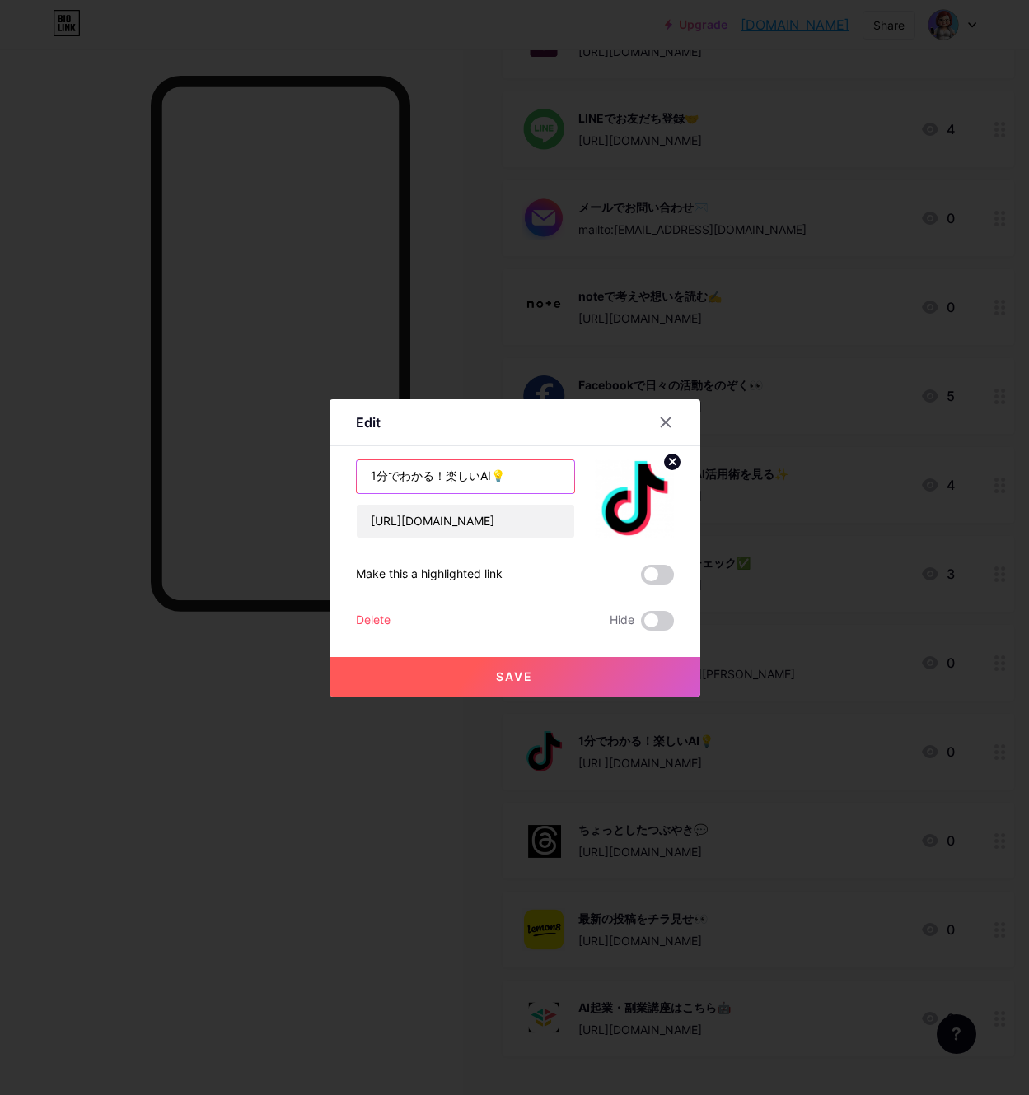
drag, startPoint x: 522, startPoint y: 481, endPoint x: 285, endPoint y: 473, distance: 237.4
click at [285, 473] on div "Edit Content YouTube Play YouTube video without leaving your page. ADD Vimeo Pl…" at bounding box center [514, 547] width 1029 height 1095
click at [379, 479] on input "text" at bounding box center [465, 476] width 217 height 33
paste input "TikTokで楽しいAIを学ぶ💡"
type input "TikTokで楽しいAIを学ぶ💡"
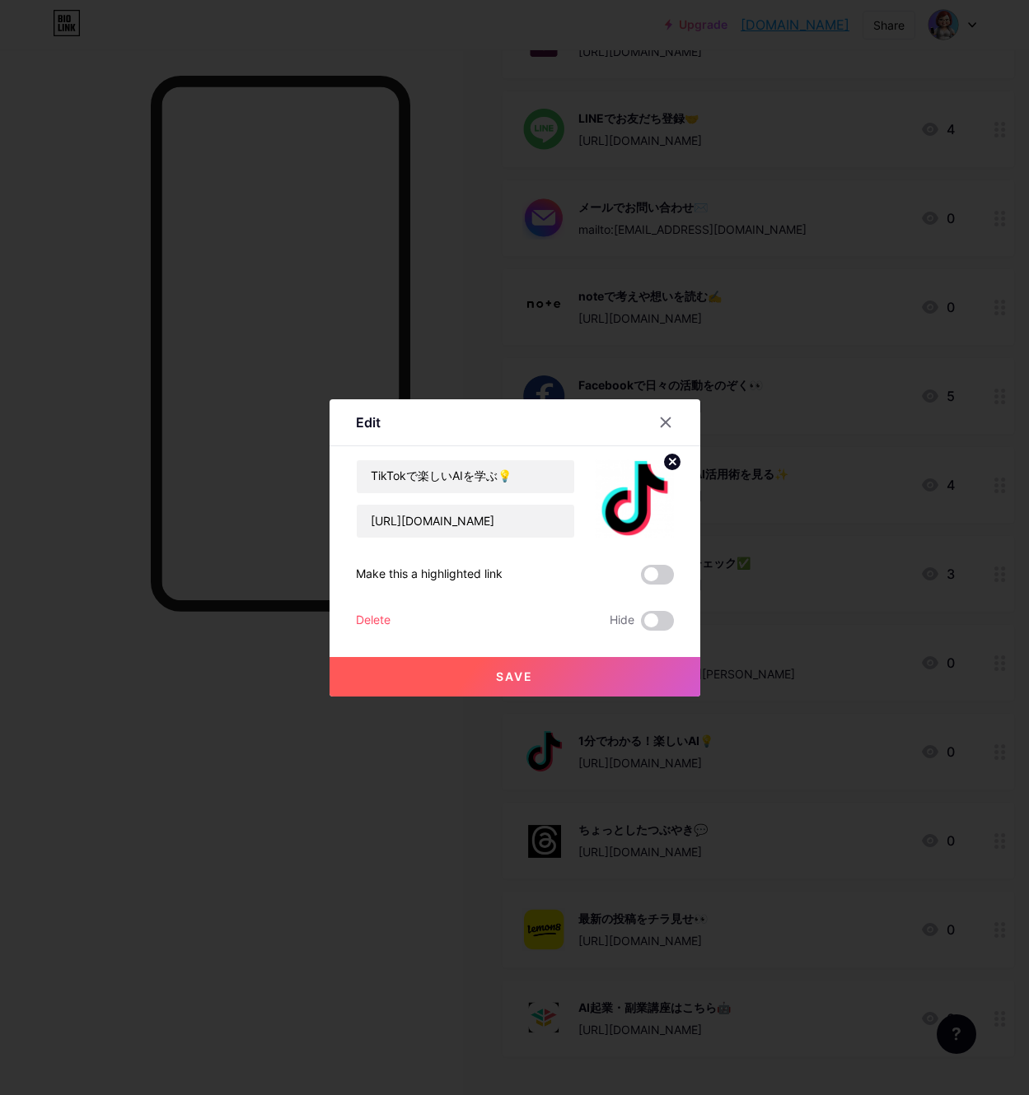
click at [514, 673] on span "Save" at bounding box center [514, 677] width 37 height 14
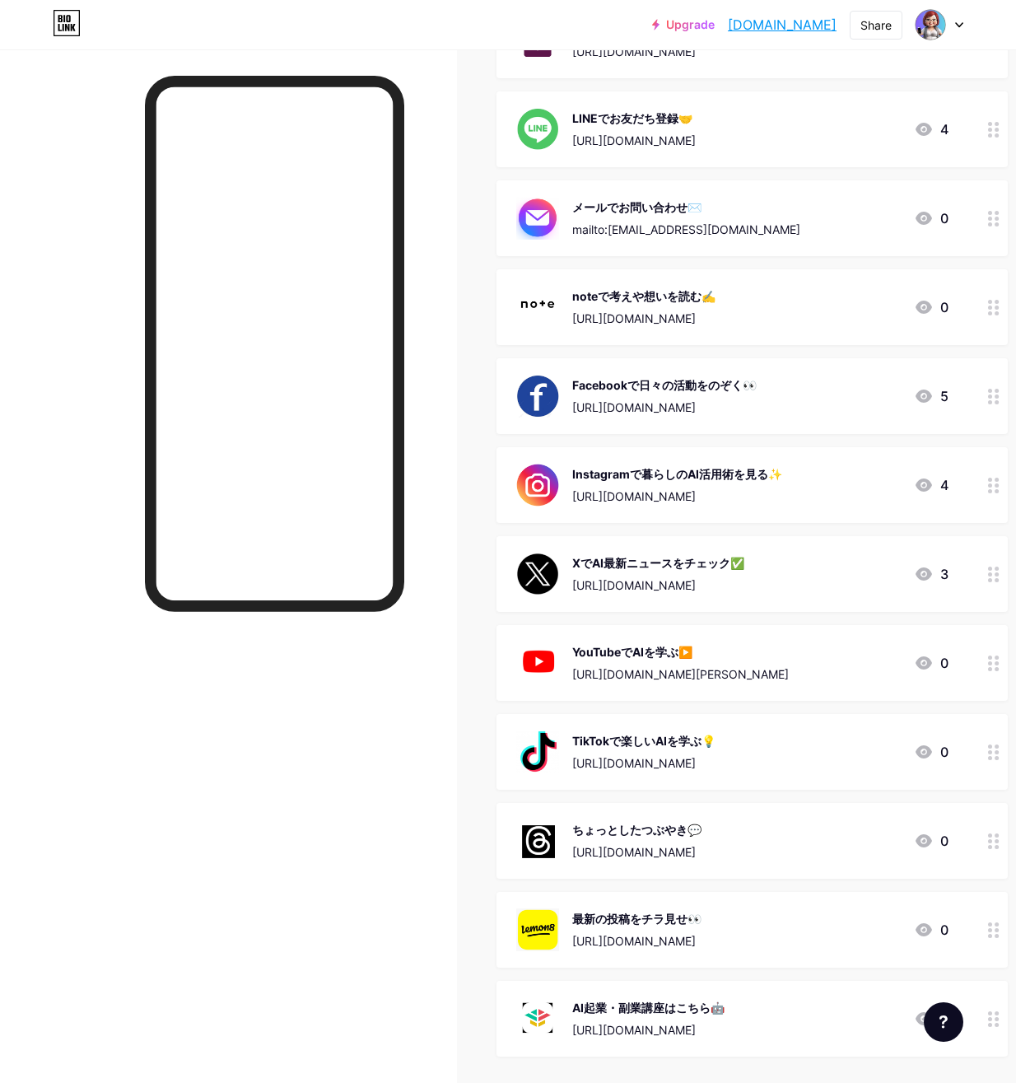
click at [618, 831] on div "ちょっとしたつぶやき💬" at bounding box center [636, 829] width 129 height 17
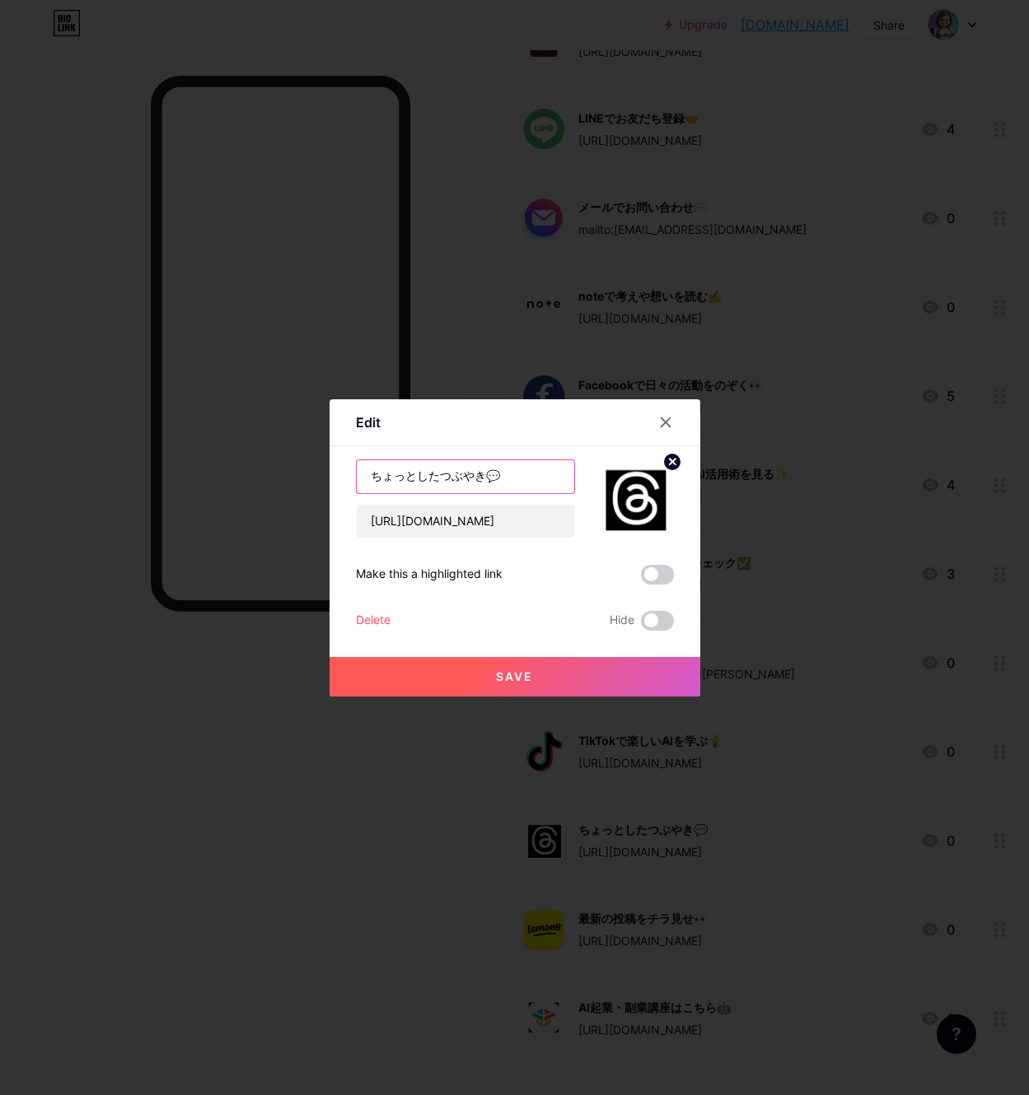
drag, startPoint x: 497, startPoint y: 476, endPoint x: 276, endPoint y: 461, distance: 222.1
click at [286, 461] on div "Edit Content YouTube Play YouTube video without leaving your page. ADD Vimeo Pl…" at bounding box center [514, 547] width 1029 height 1095
click at [371, 485] on input "text" at bounding box center [465, 476] width 217 height 33
paste input "Threadsでのつぶやきを見る🗣️"
type input "Threadsでのつぶやきを見る🗣️"
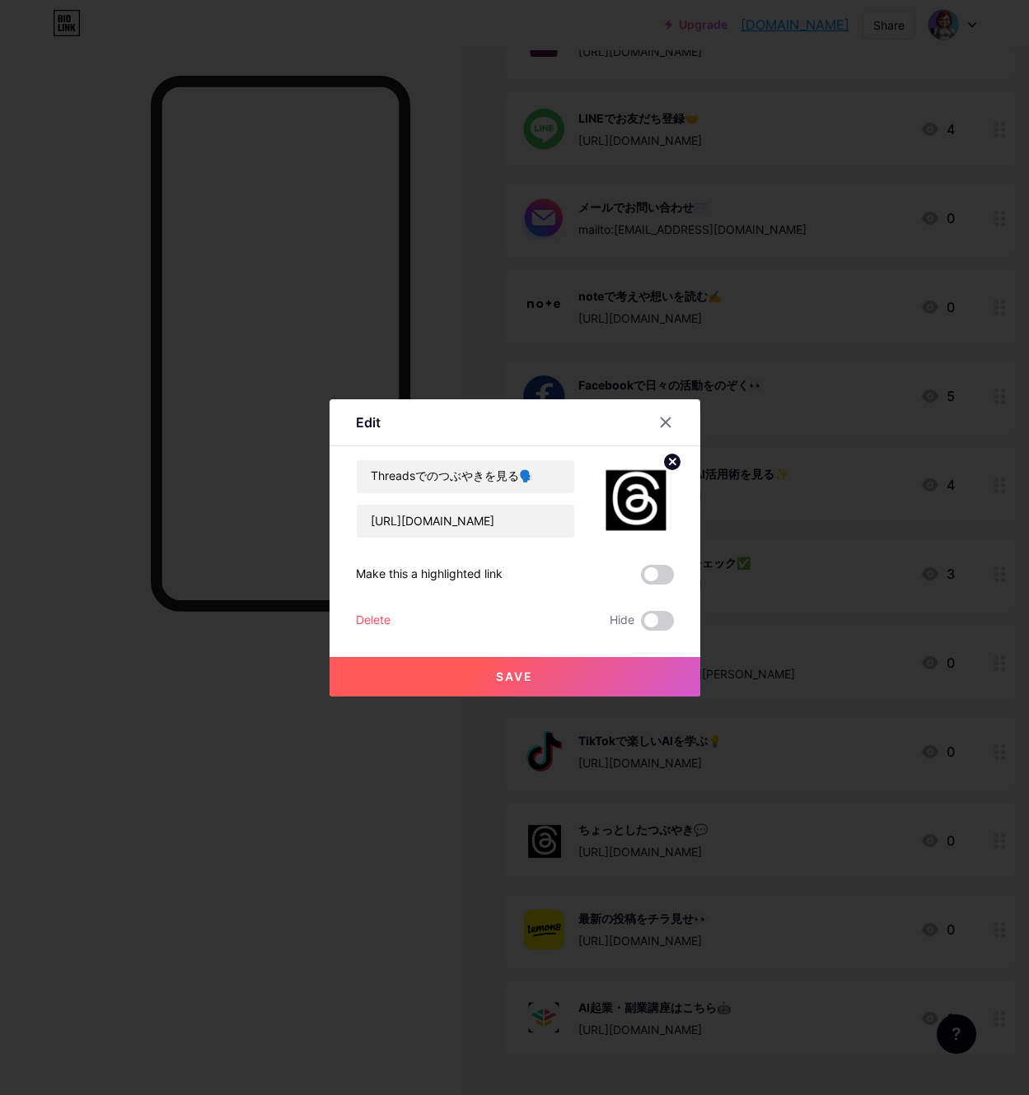
click at [474, 675] on button "Save" at bounding box center [514, 677] width 371 height 40
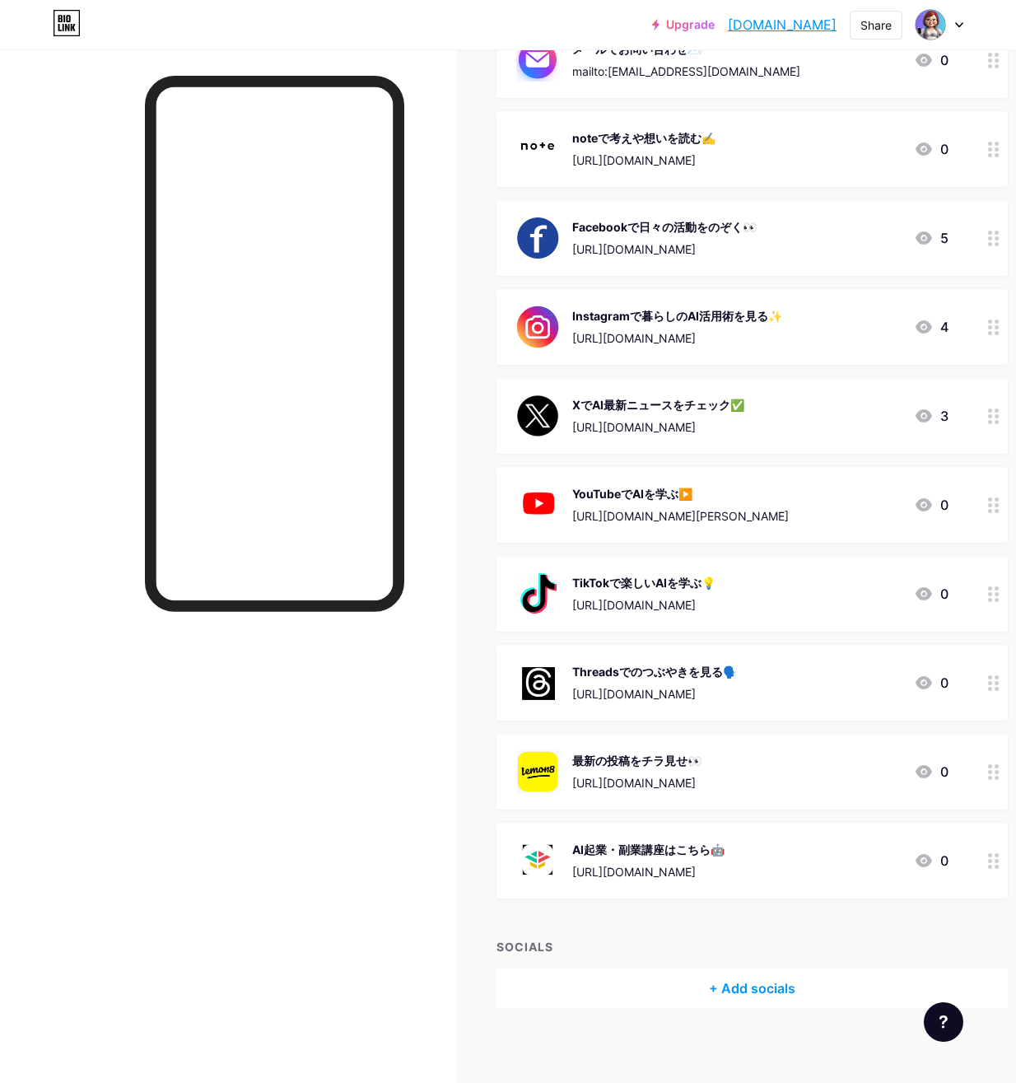
scroll to position [422, 0]
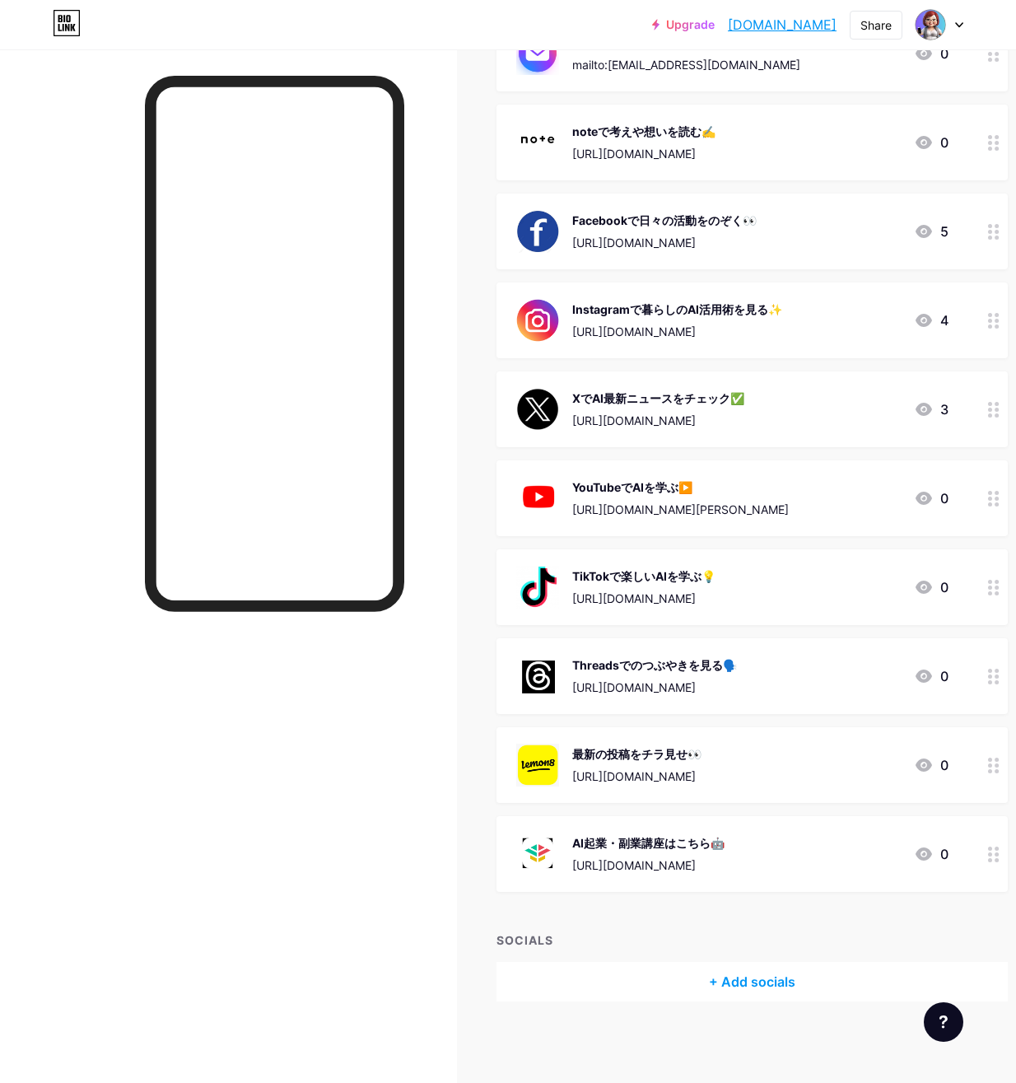
click at [605, 759] on div "最新の投稿をチラ見せ👀" at bounding box center [636, 753] width 129 height 17
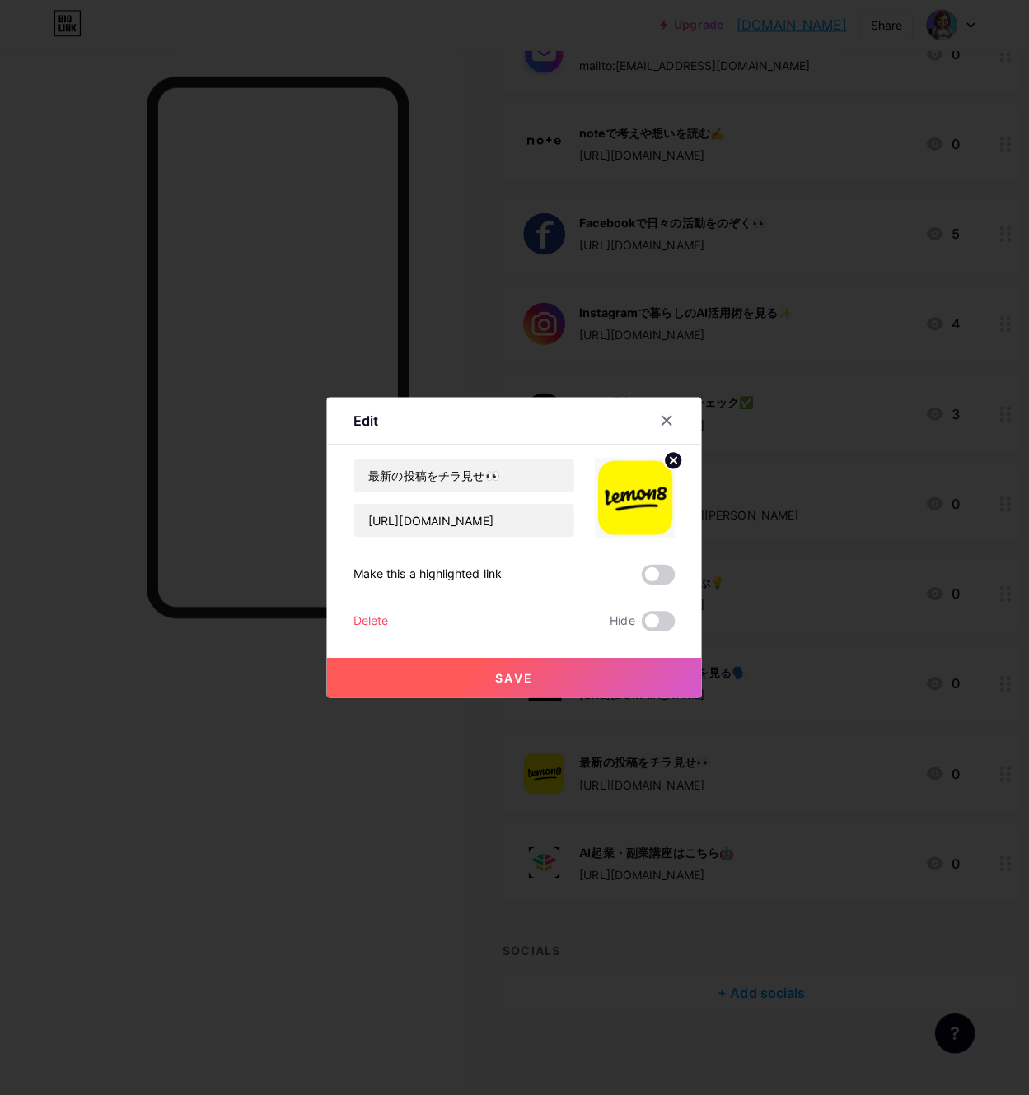
scroll to position [409, 0]
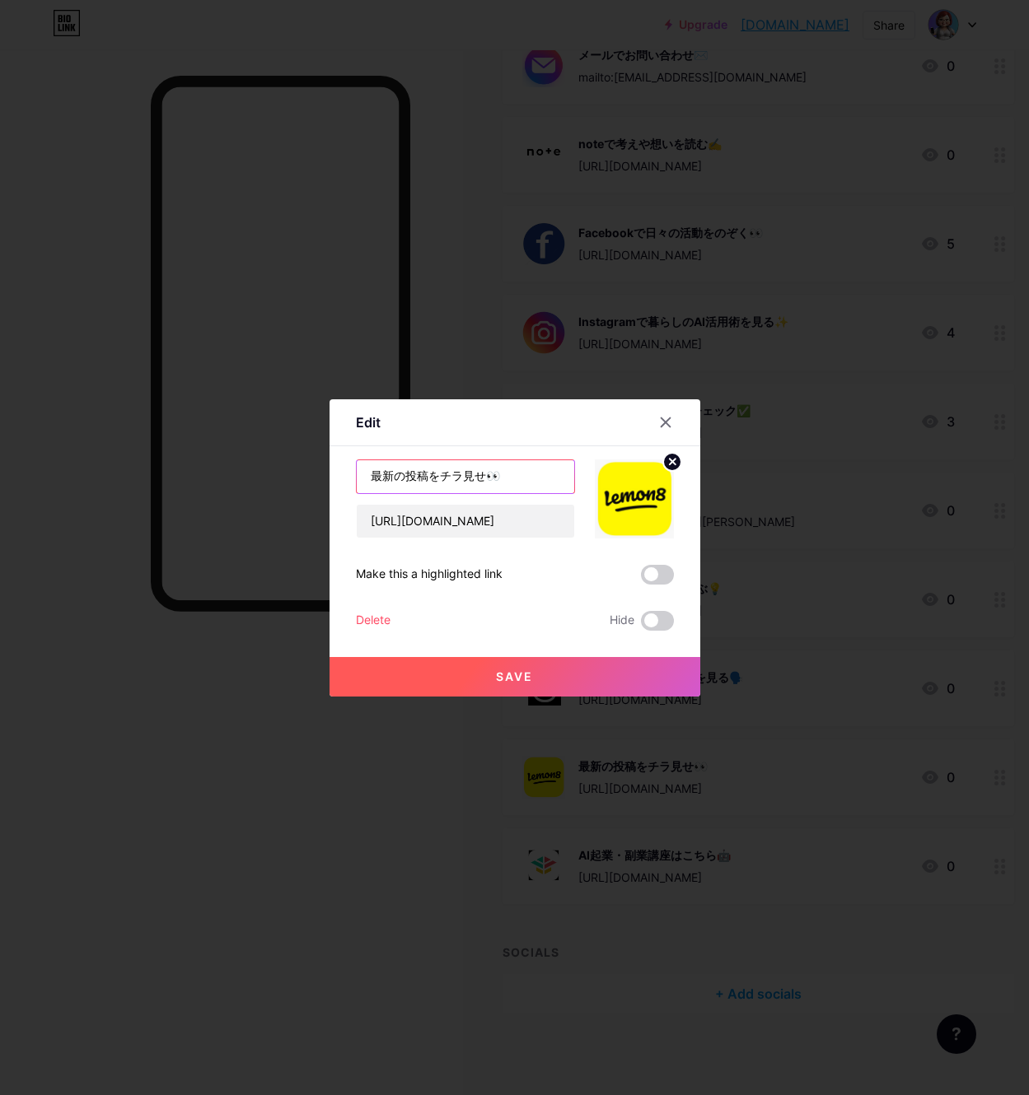
drag, startPoint x: 515, startPoint y: 479, endPoint x: 297, endPoint y: 469, distance: 218.5
click at [297, 474] on div "Edit Content YouTube Play YouTube video without leaving your page. ADD Vimeo Pl…" at bounding box center [514, 547] width 1029 height 1095
click at [370, 479] on input "text" at bounding box center [465, 476] width 217 height 33
paste input "Lemon8で最新の投稿を見る🍋"
type input "Lemon8で最新の投稿を見る🍋"
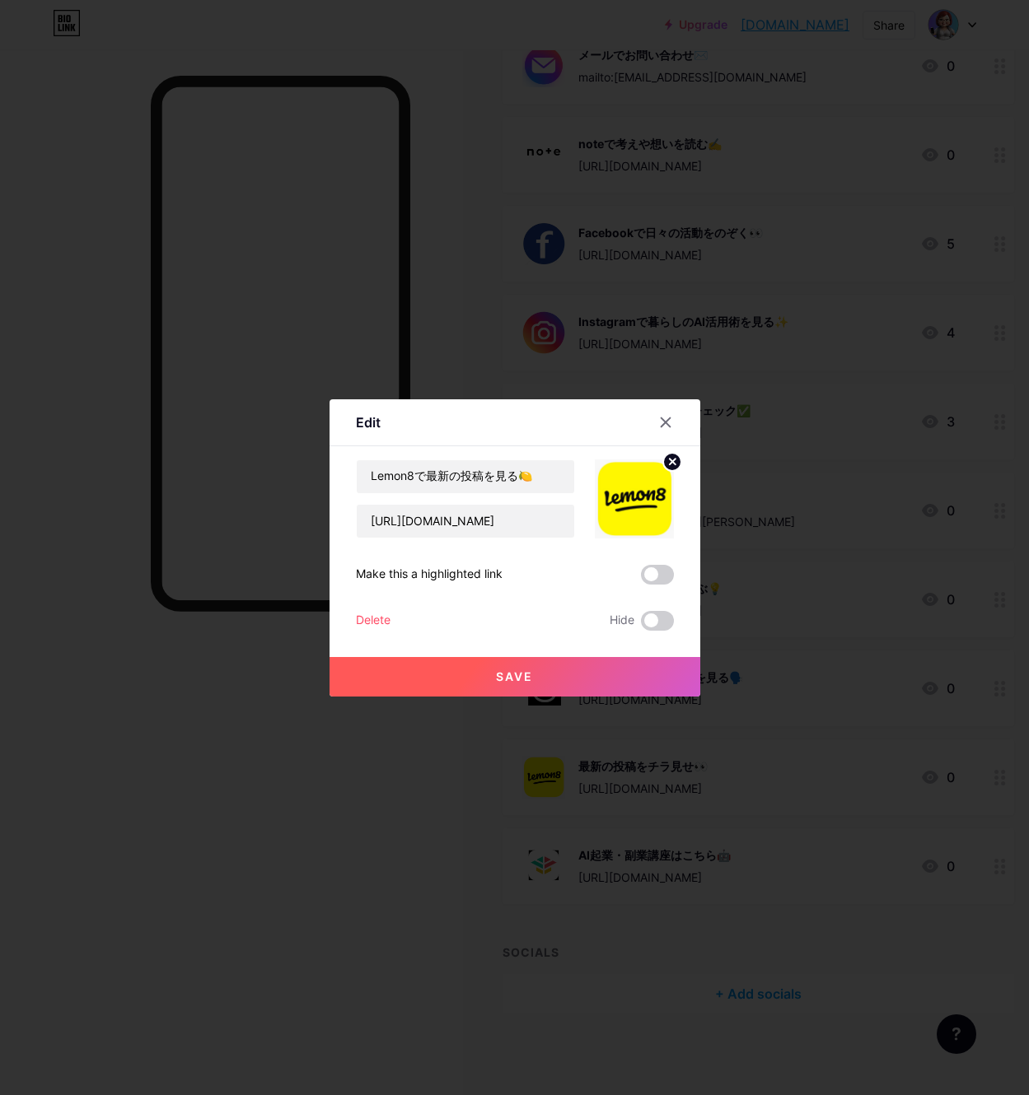
click at [483, 670] on button "Save" at bounding box center [514, 677] width 371 height 40
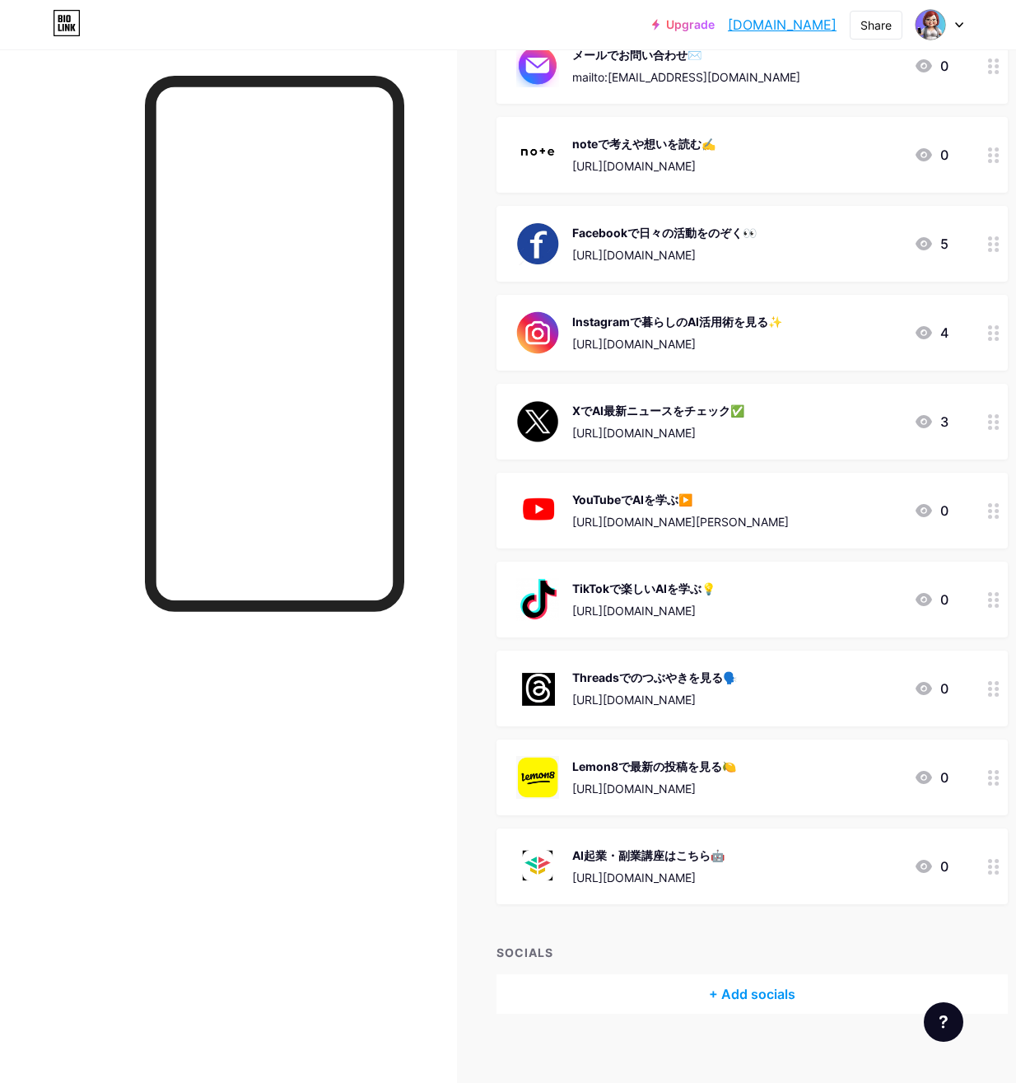
click at [666, 858] on div "AI起業・副業講座はこちら🤖" at bounding box center [648, 855] width 152 height 17
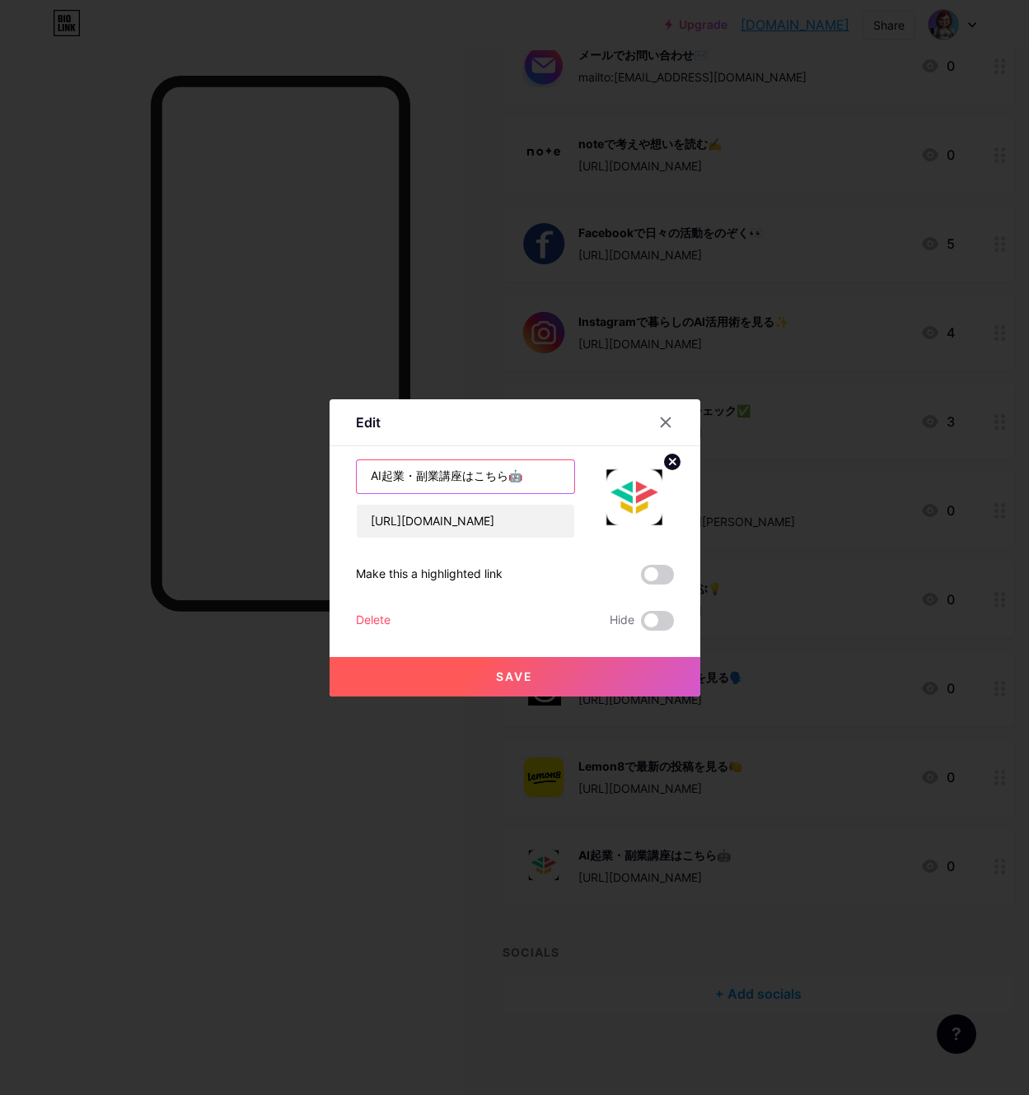
drag, startPoint x: 541, startPoint y: 479, endPoint x: 347, endPoint y: 480, distance: 194.4
click at [347, 480] on div "Edit Content YouTube Play YouTube video without leaving your page. ADD Vimeo Pl…" at bounding box center [514, 547] width 371 height 297
click at [538, 476] on input "AI起業・副業講座はこちら🤖" at bounding box center [465, 476] width 217 height 33
drag, startPoint x: 538, startPoint y: 476, endPoint x: 349, endPoint y: 479, distance: 188.6
click at [349, 479] on div "Edit Content YouTube Play YouTube video without leaving your page. ADD Vimeo Pl…" at bounding box center [514, 547] width 371 height 297
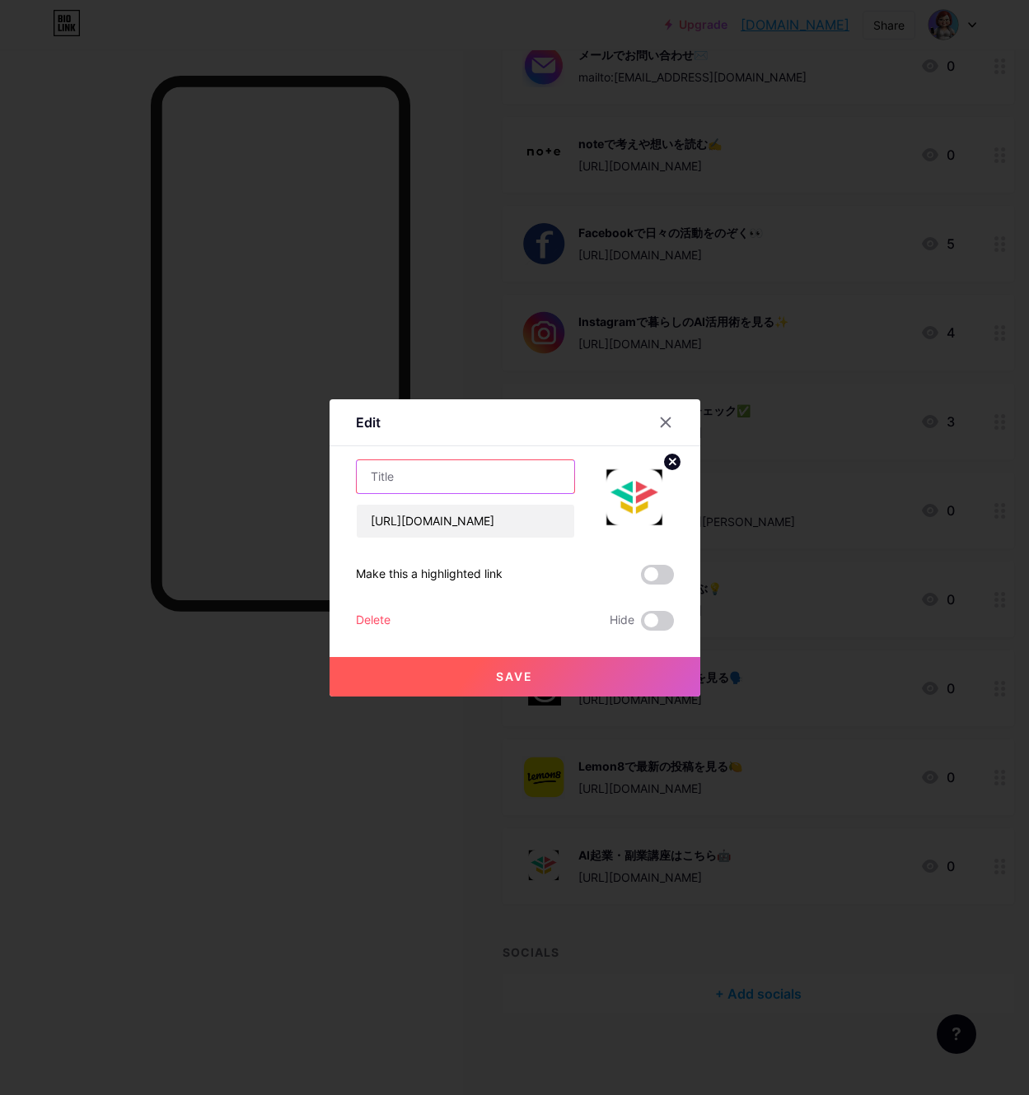
click at [376, 480] on input "text" at bounding box center [465, 476] width 217 height 33
paste input "ストアカでAI起業・副業講座をチェック🎓"
drag, startPoint x: 465, startPoint y: 472, endPoint x: 388, endPoint y: 479, distance: 76.9
click at [388, 479] on input "ストアカでAI起業・副業講座をチェック🎓" at bounding box center [465, 476] width 217 height 33
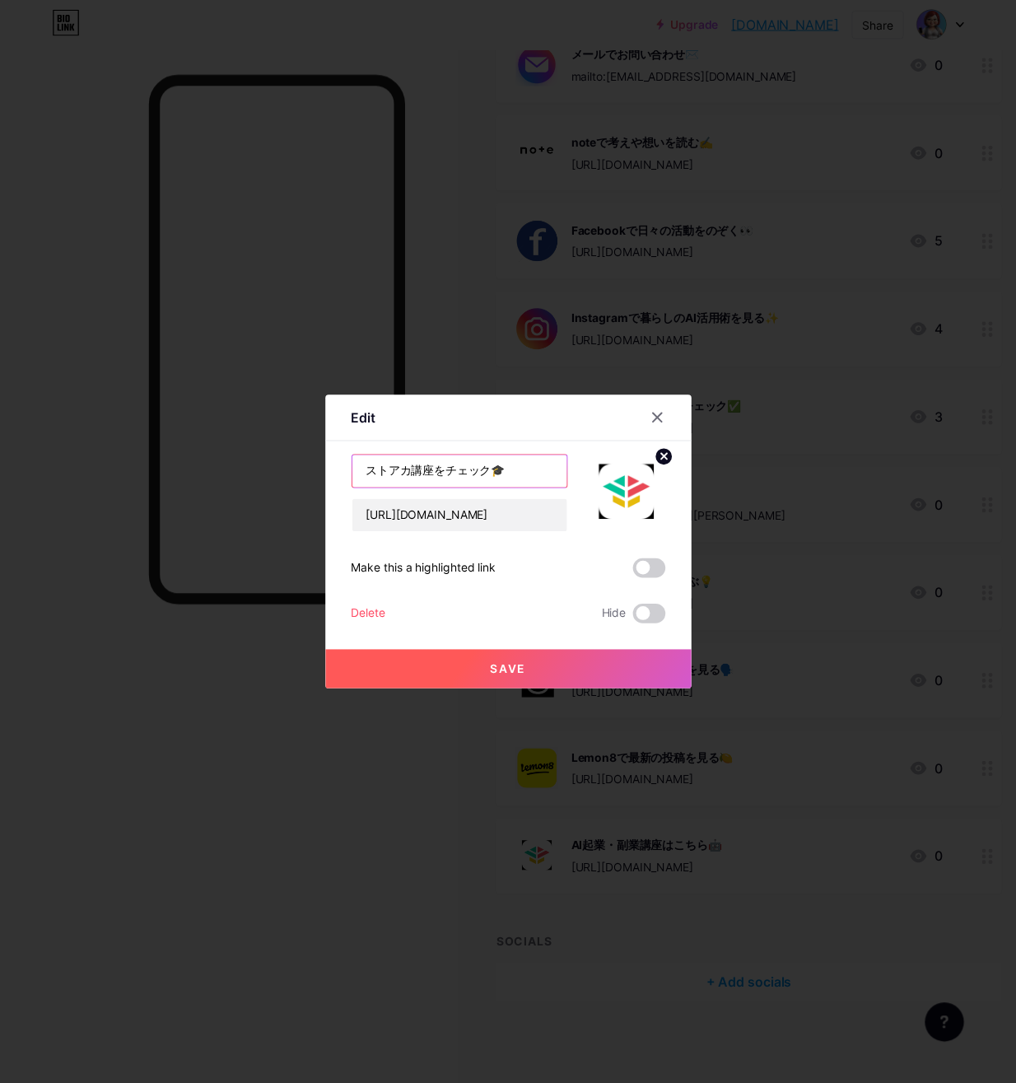
scroll to position [0, 0]
type input "ストアカ講座をチェック🎓"
click at [504, 680] on span "Save" at bounding box center [514, 677] width 37 height 14
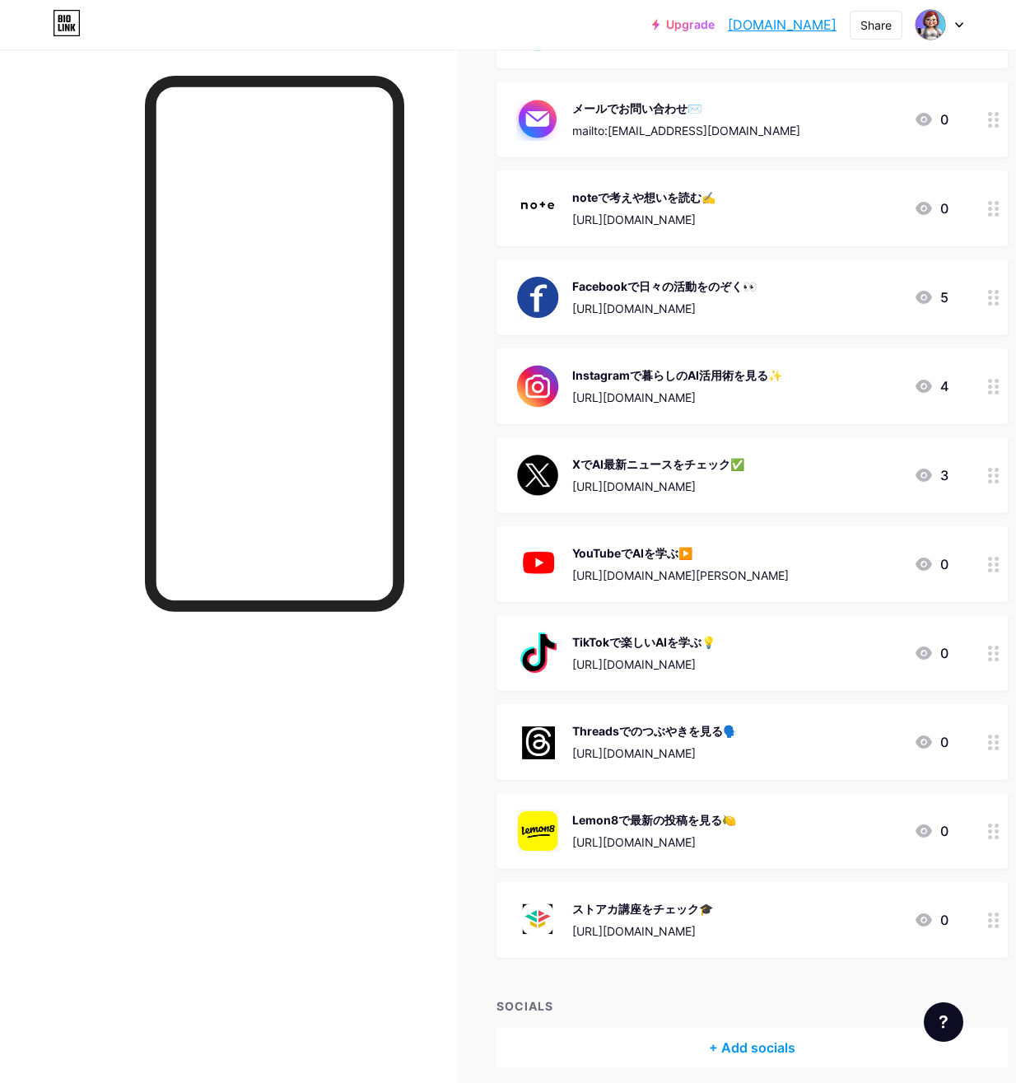
scroll to position [327, 0]
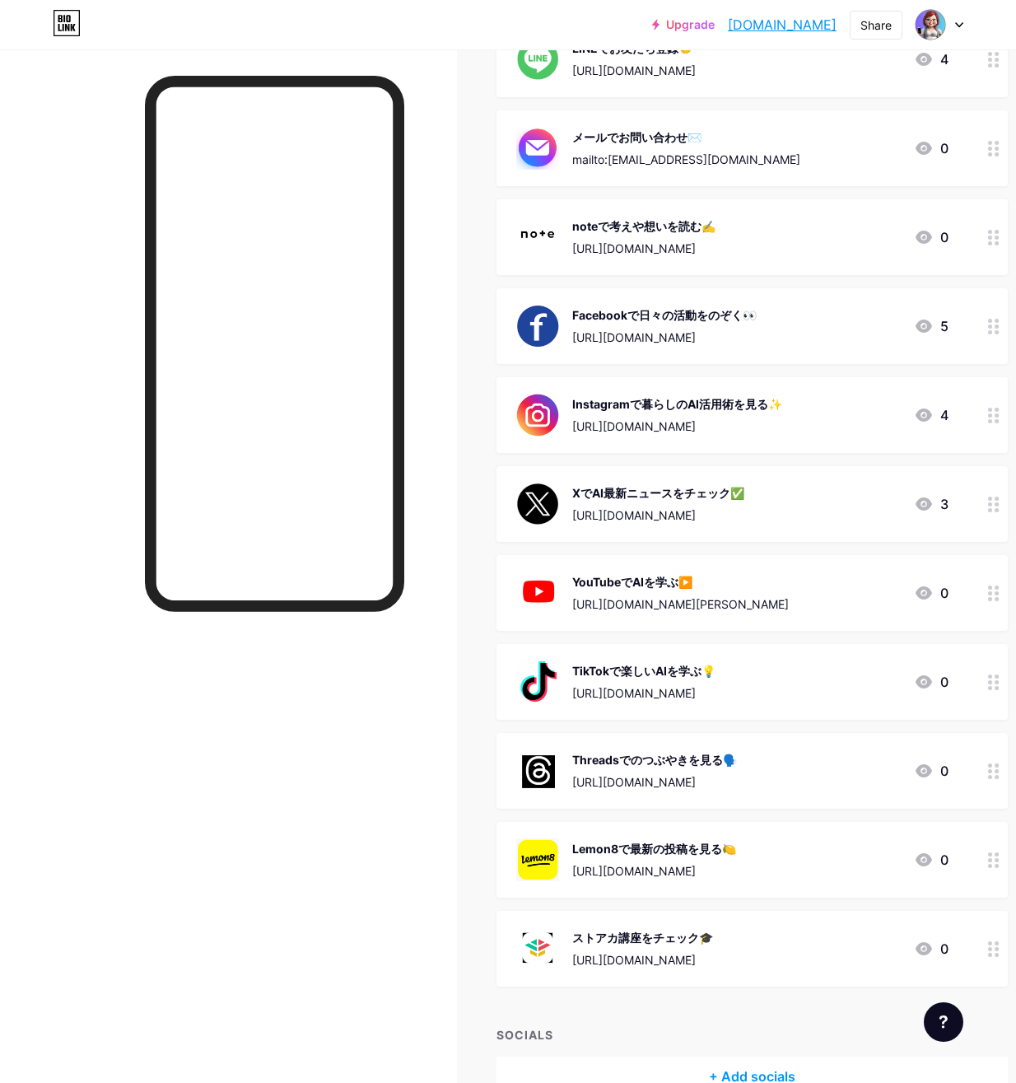
drag, startPoint x: 485, startPoint y: 0, endPoint x: 515, endPoint y: 0, distance: 29.7
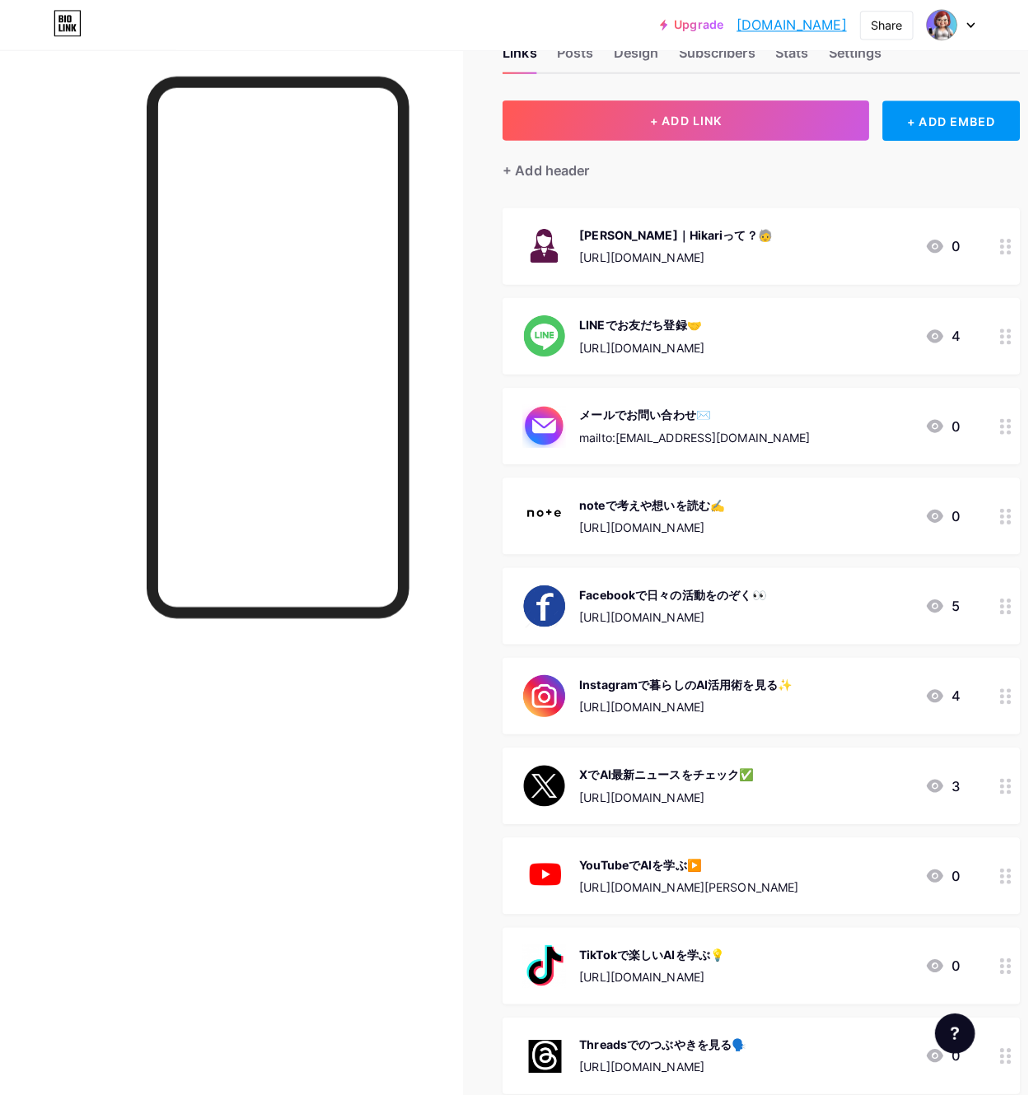
scroll to position [82, 0]
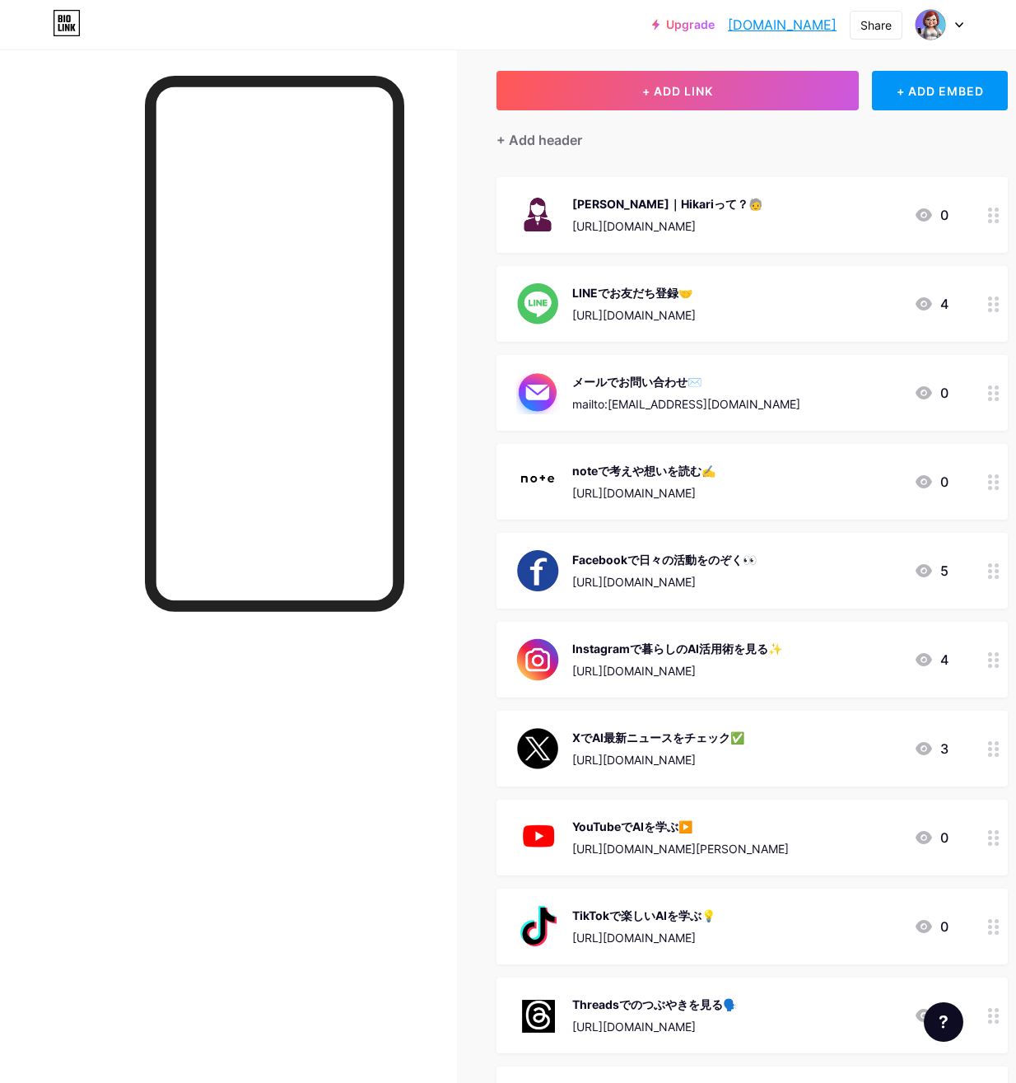
click at [599, 294] on div "LINEでお友だち登録🤝" at bounding box center [634, 292] width 124 height 17
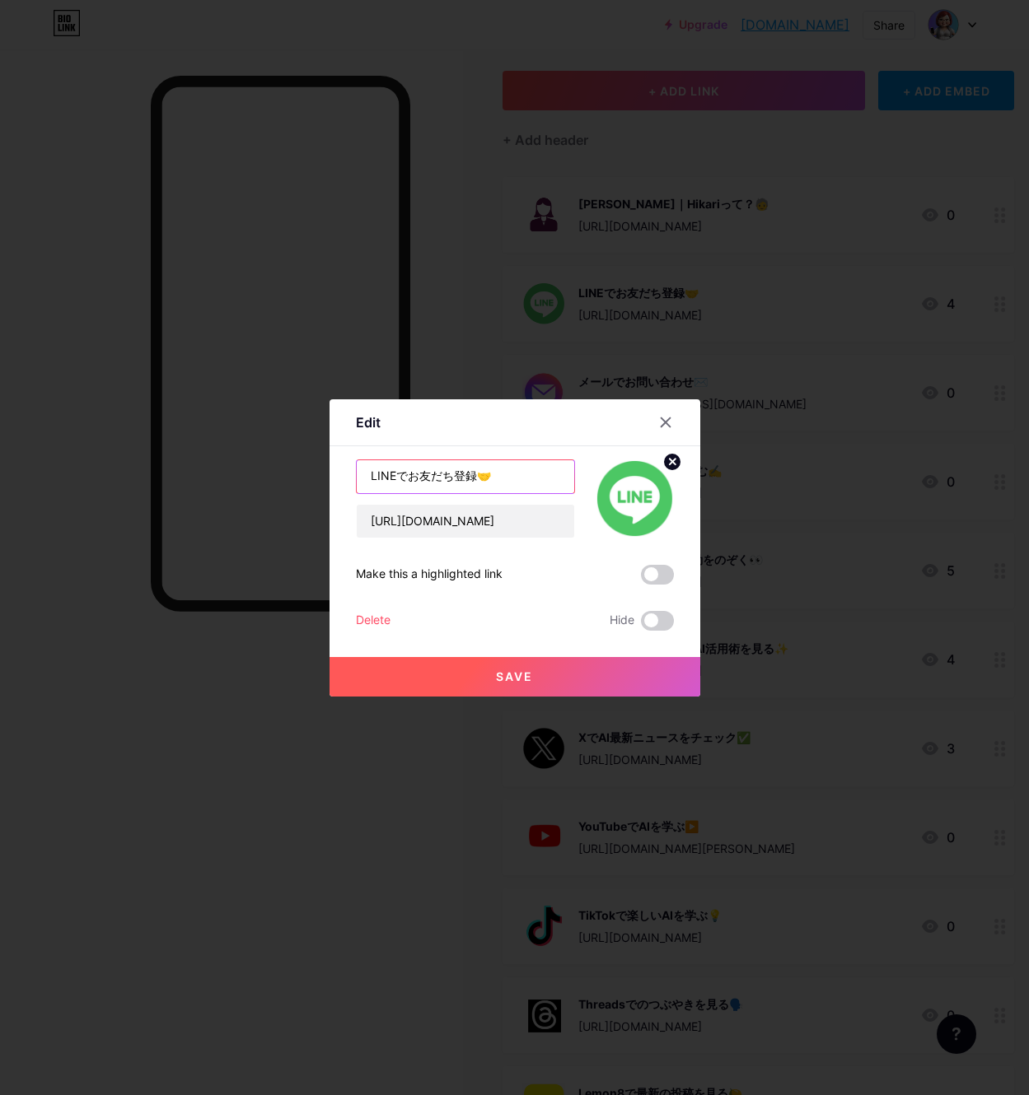
click at [434, 478] on input "LINEでお友だち登録🤝" at bounding box center [465, 476] width 217 height 33
click at [481, 479] on input "LINEでお友だち登録🤝" at bounding box center [465, 476] width 217 height 33
type input "LINEでお友だちになってね🤝"
click at [493, 680] on button "Save" at bounding box center [514, 677] width 371 height 40
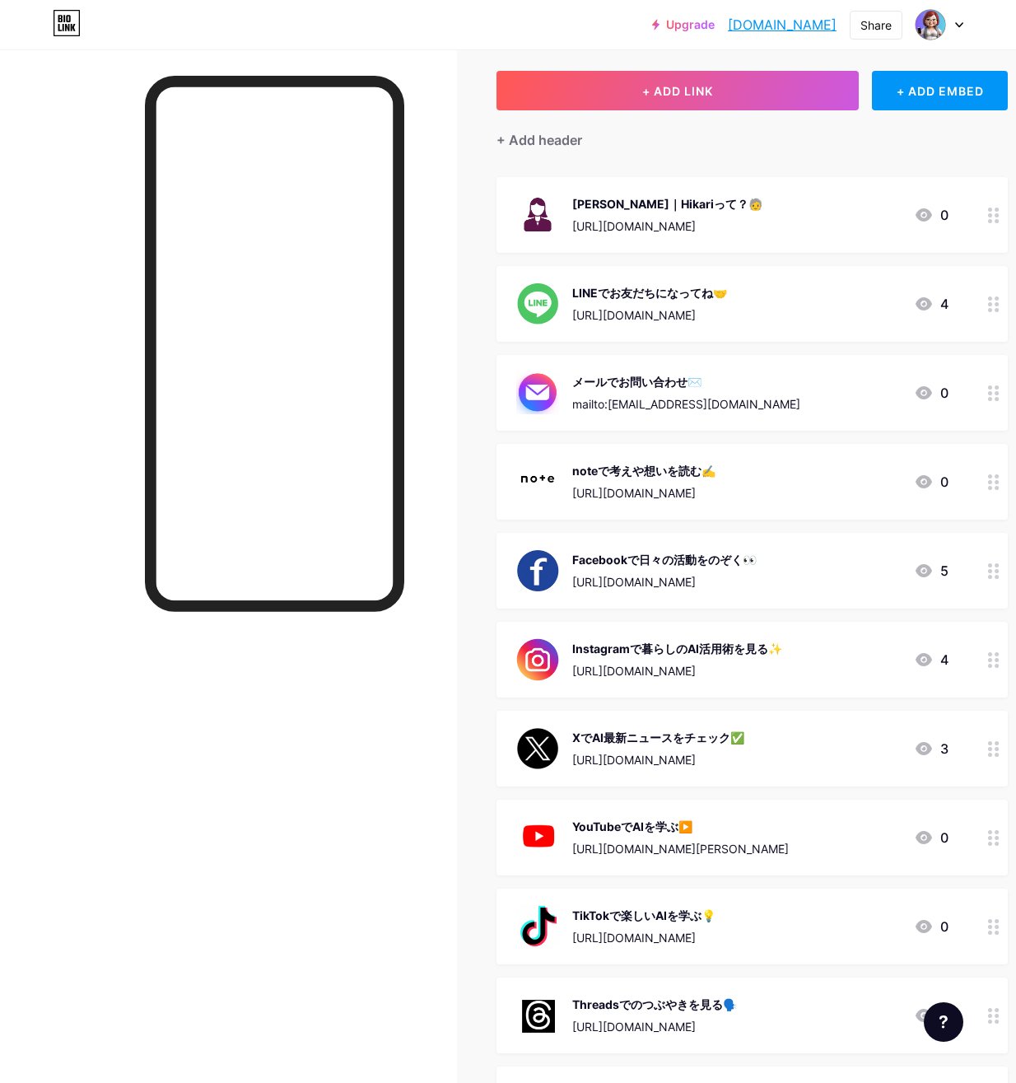
click at [601, 396] on div "mailto:[EMAIL_ADDRESS][DOMAIN_NAME]" at bounding box center [686, 403] width 228 height 17
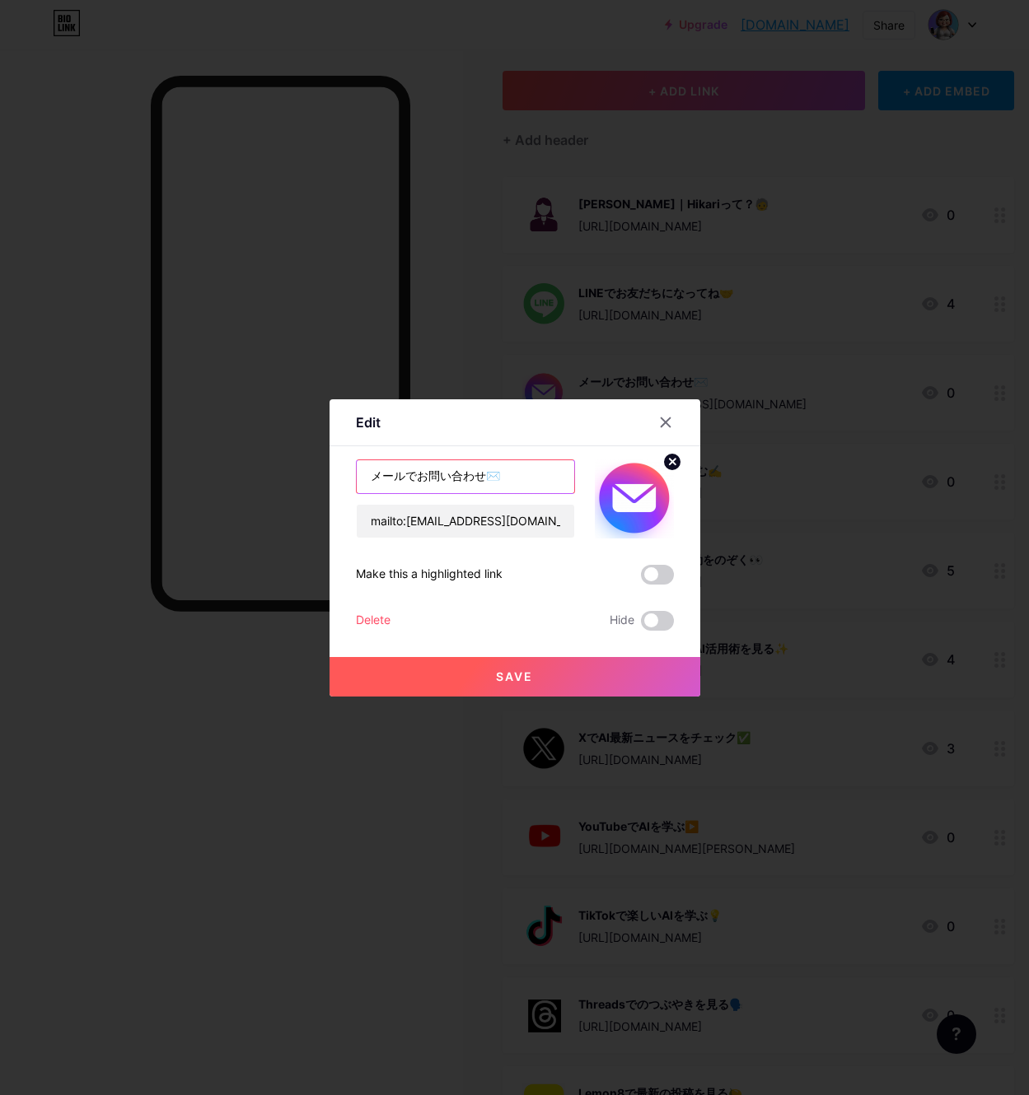
click at [488, 477] on input "メールでお問い合わせ✉️" at bounding box center [465, 476] width 217 height 33
click at [422, 479] on input "メールでお問い合わせは✉️" at bounding box center [465, 476] width 217 height 33
click at [500, 478] on input "メールでお問い合わせは✉️" at bounding box center [465, 476] width 217 height 33
click at [502, 478] on input "メールでお問い合わせは✉️" at bounding box center [465, 476] width 217 height 33
type input "メールで気軽に問い合わせはココ✉️"
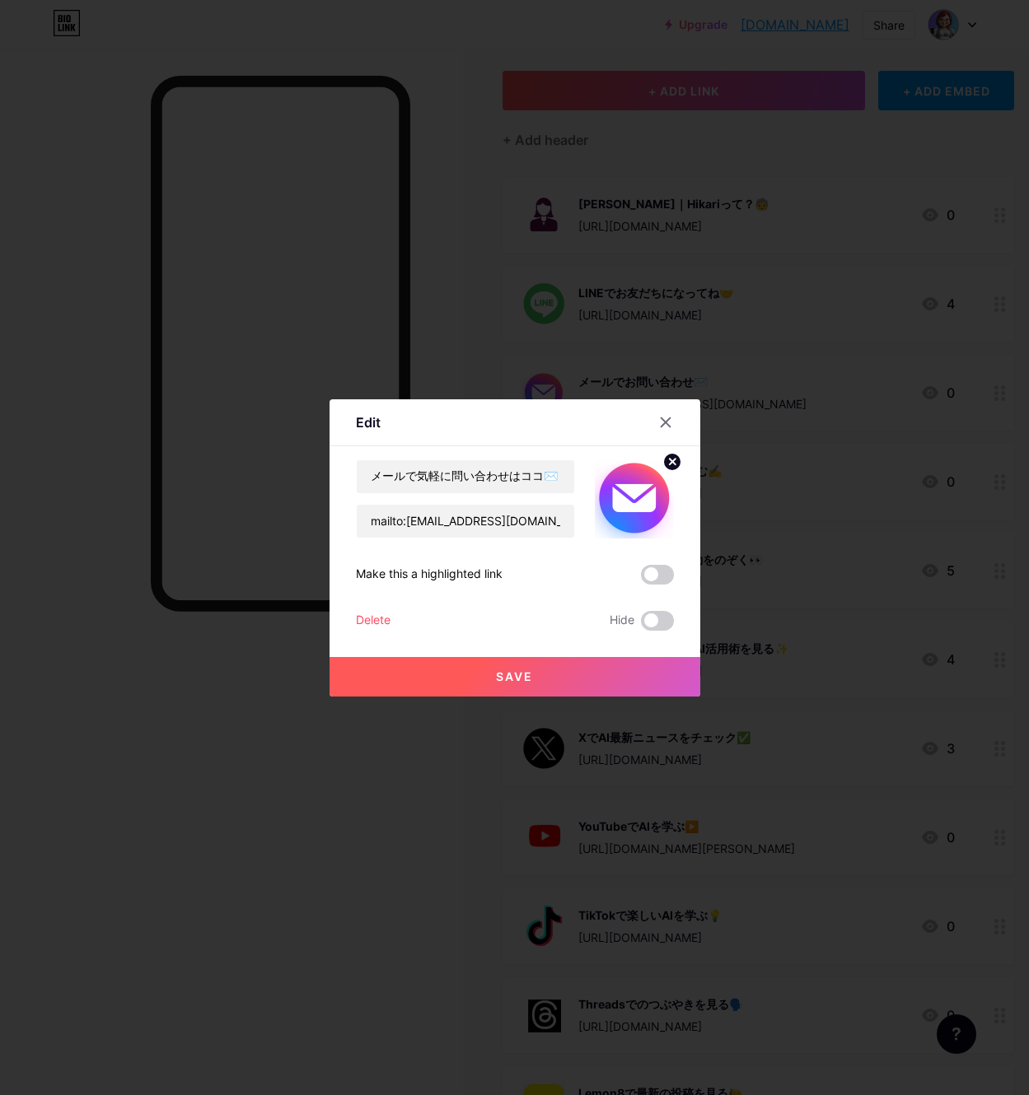
click at [509, 675] on span "Save" at bounding box center [514, 677] width 37 height 14
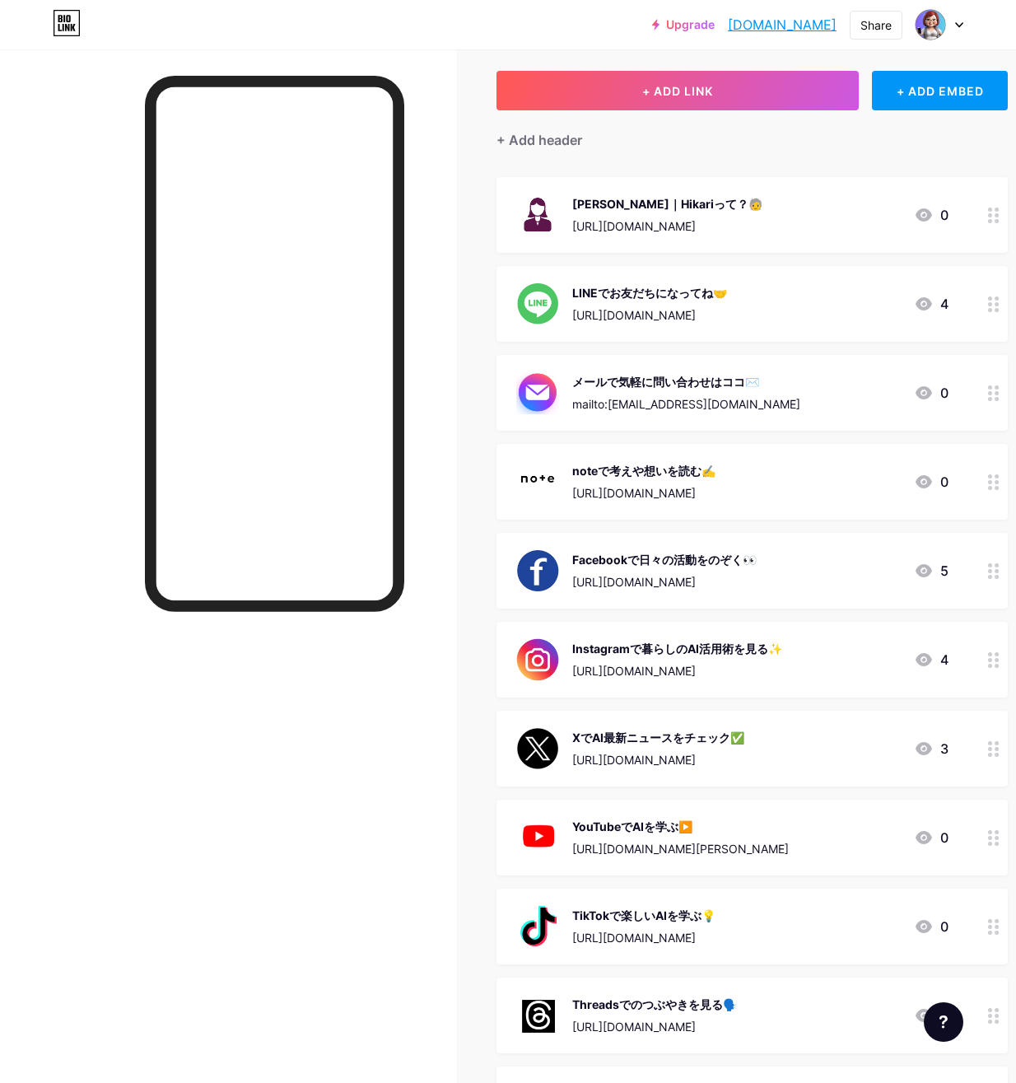
click at [623, 481] on div "noteで考えや想いを読む✍️ [URL][DOMAIN_NAME]" at bounding box center [643, 481] width 143 height 43
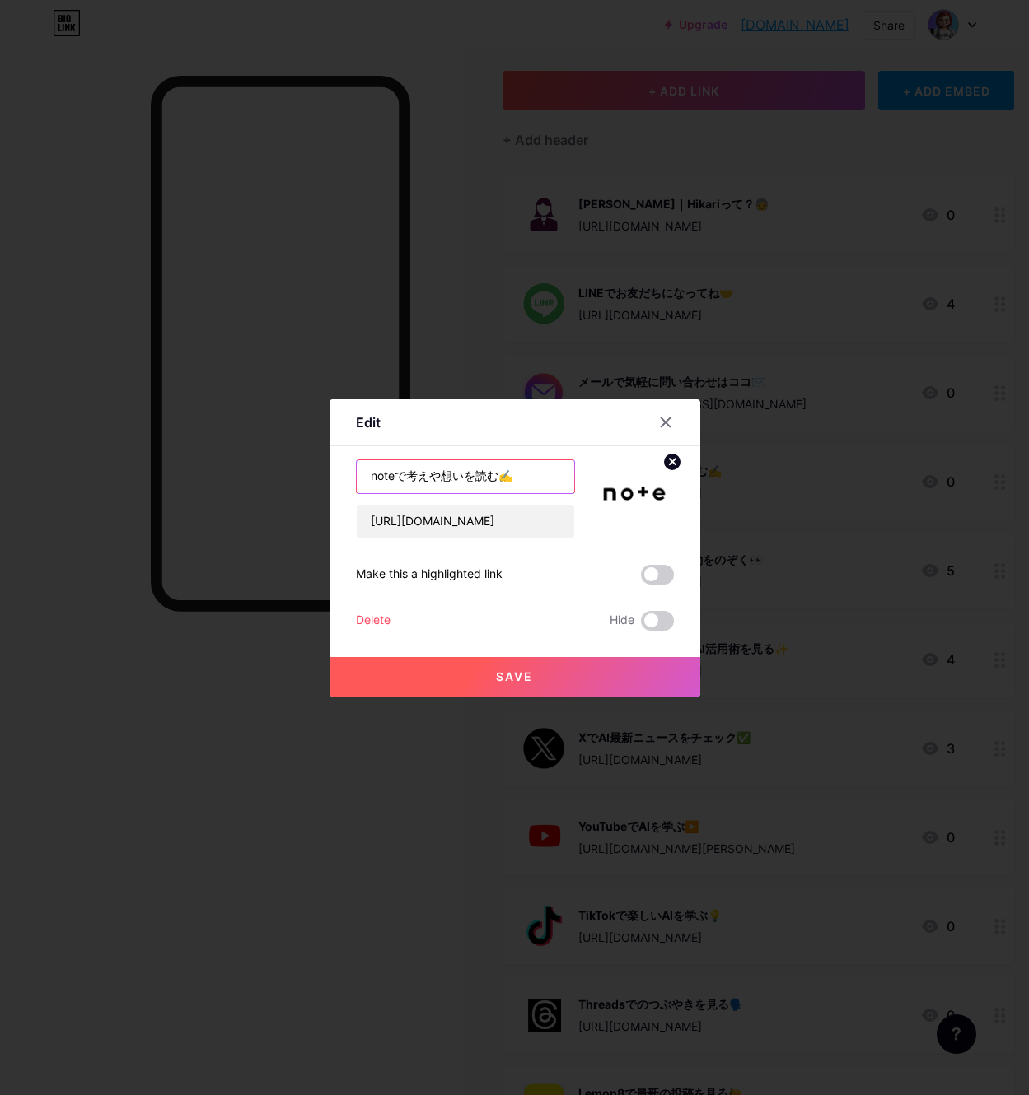
click at [498, 475] on input "noteで考えや想いを読む✍️" at bounding box center [465, 476] width 217 height 33
click at [408, 476] on input "noteで考えや想いを読む✍️" at bounding box center [465, 476] width 217 height 33
click at [502, 475] on input "noteで考えや想いを読む✍️" at bounding box center [465, 476] width 217 height 33
type input "noteでさらに思いを伝えてるよ✍️"
click at [509, 672] on span "Save" at bounding box center [514, 677] width 37 height 14
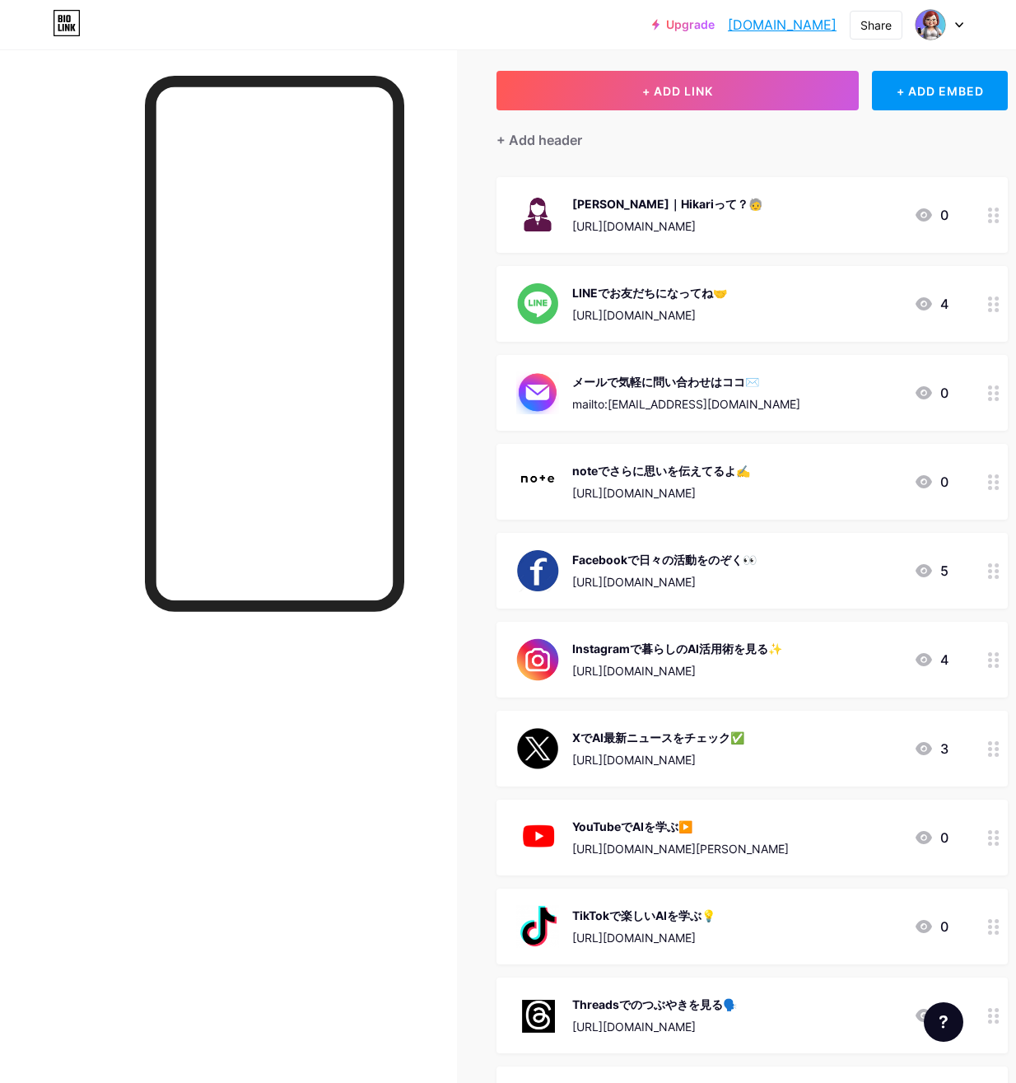
click at [617, 472] on div "noteでさらに思いを伝えてるよ✍️" at bounding box center [661, 470] width 178 height 17
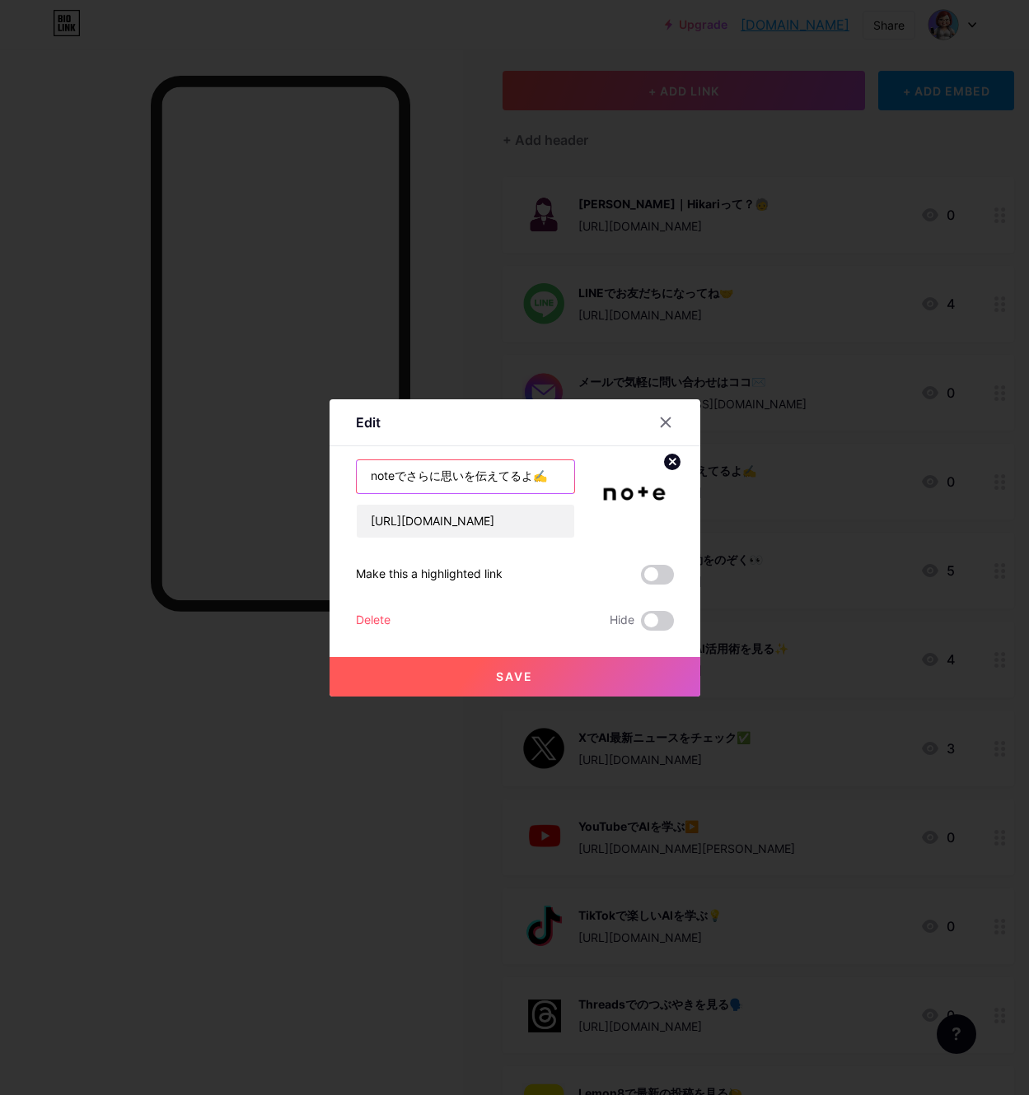
click at [445, 473] on input "noteでさらに思いを伝えてるよ✍️" at bounding box center [465, 476] width 217 height 33
click at [475, 475] on input "noteでさらに思いを伝えてるよ✍️" at bounding box center [465, 476] width 217 height 33
type input "noteでさらに伝えてるよ✍️"
click at [506, 671] on span "Save" at bounding box center [514, 677] width 37 height 14
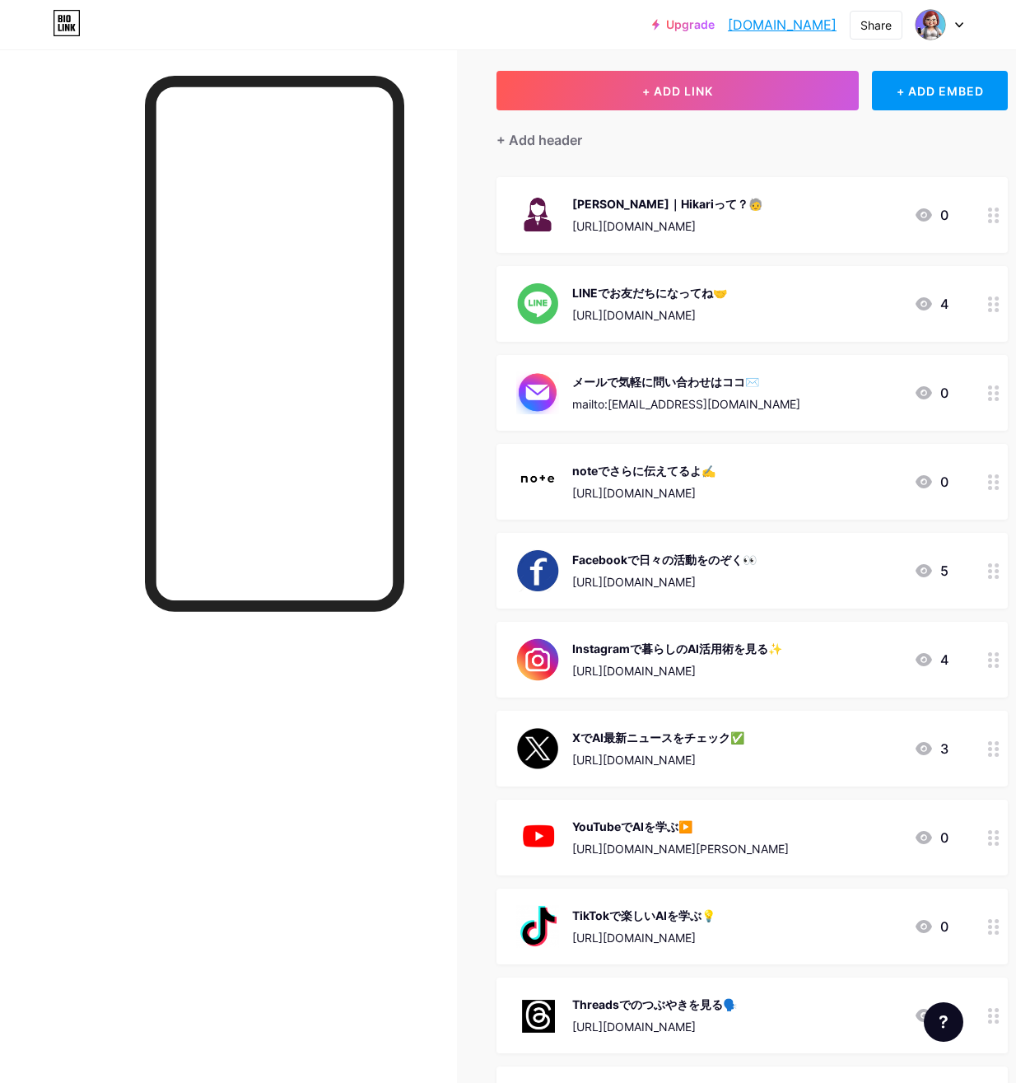
click at [627, 568] on div "Facebookで日々の活動をのぞく👀 [URL][DOMAIN_NAME]" at bounding box center [664, 570] width 184 height 43
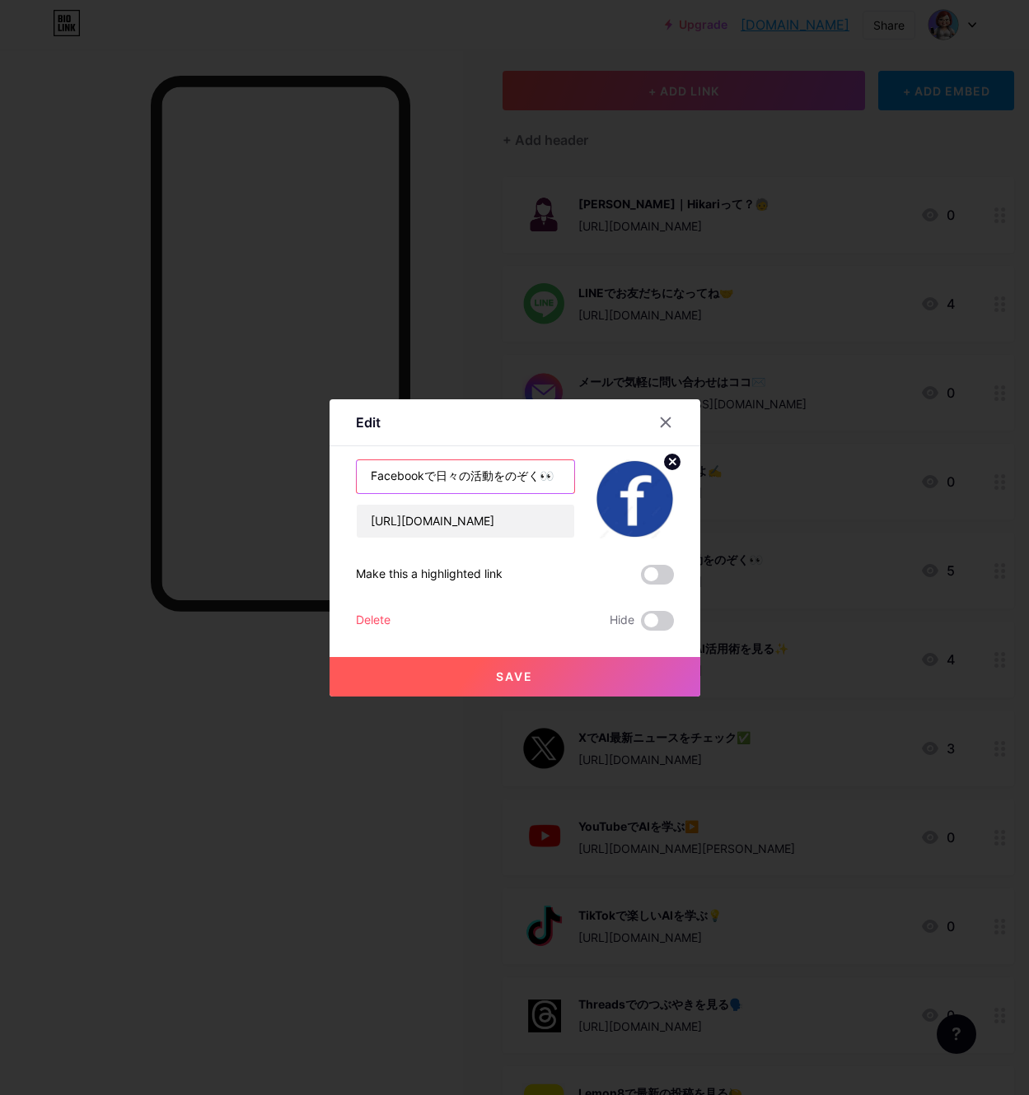
click at [472, 474] on input "Facebookで日々の活動をのぞく👀" at bounding box center [465, 476] width 217 height 33
click at [472, 478] on input "Facebookで活動をのぞく👀" at bounding box center [465, 476] width 217 height 33
click at [539, 474] on input "Facebookで活動を見てねのぞく👀" at bounding box center [465, 476] width 217 height 33
type input "Facebookで活動を見てね👀"
click at [522, 675] on span "Save" at bounding box center [514, 677] width 37 height 14
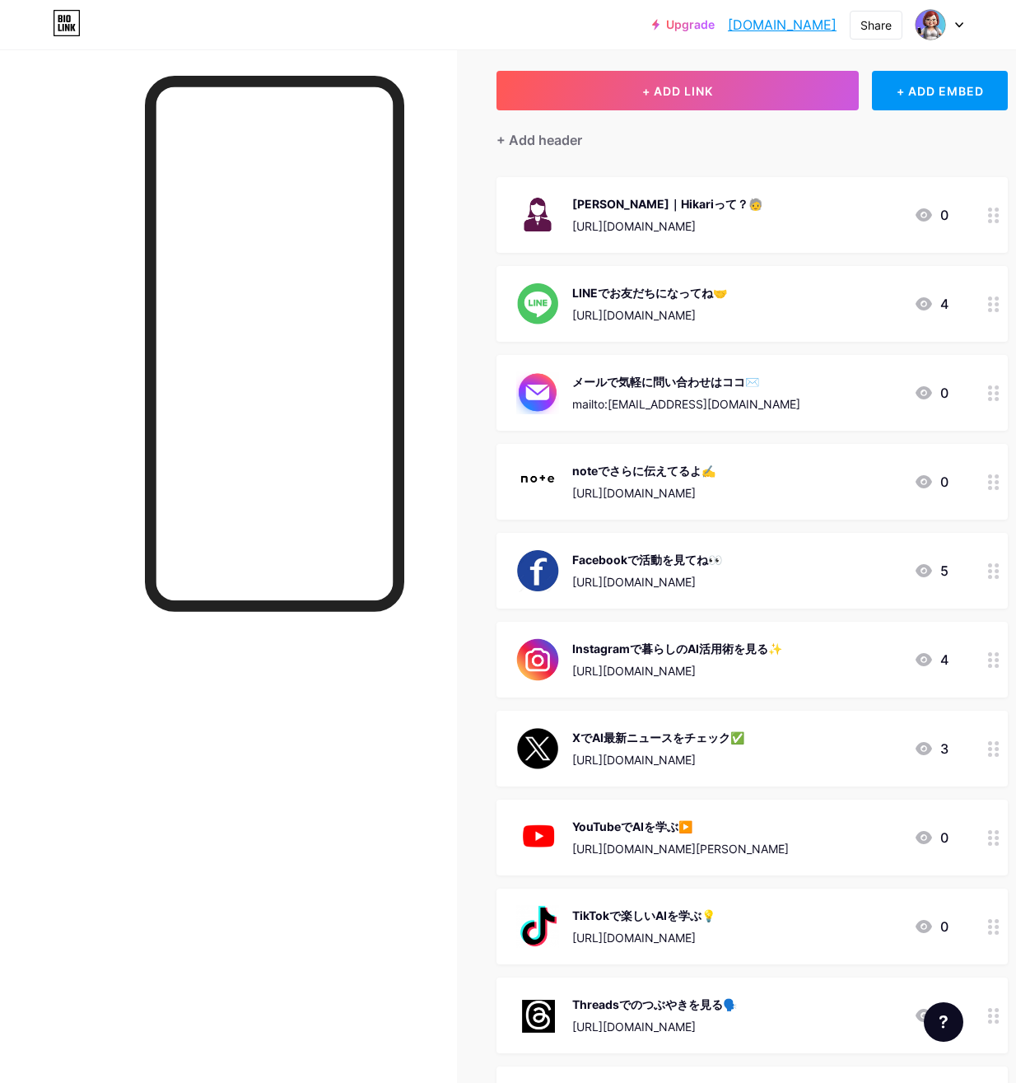
click at [601, 664] on div "[URL][DOMAIN_NAME]" at bounding box center [677, 670] width 210 height 17
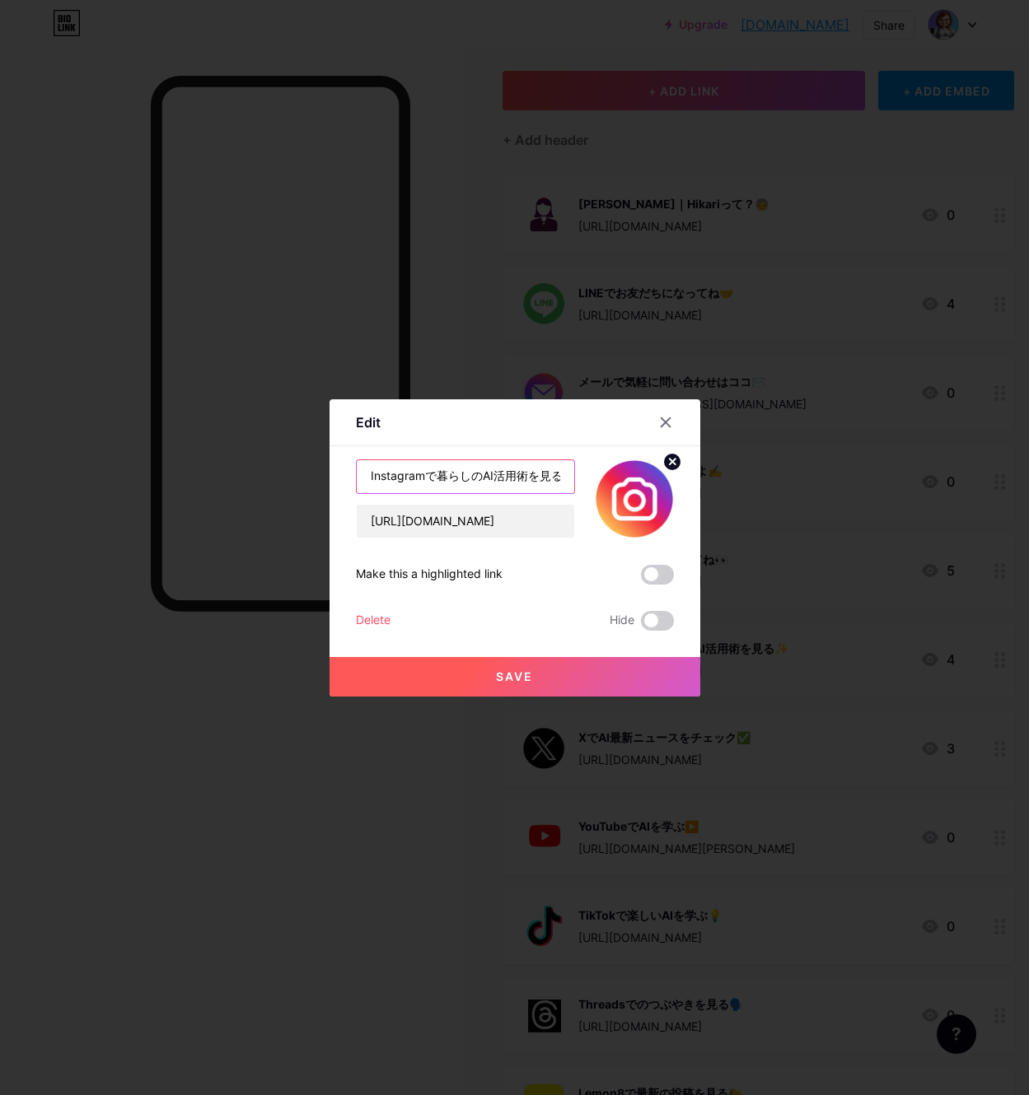
click at [426, 474] on input "Instagramで暮らしのAI活用術を見る✨" at bounding box center [465, 476] width 217 height 33
click at [462, 476] on input "インスタで暮らしのAI活用術を見る✨" at bounding box center [465, 476] width 217 height 33
click at [474, 474] on input "インスタで暮らしのAI活用術を見る✨" at bounding box center [465, 476] width 217 height 33
click at [511, 479] on input "インスタでAI活用術を見る✨" at bounding box center [465, 476] width 217 height 33
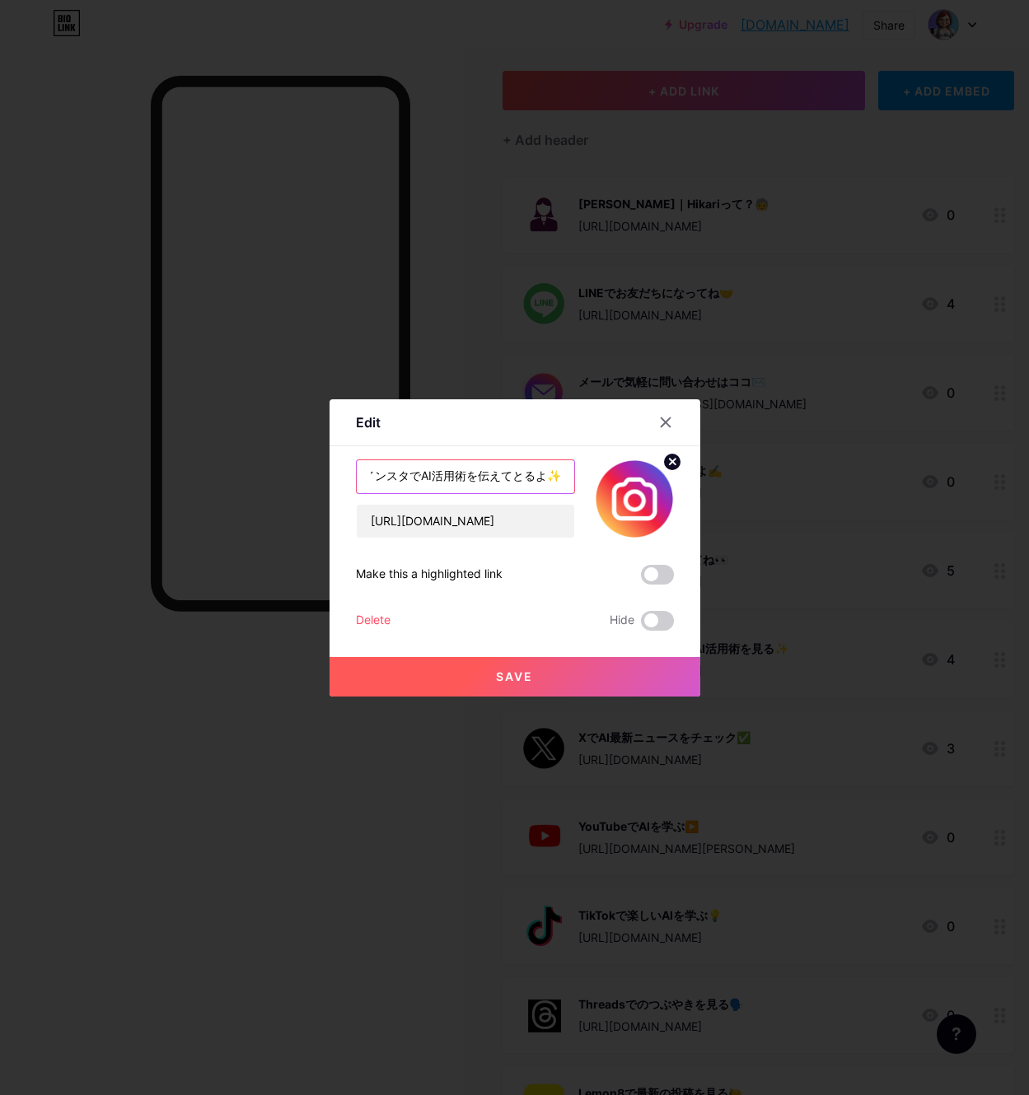
type input "インスタでAI活用術を伝えてとるよ✨"
click at [514, 677] on span "Save" at bounding box center [514, 677] width 37 height 14
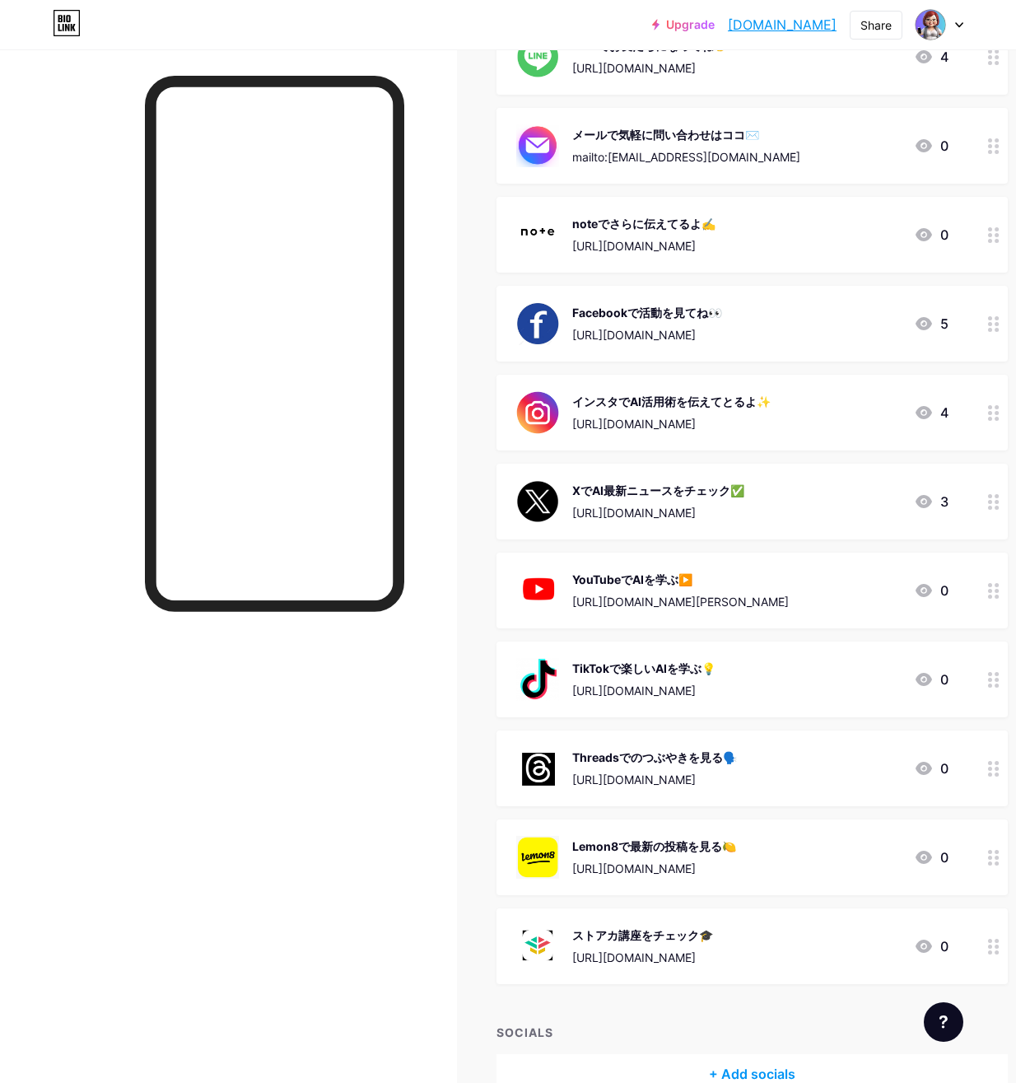
scroll to position [412, 0]
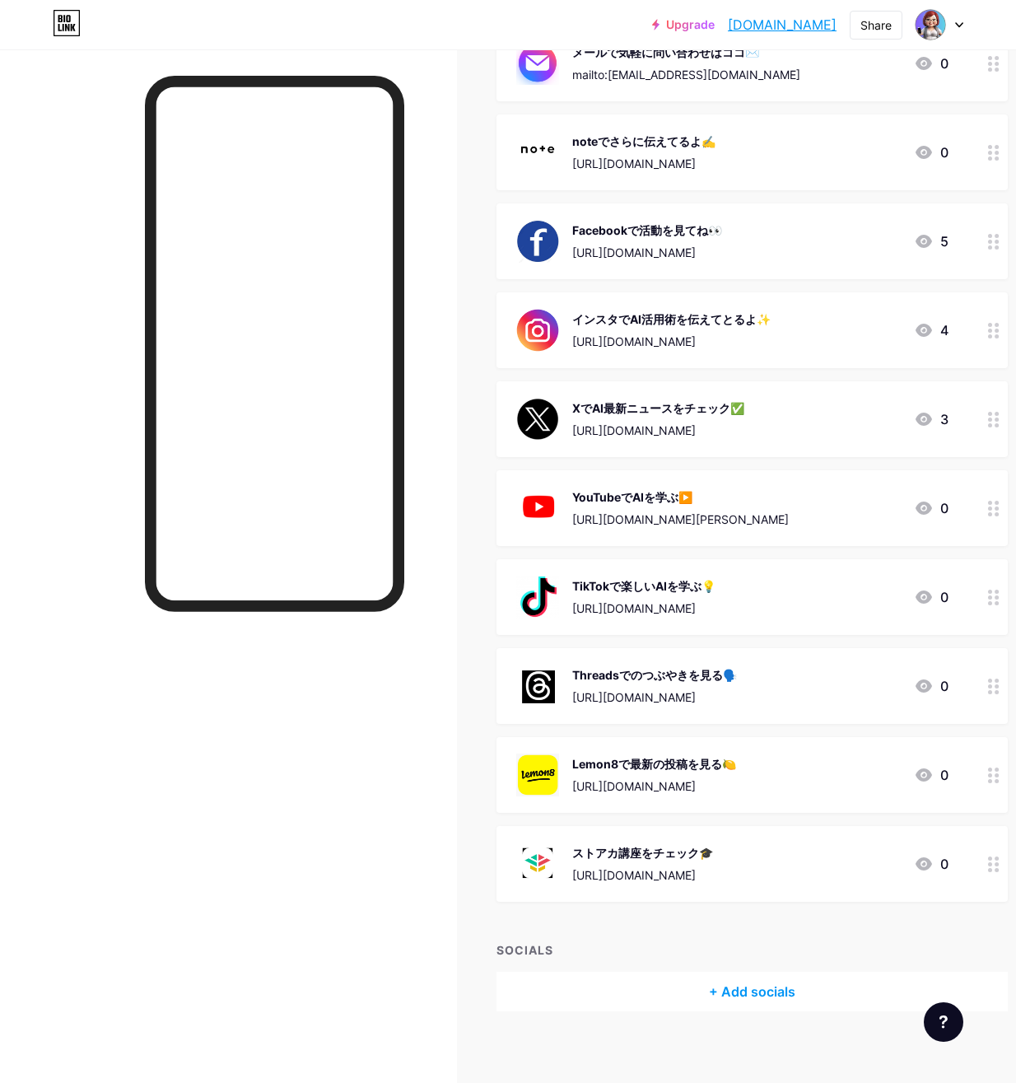
click at [577, 510] on div "YouTubeでAIを学ぶ▶️ [URL][DOMAIN_NAME][PERSON_NAME]" at bounding box center [652, 508] width 273 height 43
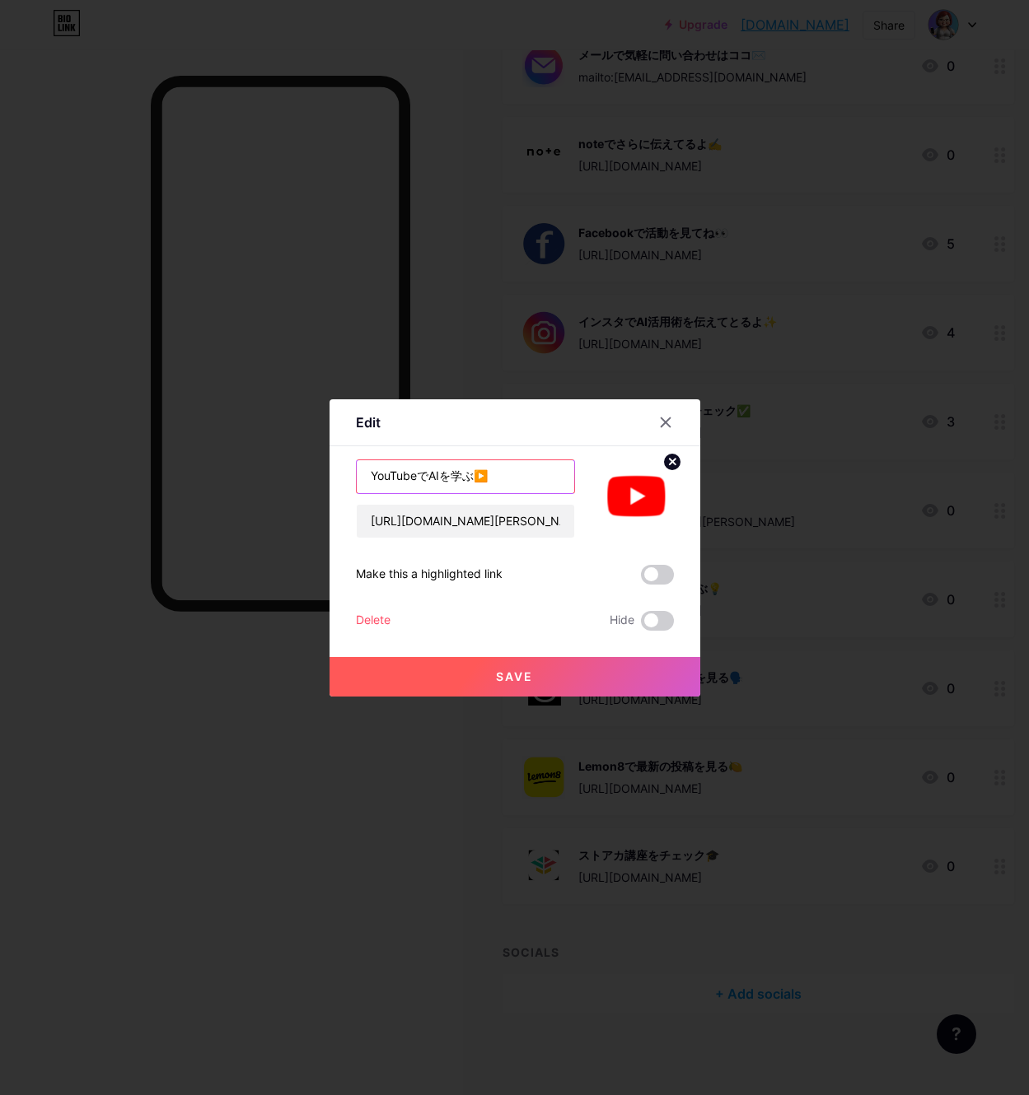
click at [428, 474] on input "YouTubeでAIを学ぶ▶️" at bounding box center [465, 476] width 217 height 33
click at [511, 481] on input "YouTubeで一緒にAIを学ぶ▶️" at bounding box center [465, 476] width 217 height 33
type input "YouTubeで一緒に学ぼう▶️"
click at [517, 674] on span "Save" at bounding box center [514, 677] width 37 height 14
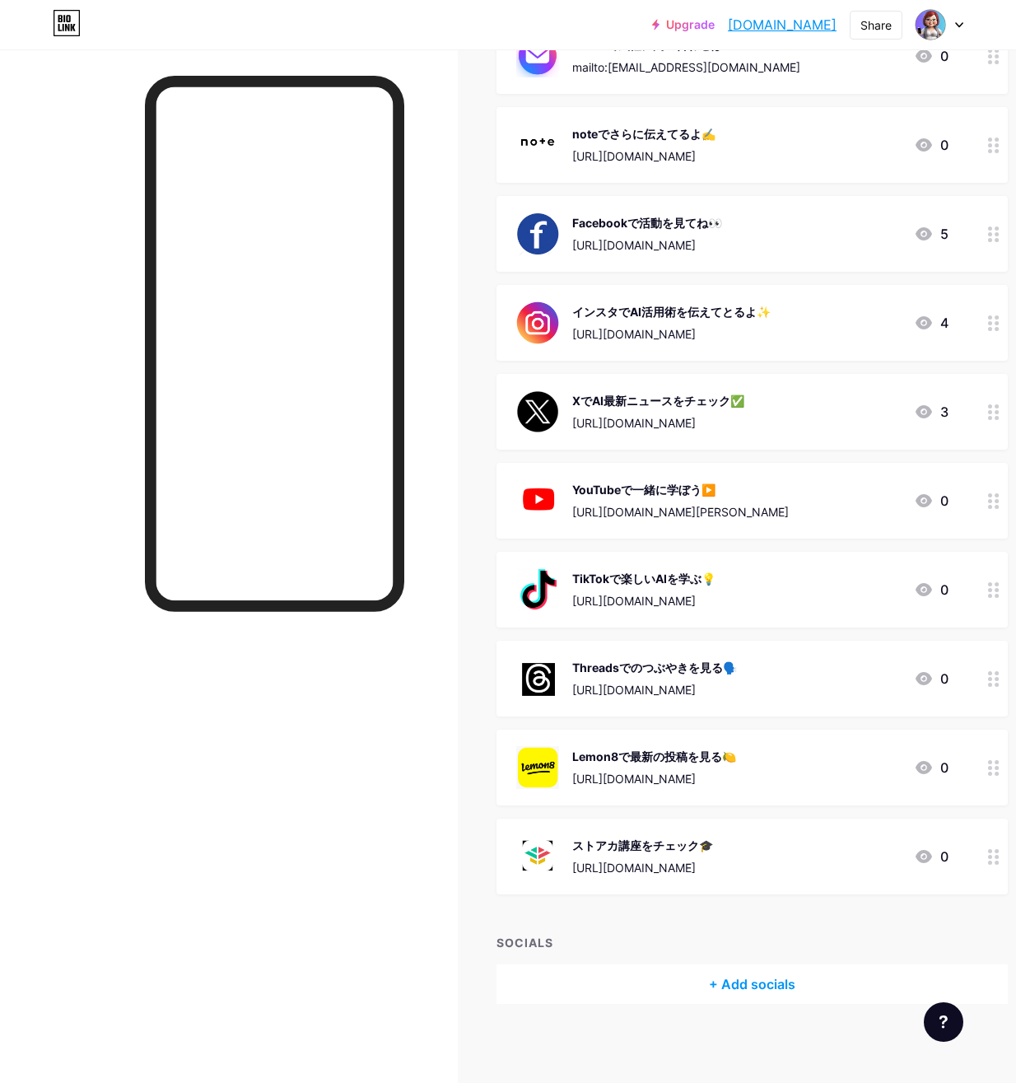
scroll to position [422, 0]
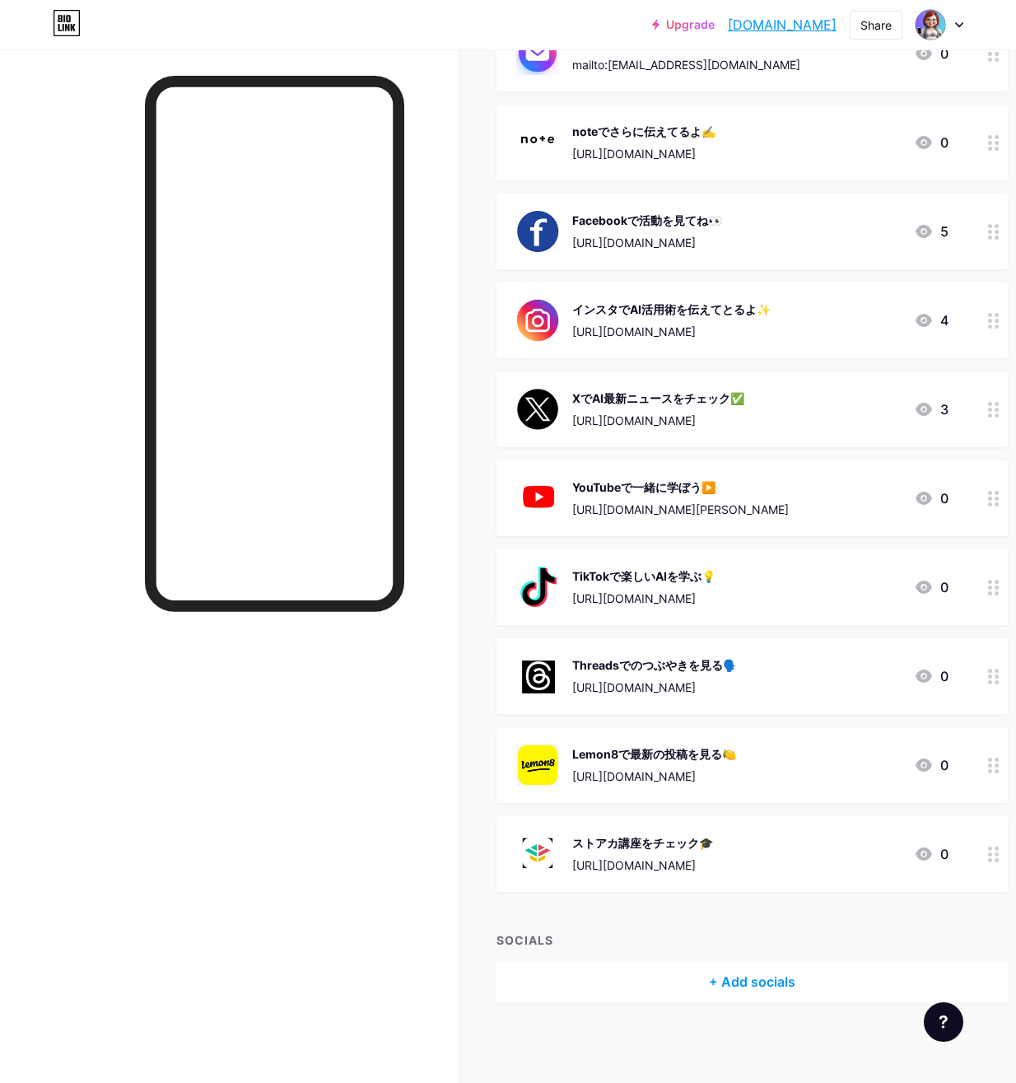
click at [684, 845] on div "ストアカ講座をチェック🎓" at bounding box center [642, 842] width 141 height 17
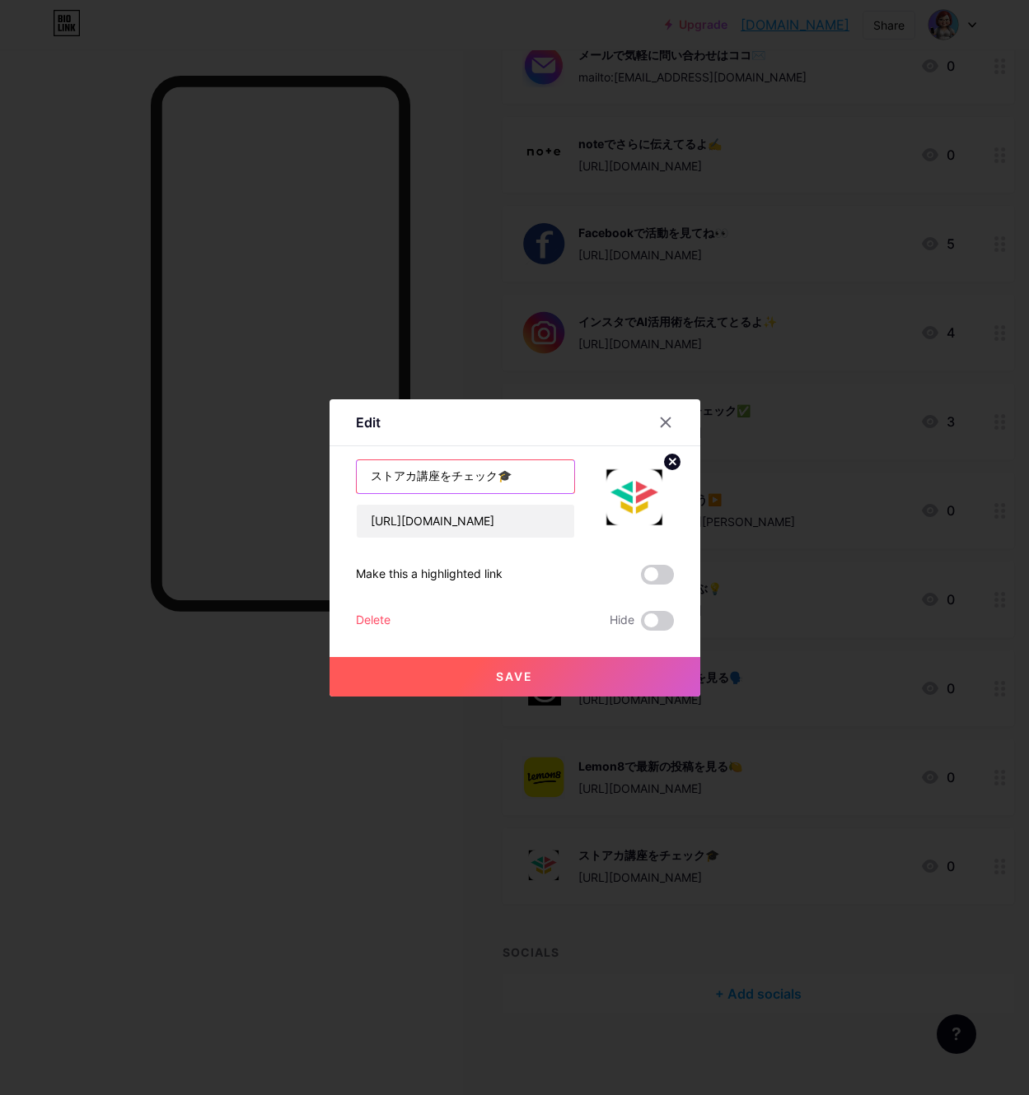
click at [496, 474] on input "ストアカ講座をチェック🎓" at bounding box center [465, 476] width 217 height 33
type input "ストアカで講座もやっとるけん🎓"
click at [513, 672] on span "Save" at bounding box center [514, 677] width 37 height 14
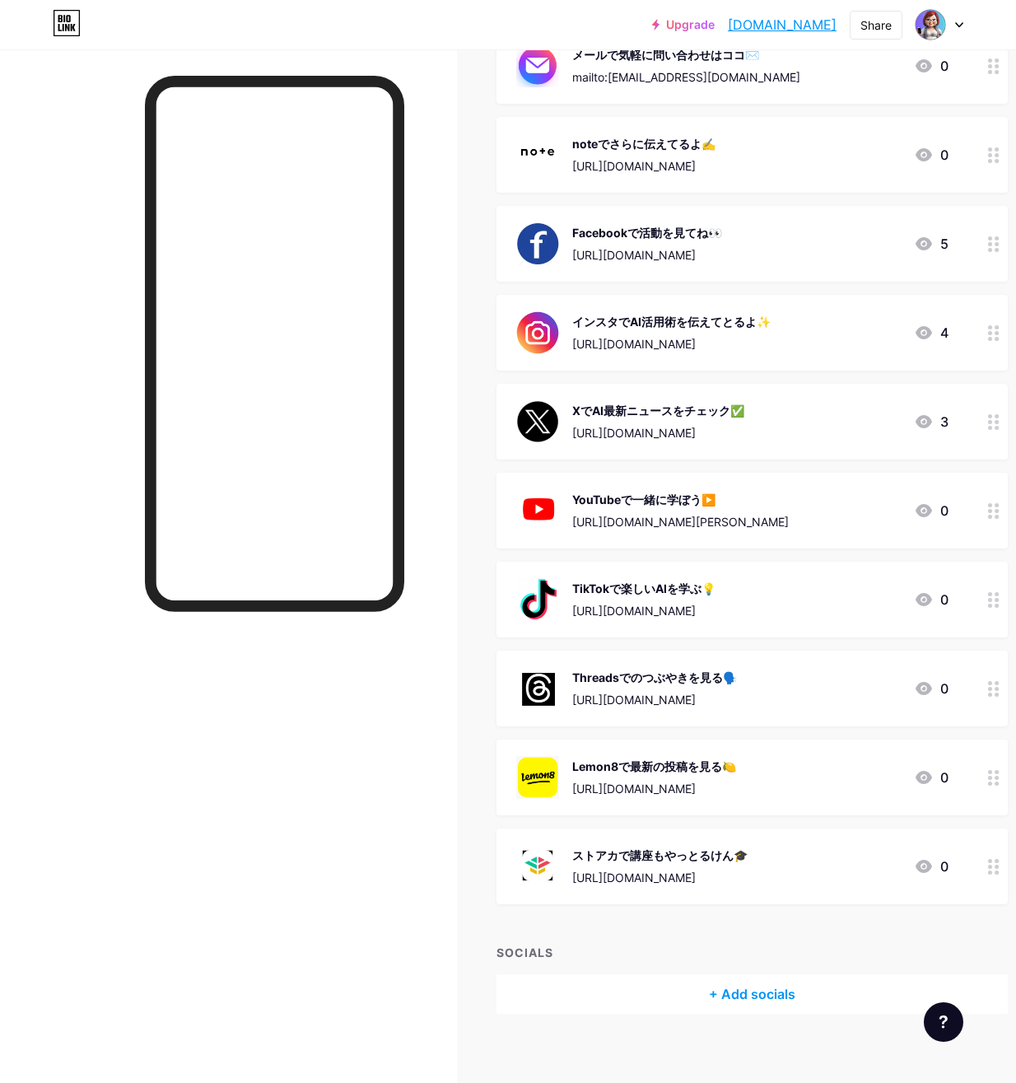
click at [607, 769] on div "Lemon8で最新の投稿を見る🍋" at bounding box center [654, 766] width 164 height 17
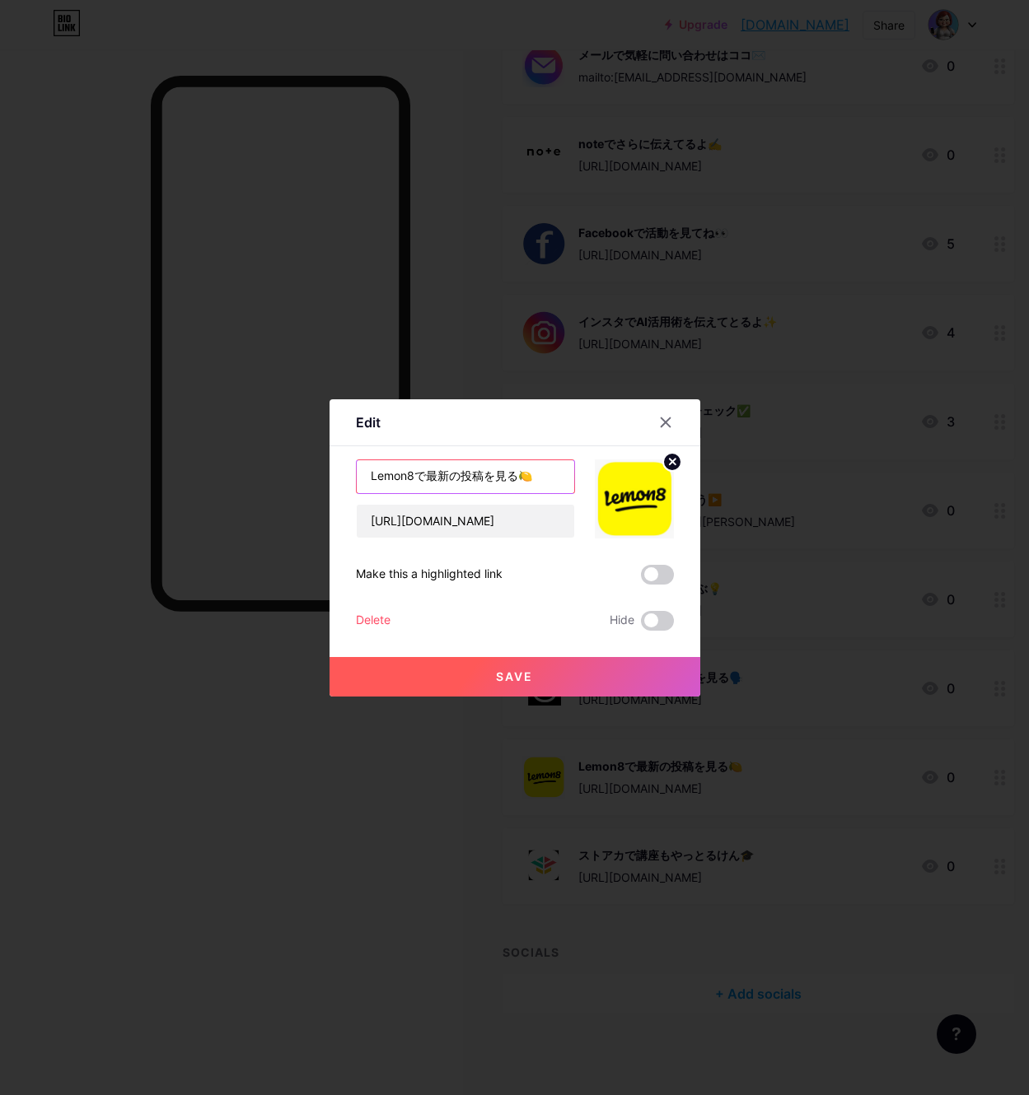
click at [512, 472] on input "Lemon8で最新の投稿を見る🍋" at bounding box center [465, 476] width 217 height 33
type input "Lemon8でお役立ち情報をお届け🍋"
click at [422, 670] on button "Save" at bounding box center [514, 677] width 371 height 40
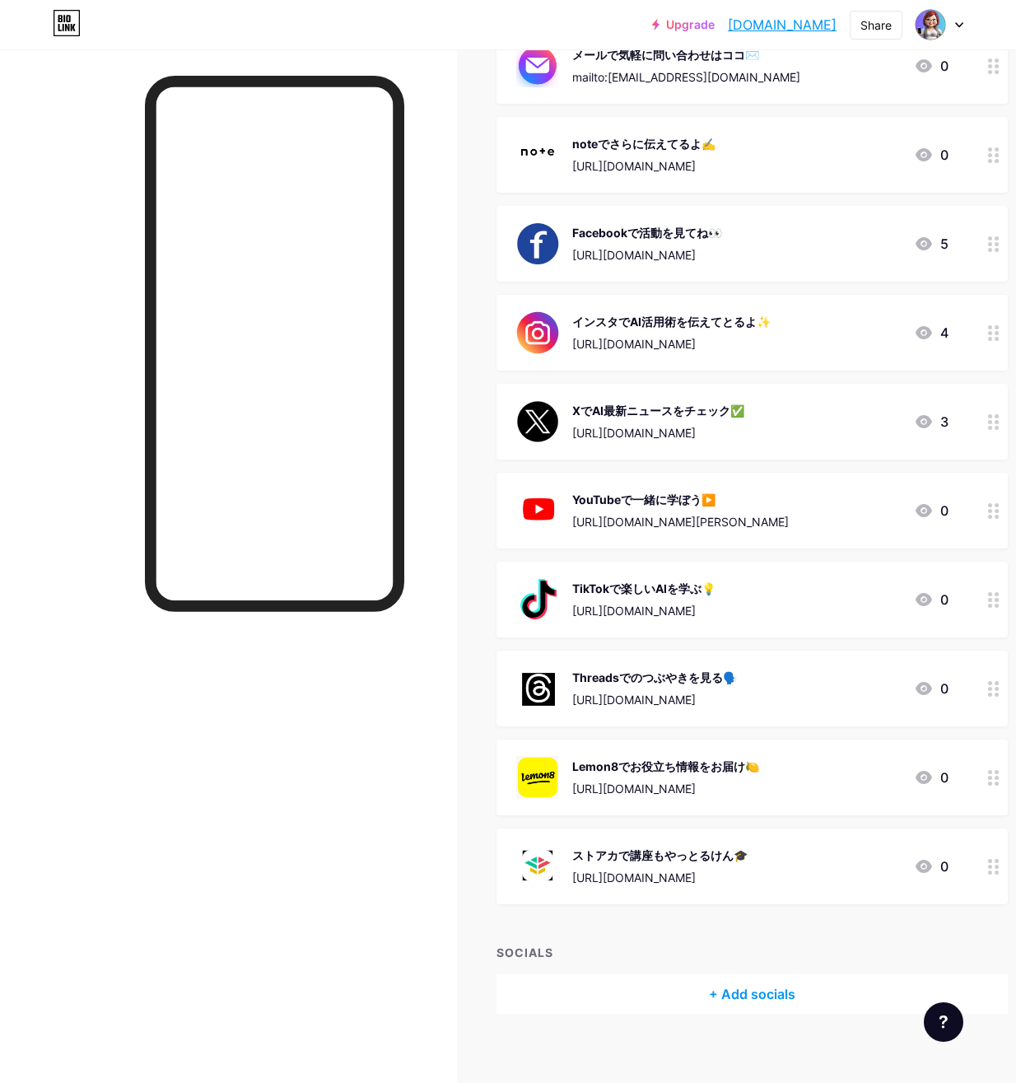
click at [559, 685] on img at bounding box center [537, 688] width 43 height 43
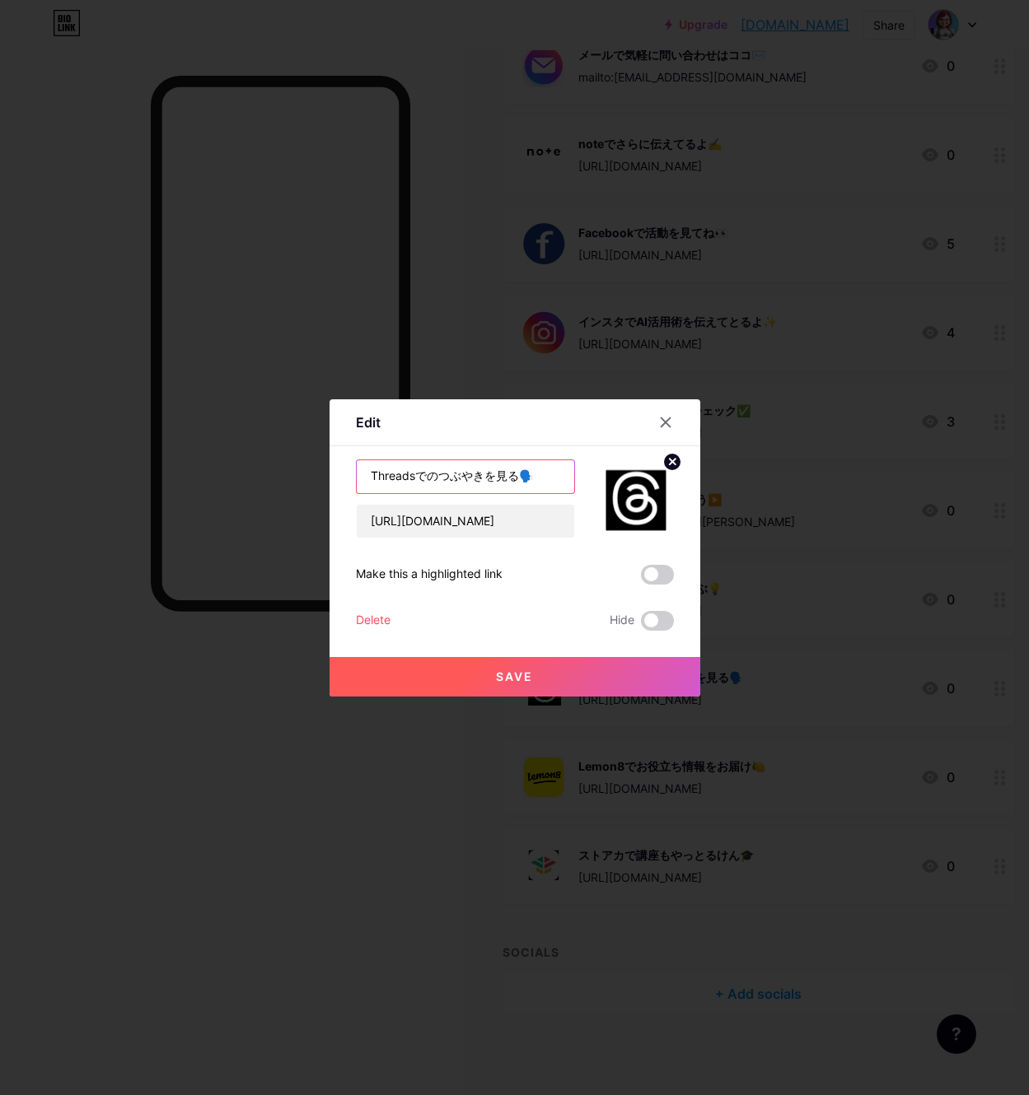
click at [516, 476] on input "Threadsでのつぶやきを見る🗣️" at bounding box center [465, 476] width 217 height 33
type input "Threadsで気軽につぶやいとるよ🗣️"
click at [487, 676] on button "Save" at bounding box center [514, 677] width 371 height 40
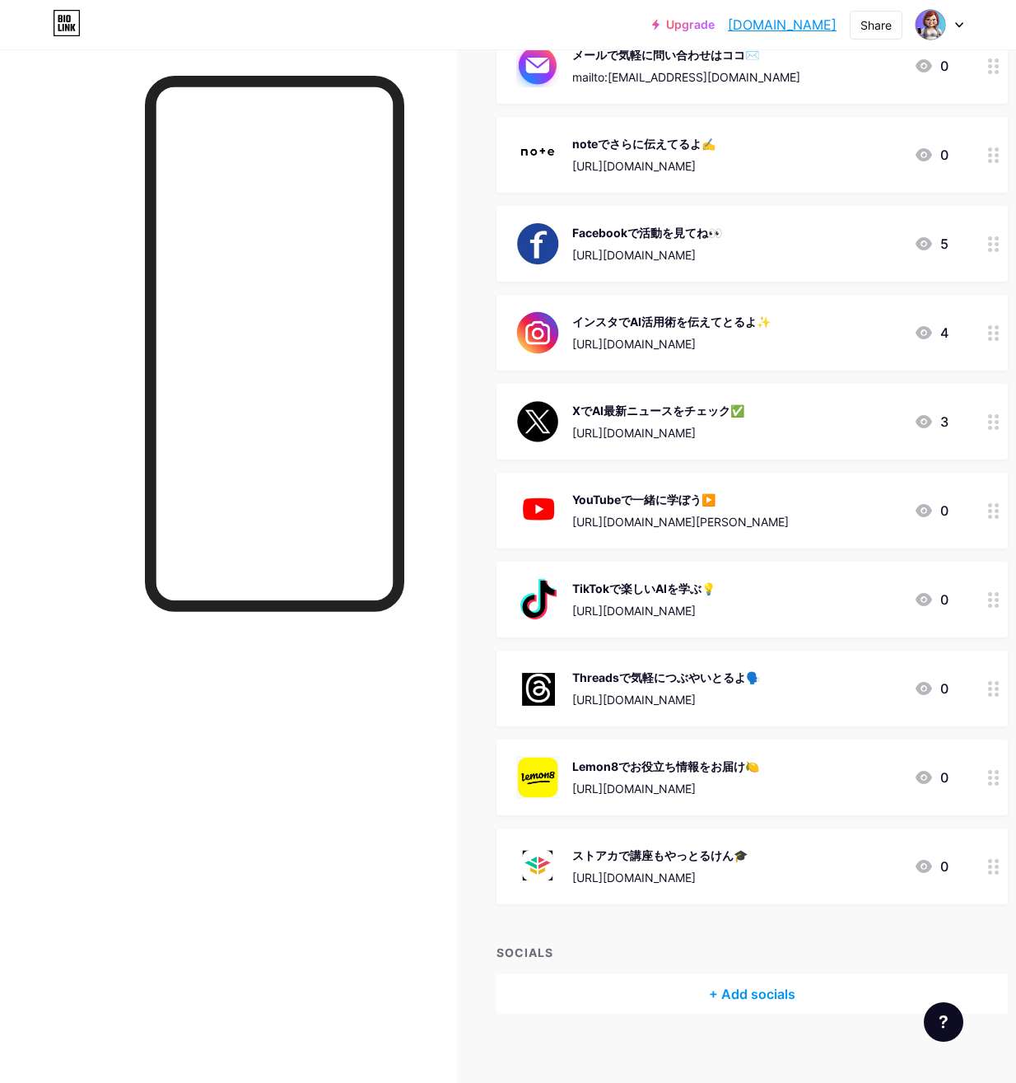
click at [605, 495] on div "YouTubeで一緒に学ぼう▶️" at bounding box center [680, 499] width 217 height 17
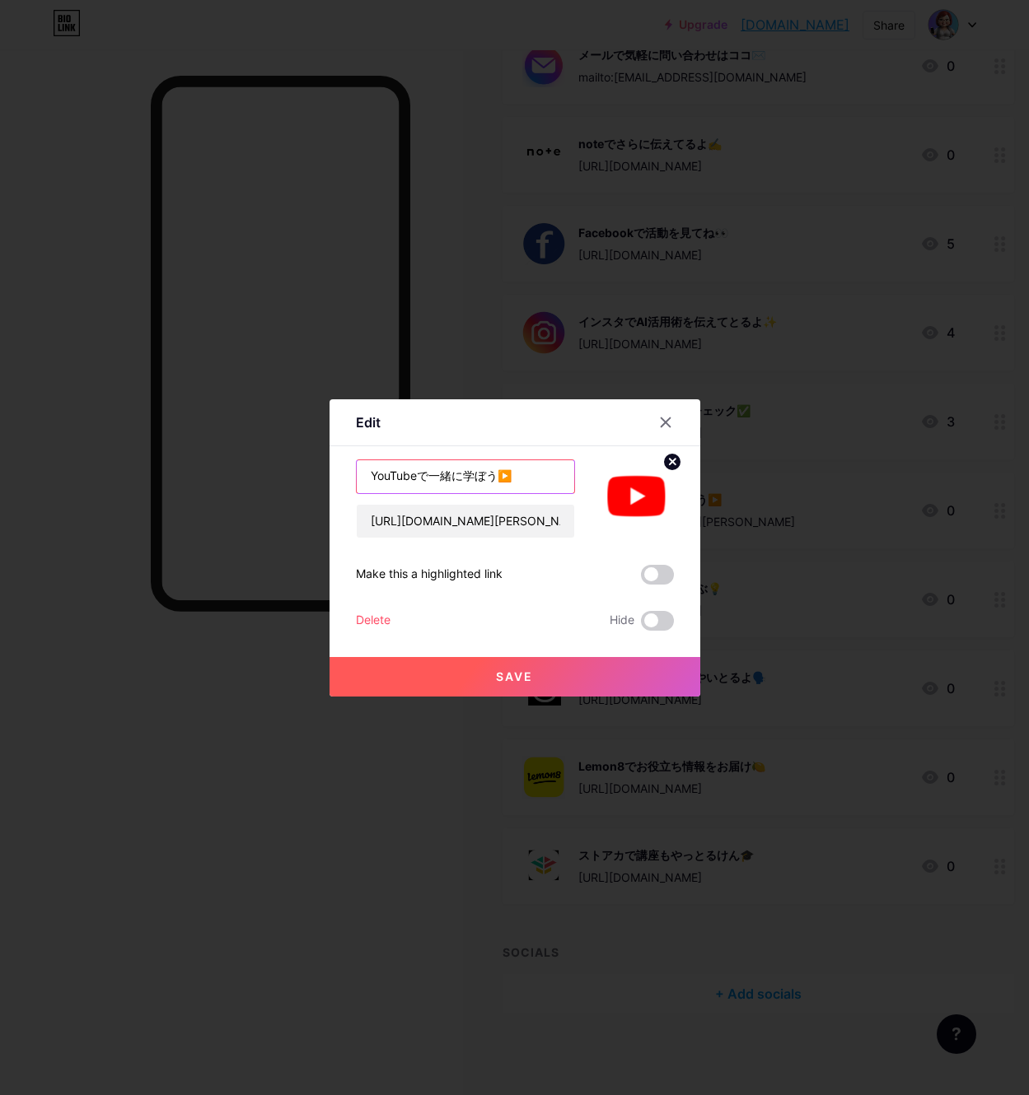
click at [497, 477] on input "YouTubeで一緒に学ぼう▶️" at bounding box center [465, 476] width 217 height 33
click at [475, 475] on input "YouTubeば見にきて▶️" at bounding box center [465, 476] width 217 height 33
type input "YouTubeば見に来てくれんね▶️"
click at [524, 678] on span "Save" at bounding box center [514, 677] width 37 height 14
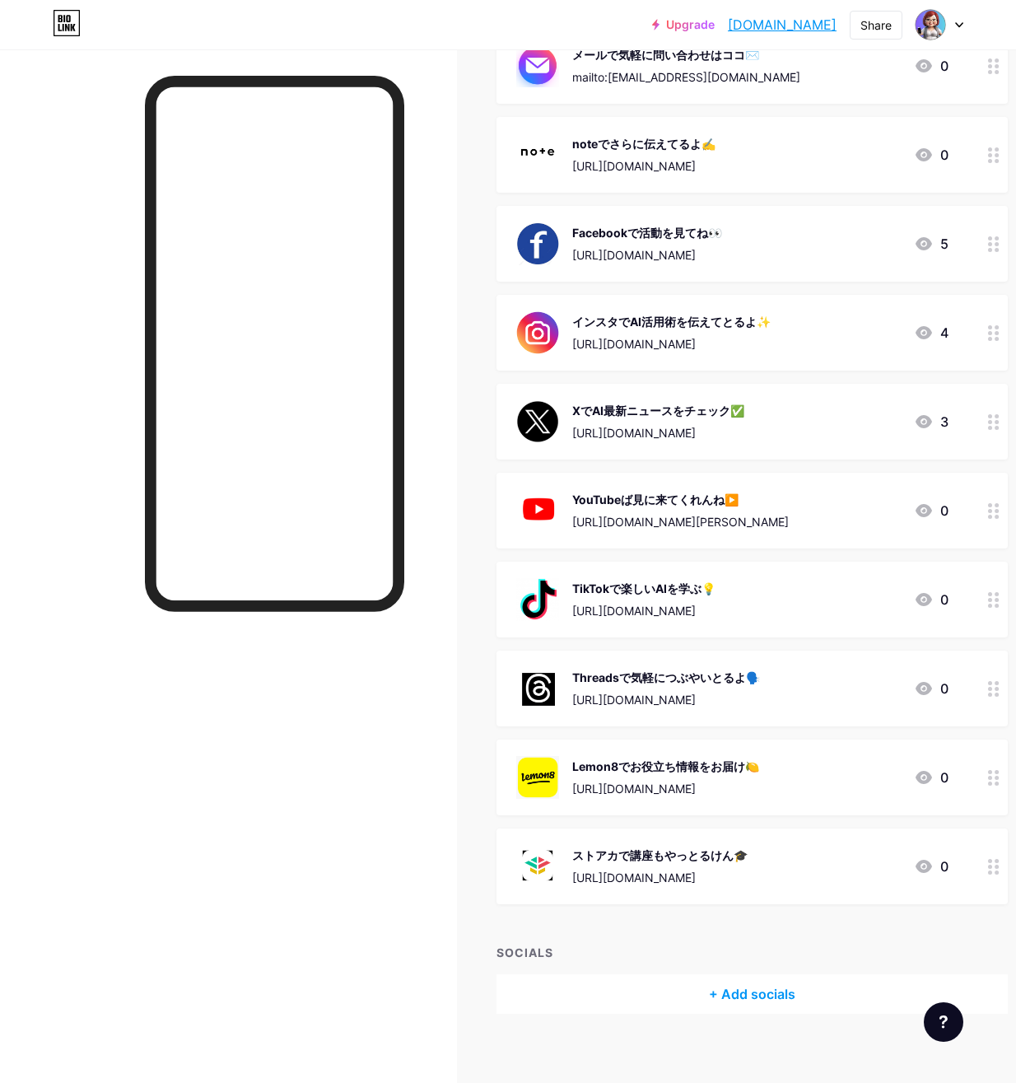
click at [632, 591] on div "TikTokで楽しいAIを学ぶ💡" at bounding box center [643, 588] width 143 height 17
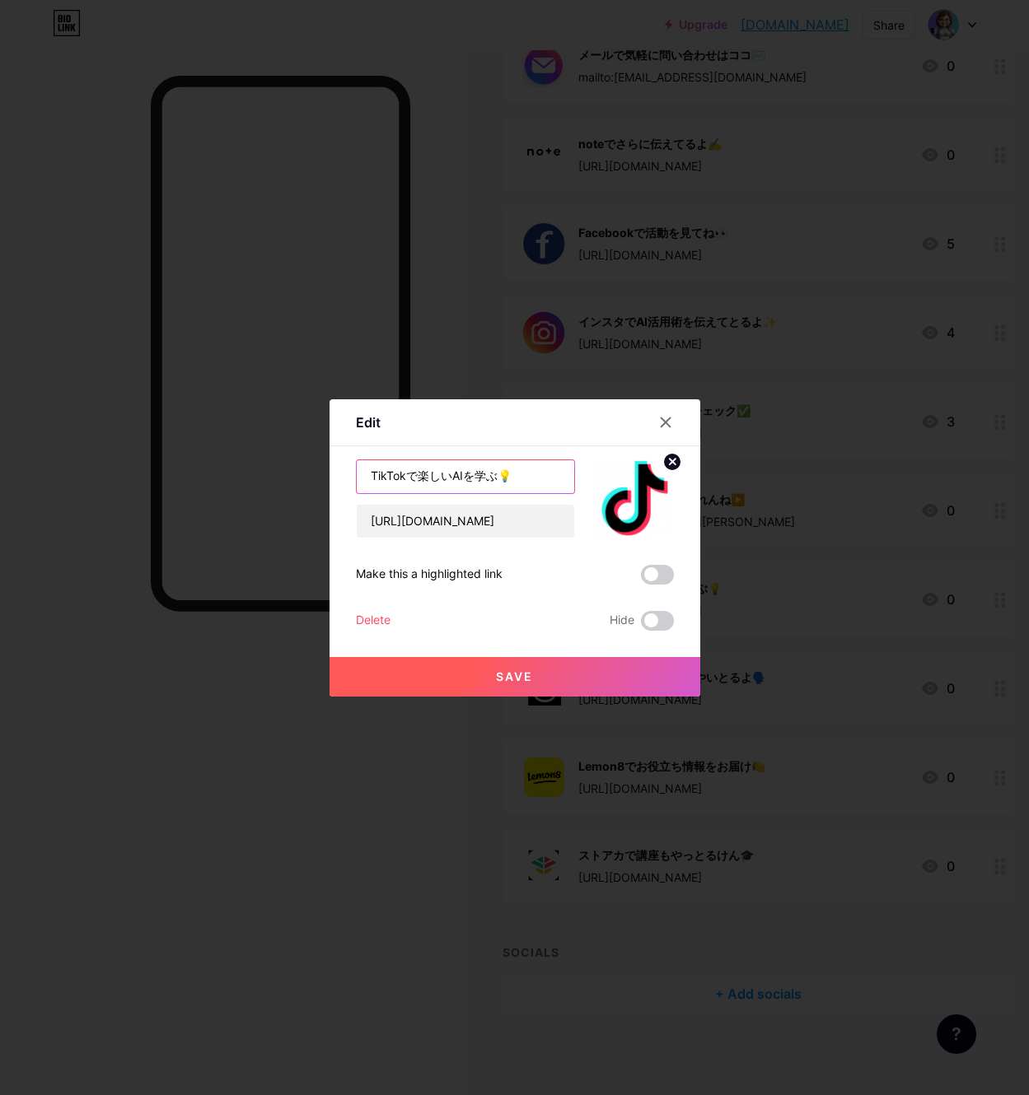
click at [497, 474] on input "TikTokで楽しいAIを学ぶ💡" at bounding box center [465, 476] width 217 height 33
type input "TikTokなら１分でわかるったい💡"
click at [530, 671] on span "Save" at bounding box center [514, 677] width 37 height 14
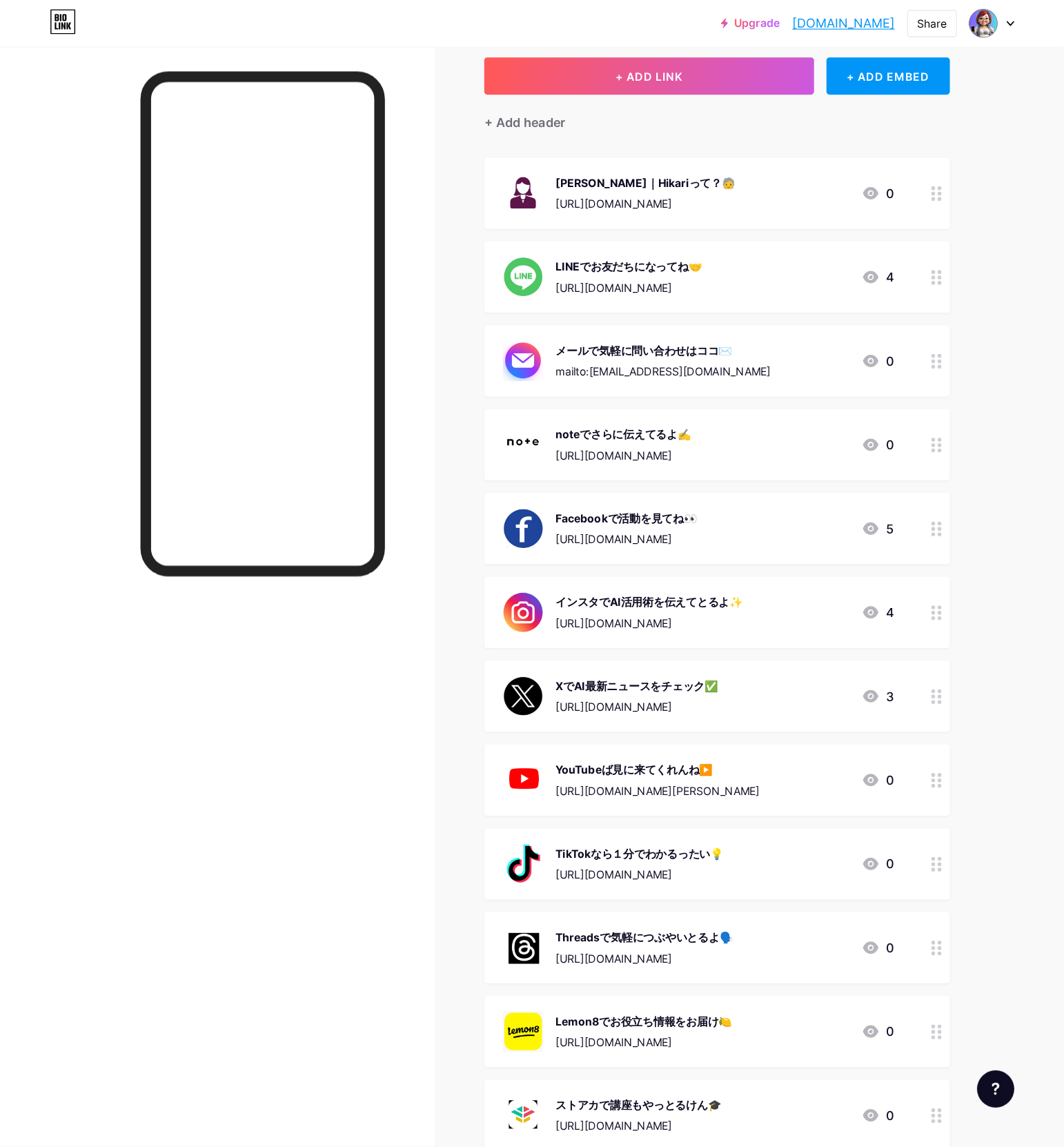
scroll to position [77, 0]
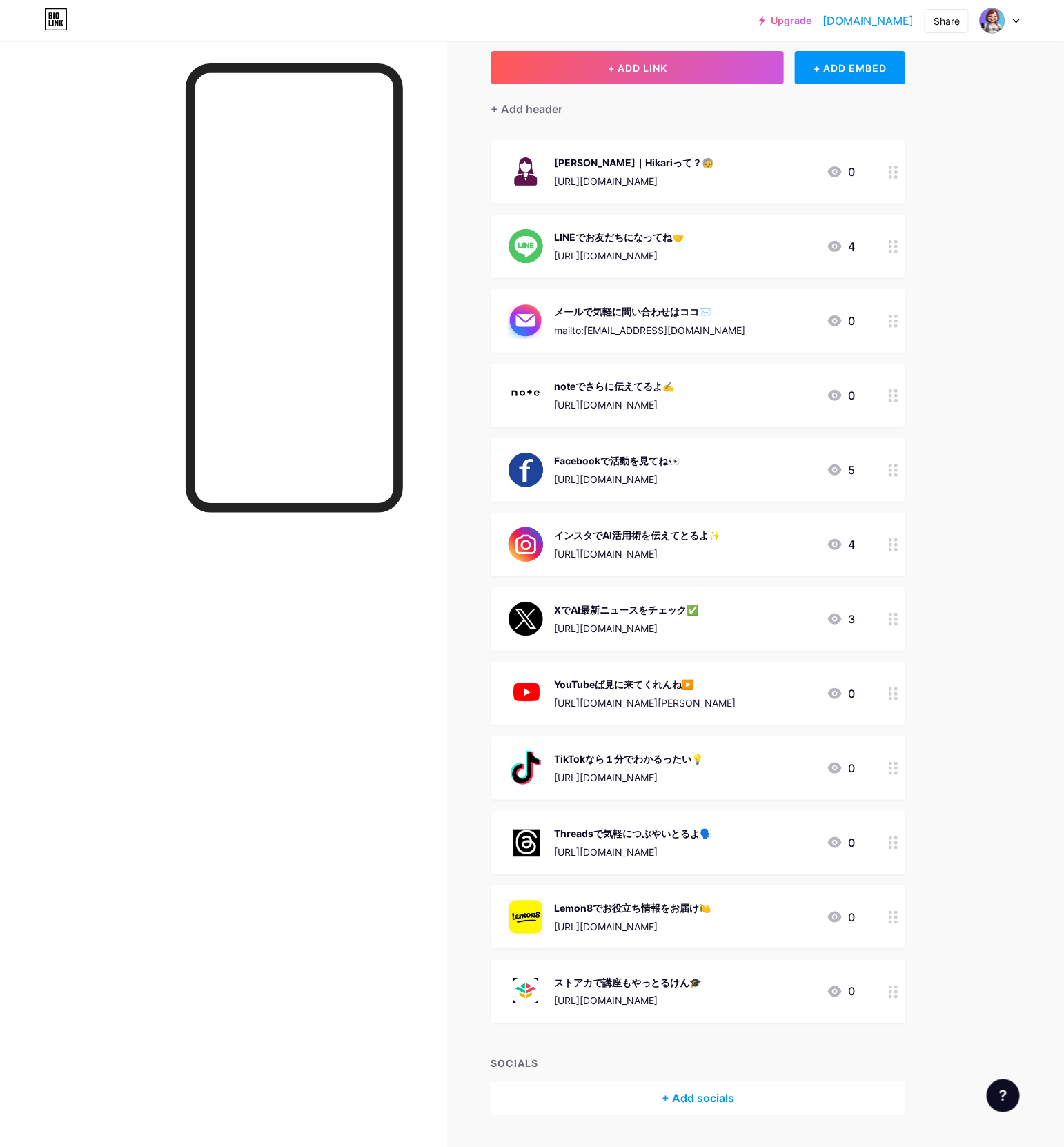
drag, startPoint x: 721, startPoint y: 0, endPoint x: 358, endPoint y: 9, distance: 363.1
click at [357, 9] on div "Upgrade [DOMAIN_NAME]... [DOMAIN_NAME] Share Switch accounts tomoniai｜シン・シニア [D…" at bounding box center [532, 21] width 1064 height 25
